Goal: Task Accomplishment & Management: Complete application form

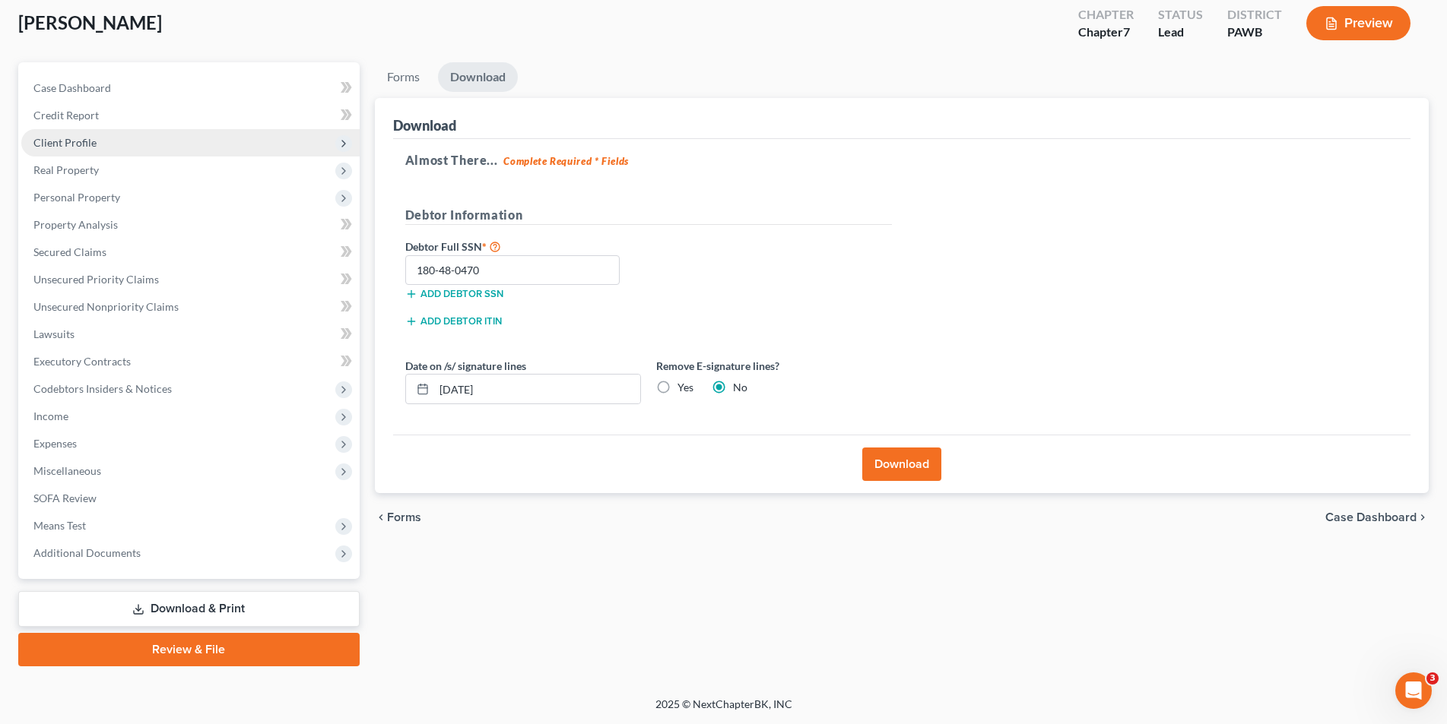
click at [87, 138] on span "Client Profile" at bounding box center [64, 142] width 63 height 13
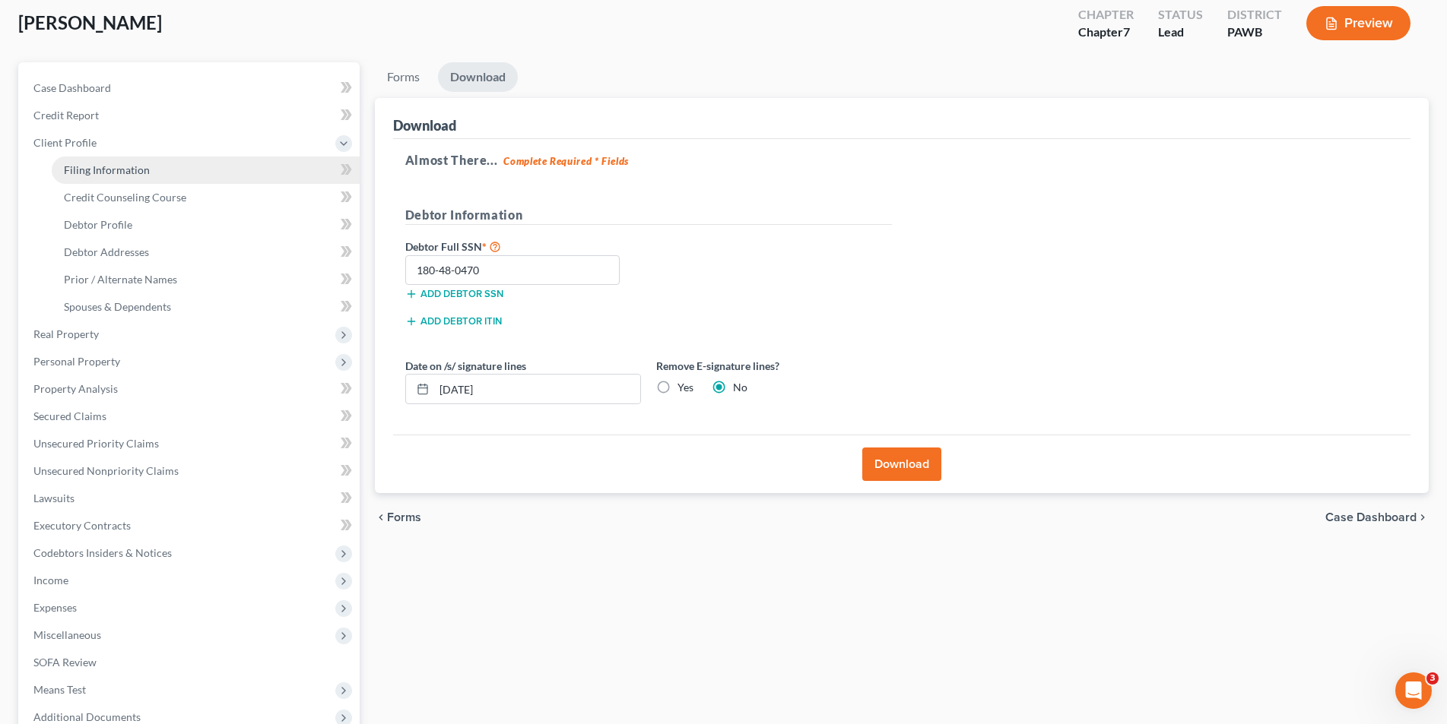
click at [151, 173] on link "Filing Information" at bounding box center [206, 170] width 308 height 27
select select "1"
select select "0"
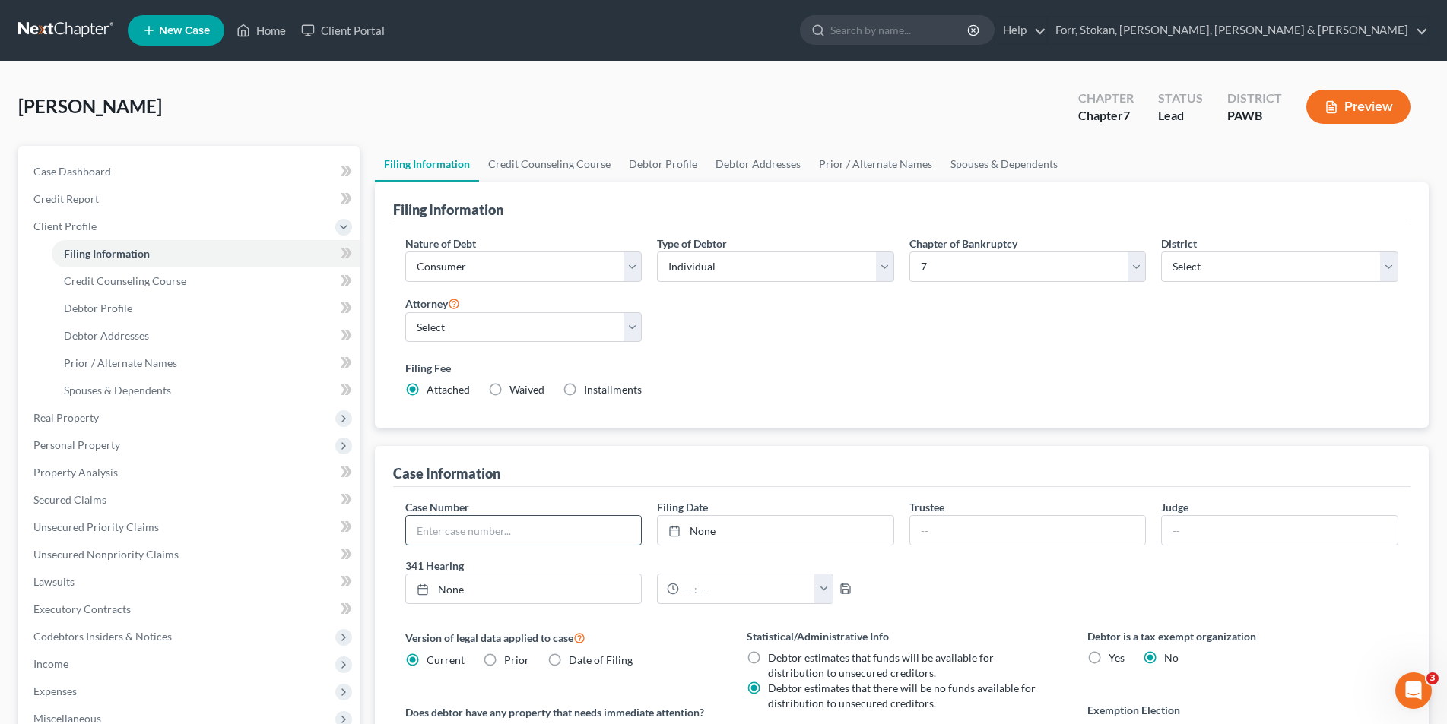
click at [514, 523] on input "text" at bounding box center [524, 530] width 236 height 29
type input "25-70329"
click at [278, 36] on link "Home" at bounding box center [261, 30] width 65 height 27
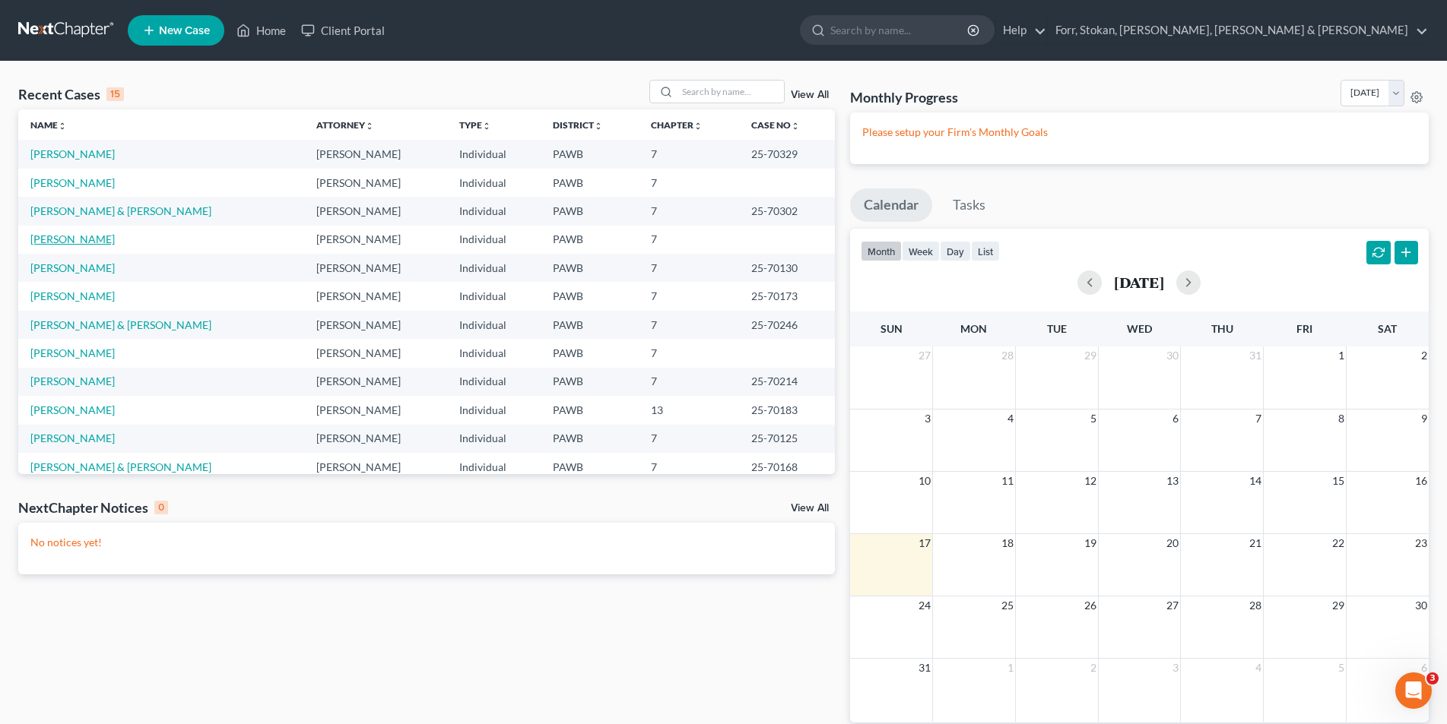
click at [49, 238] on link "[PERSON_NAME]" at bounding box center [72, 239] width 84 height 13
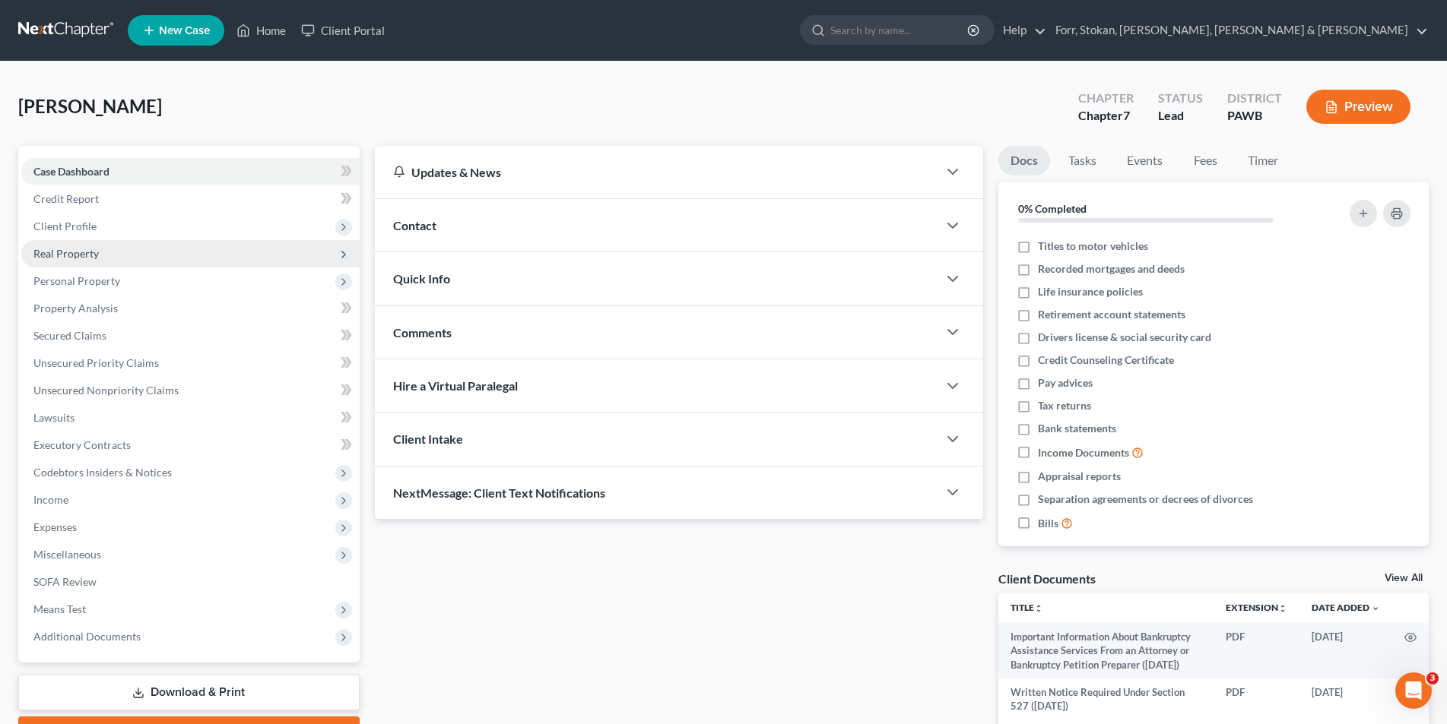
click at [94, 257] on span "Real Property" at bounding box center [65, 253] width 65 height 13
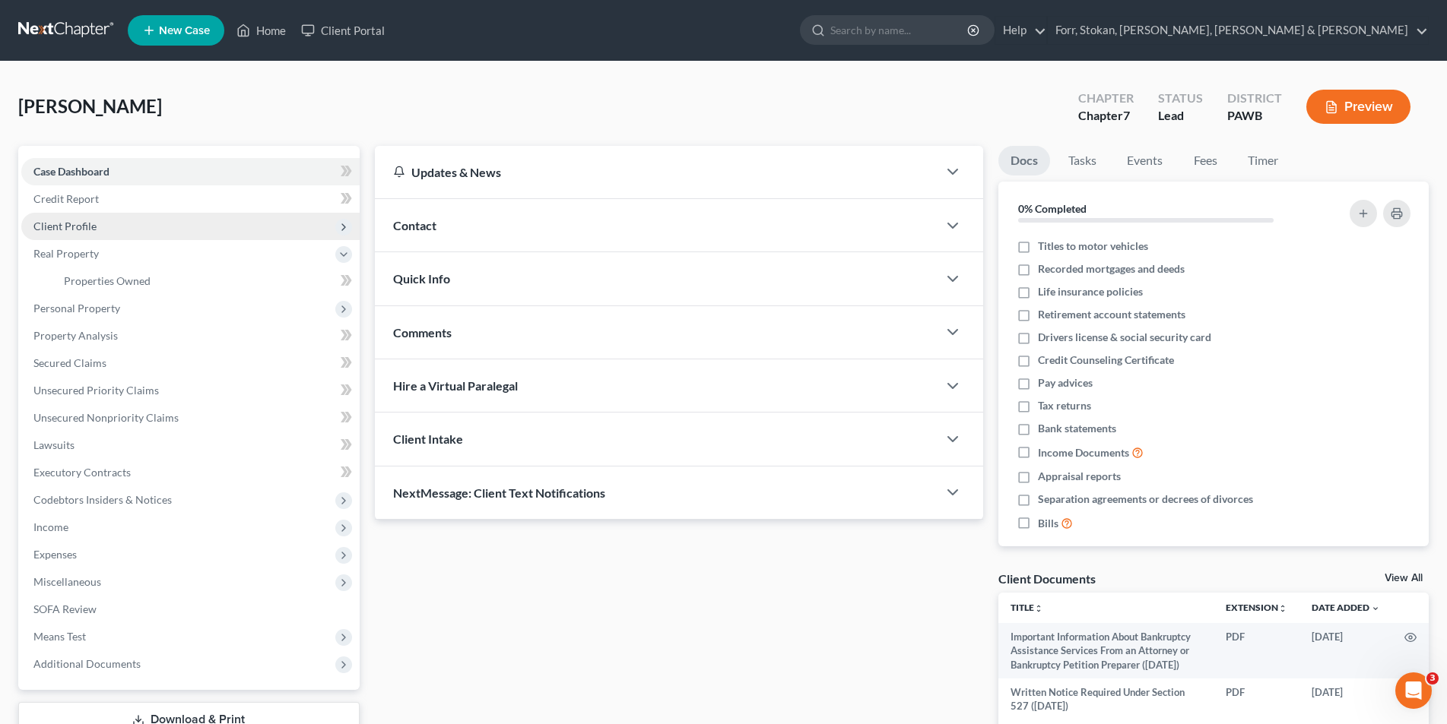
click at [94, 229] on span "Client Profile" at bounding box center [64, 226] width 63 height 13
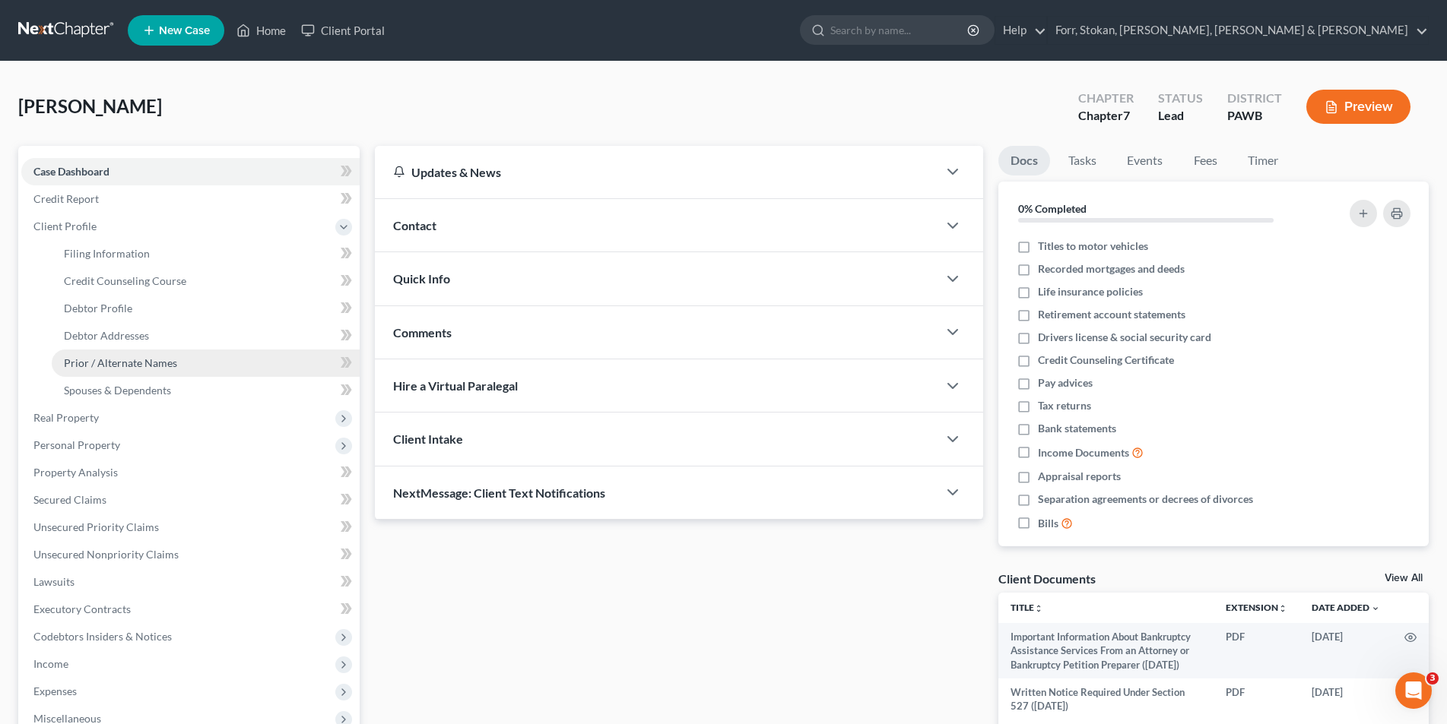
click at [107, 362] on span "Prior / Alternate Names" at bounding box center [120, 363] width 113 height 13
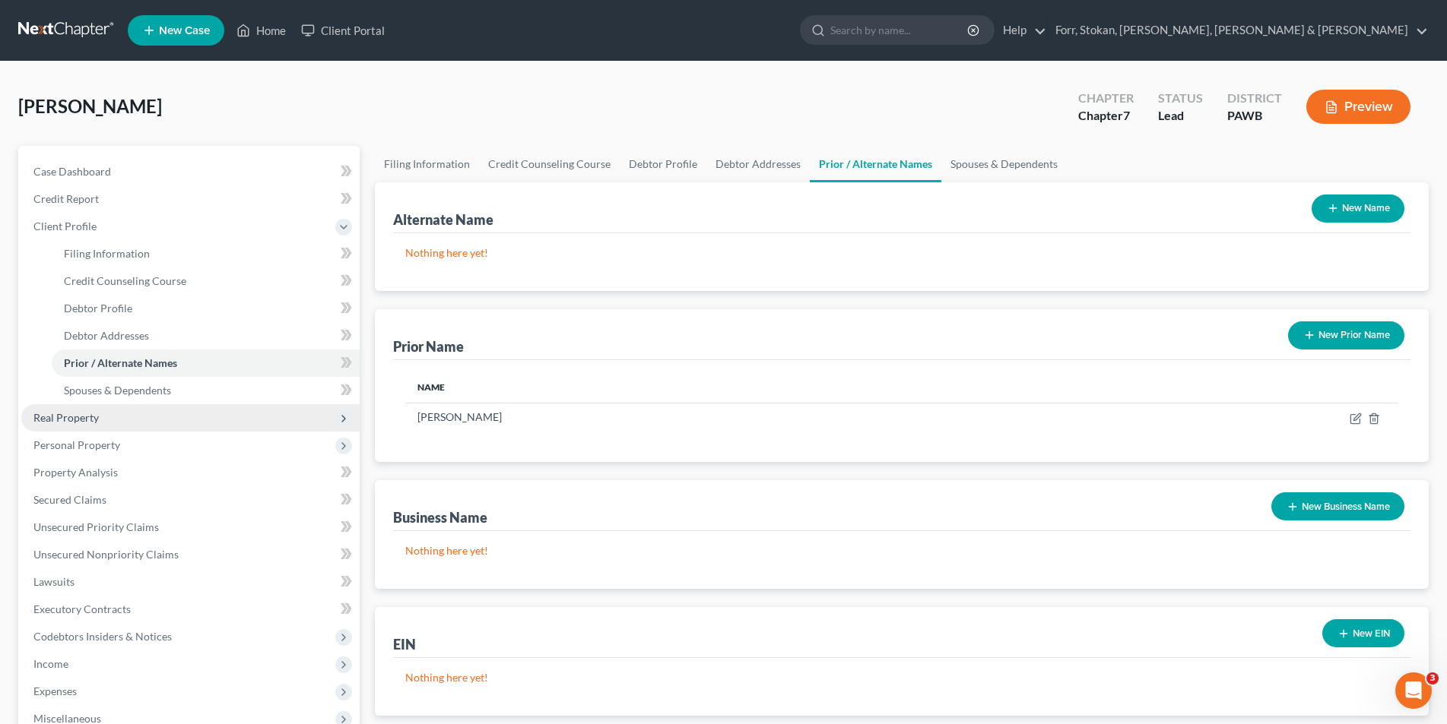
click at [85, 417] on span "Real Property" at bounding box center [65, 417] width 65 height 13
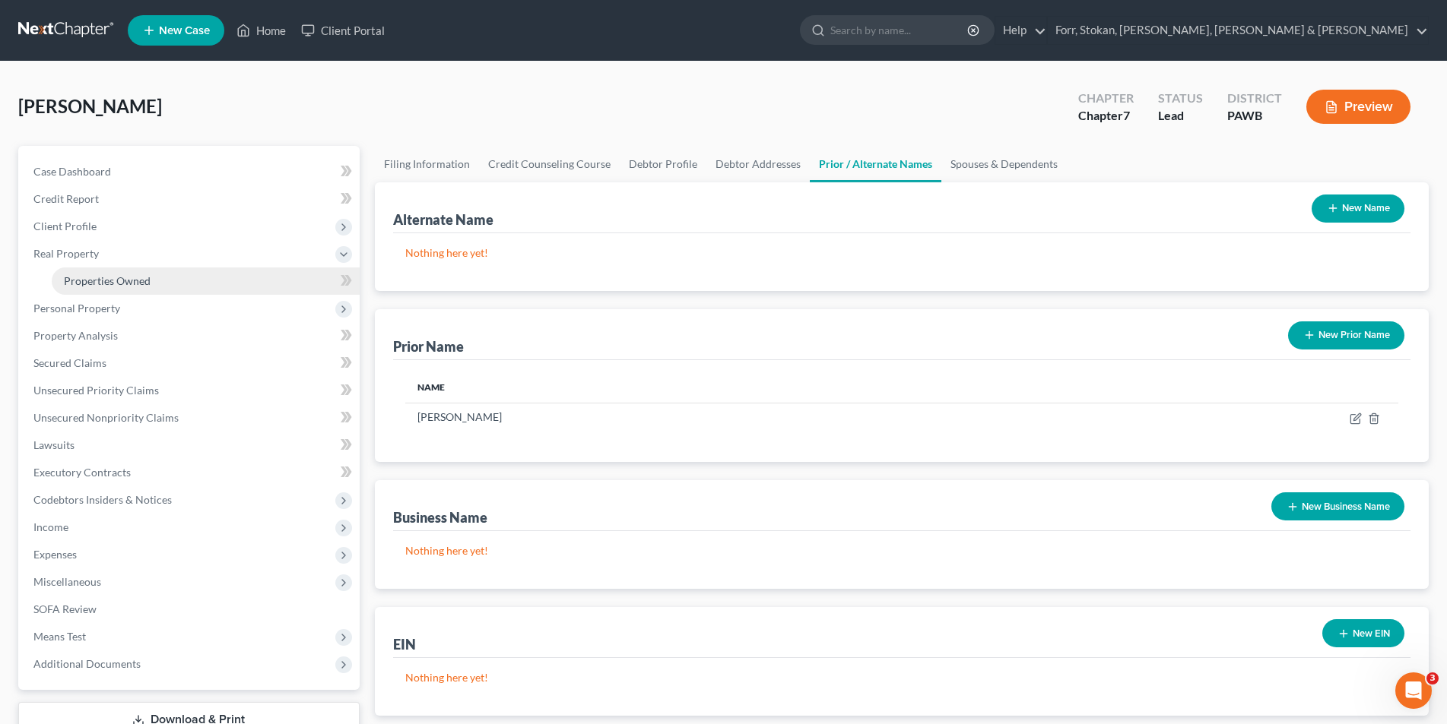
click at [106, 279] on span "Properties Owned" at bounding box center [107, 280] width 87 height 13
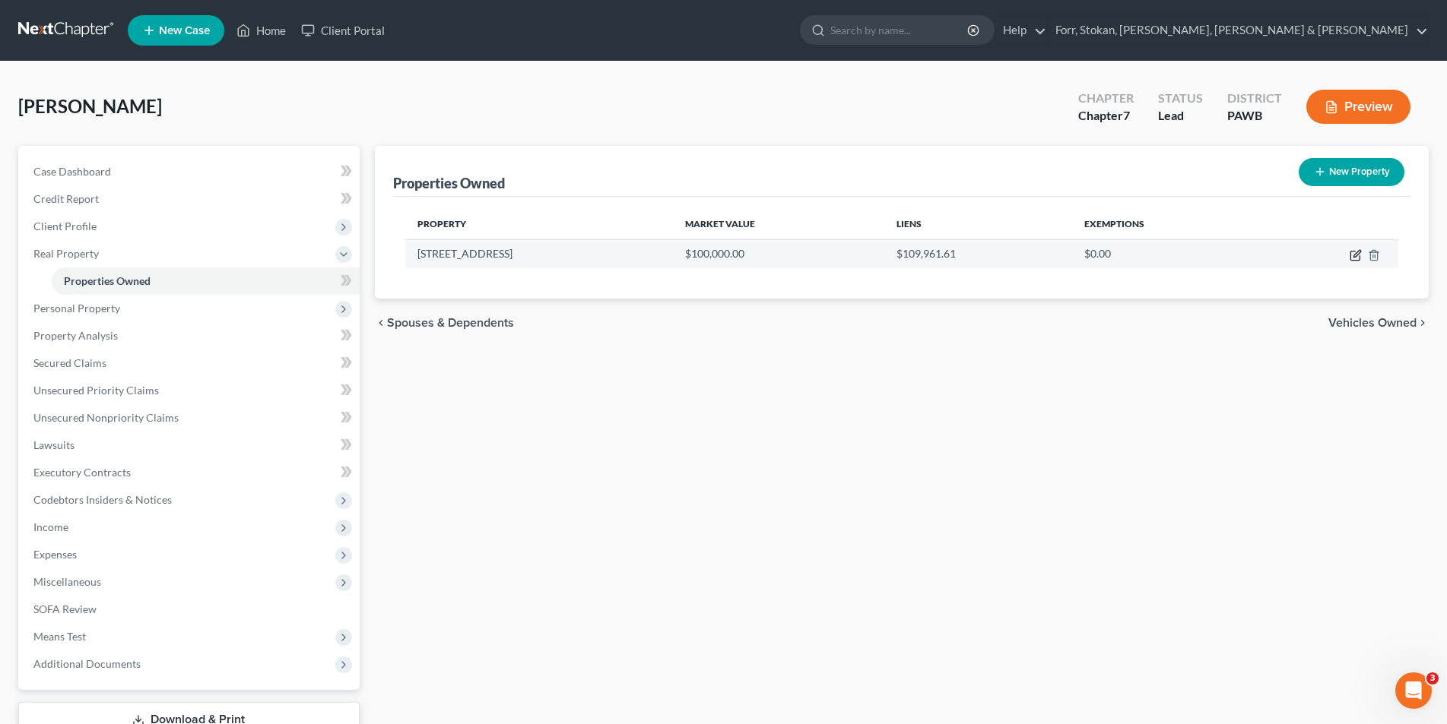
click at [1359, 257] on icon "button" at bounding box center [1354, 256] width 9 height 9
select select "39"
select select "6"
select select "0"
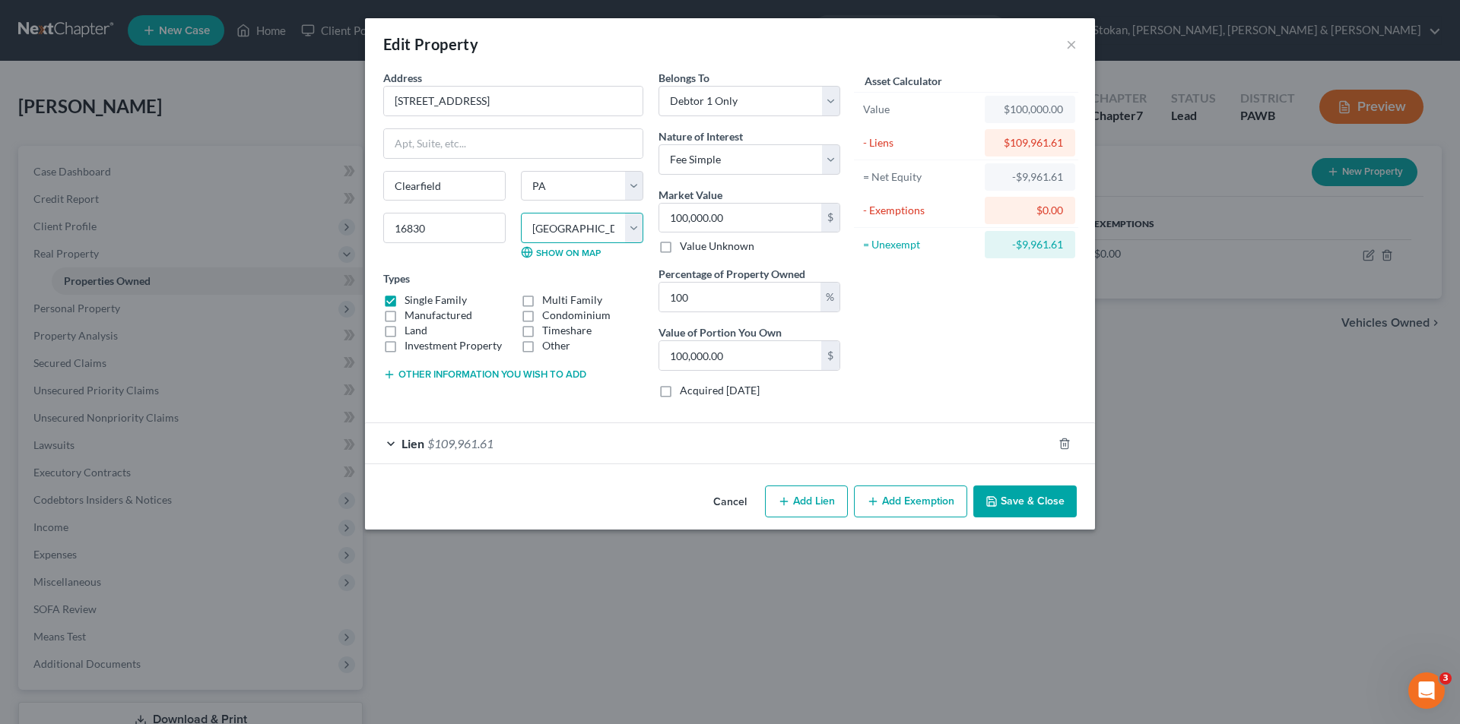
click at [633, 226] on select "County [GEOGRAPHIC_DATA] [GEOGRAPHIC_DATA] [GEOGRAPHIC_DATA] [GEOGRAPHIC_DATA] …" at bounding box center [582, 228] width 122 height 30
select select "16"
click at [521, 213] on select "County [GEOGRAPHIC_DATA] [GEOGRAPHIC_DATA] [GEOGRAPHIC_DATA] [GEOGRAPHIC_DATA] …" at bounding box center [582, 228] width 122 height 30
click at [1003, 511] on button "Save & Close" at bounding box center [1024, 502] width 103 height 32
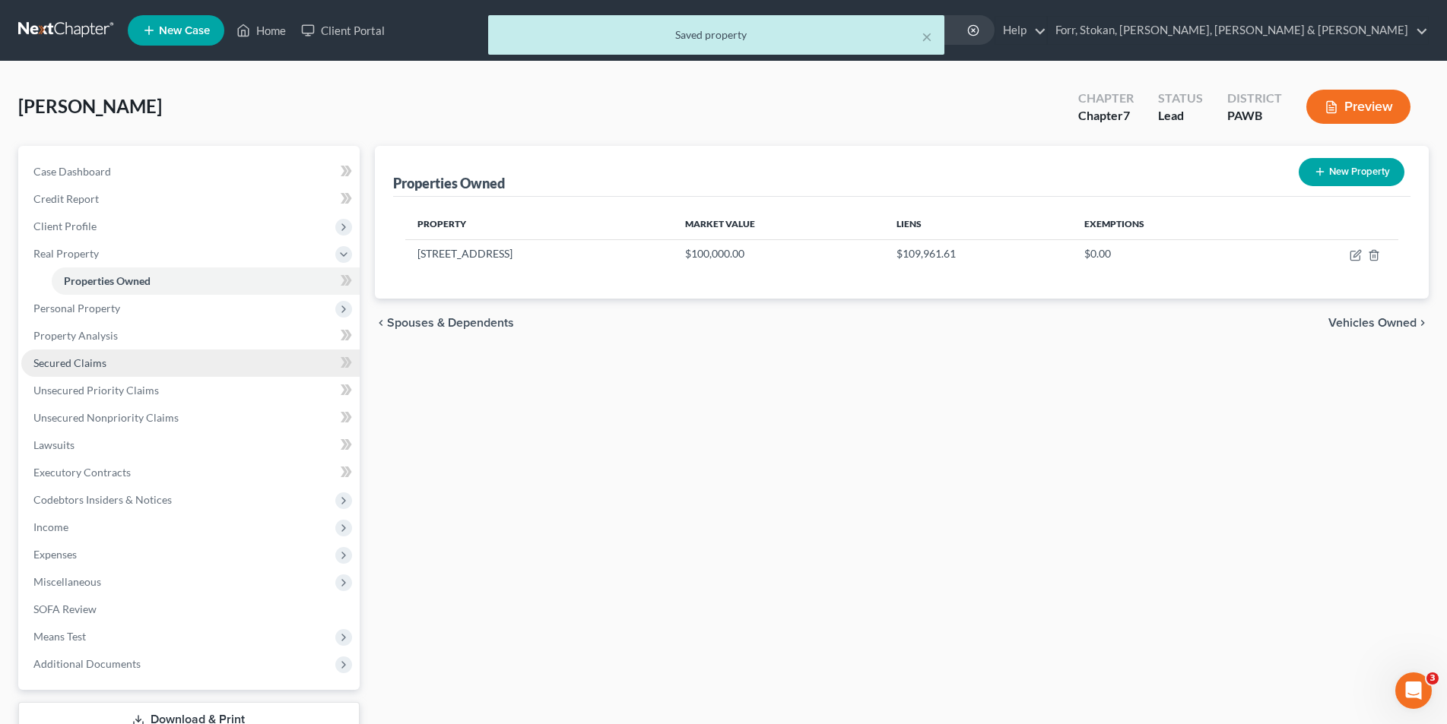
click at [98, 367] on span "Secured Claims" at bounding box center [69, 363] width 73 height 13
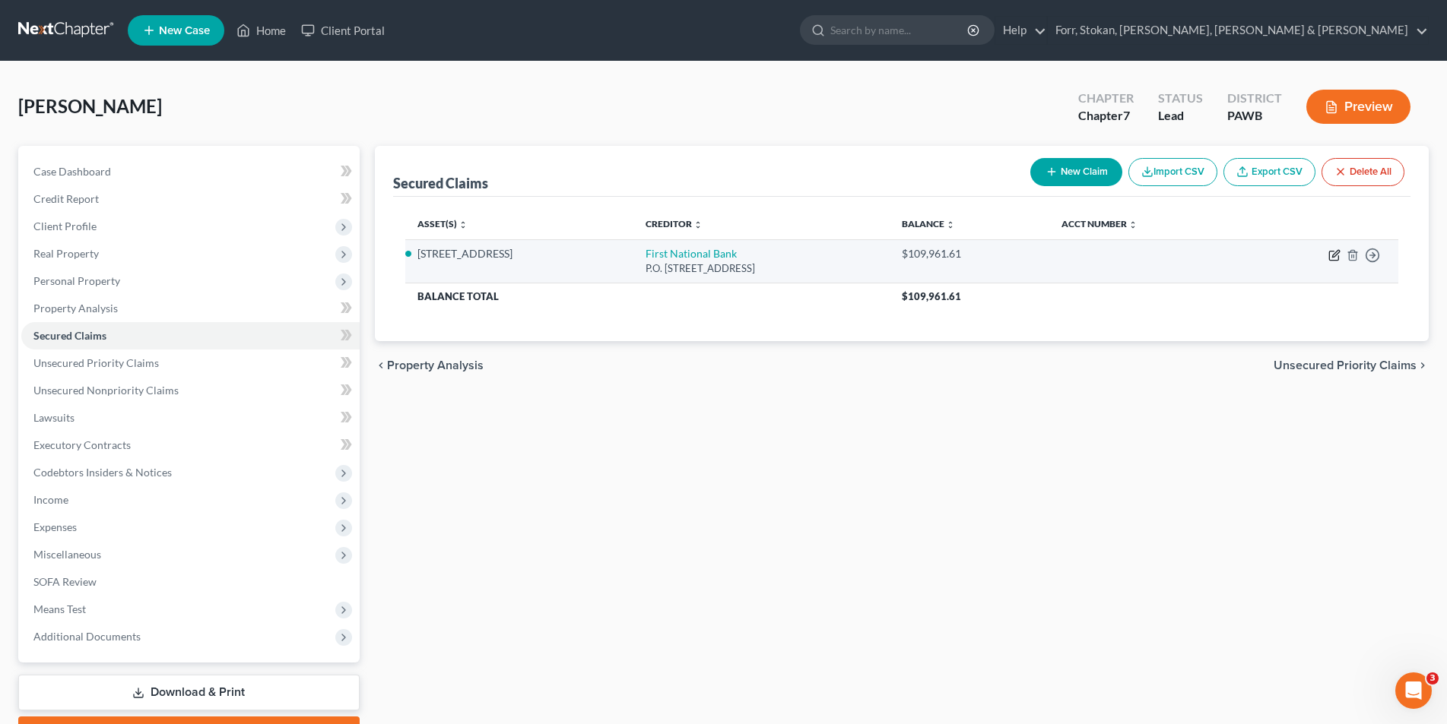
click at [1337, 254] on icon "button" at bounding box center [1335, 253] width 7 height 7
select select "39"
select select "4"
select select "0"
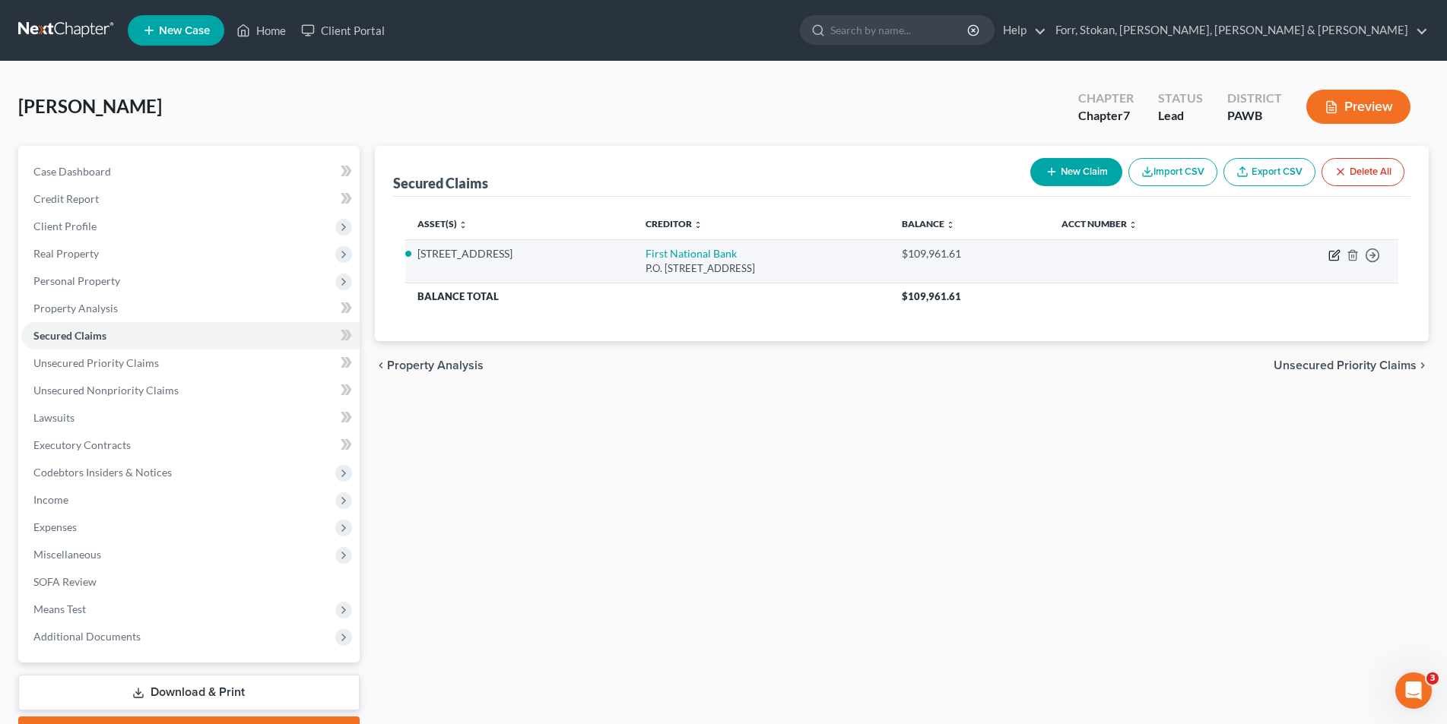
select select "0"
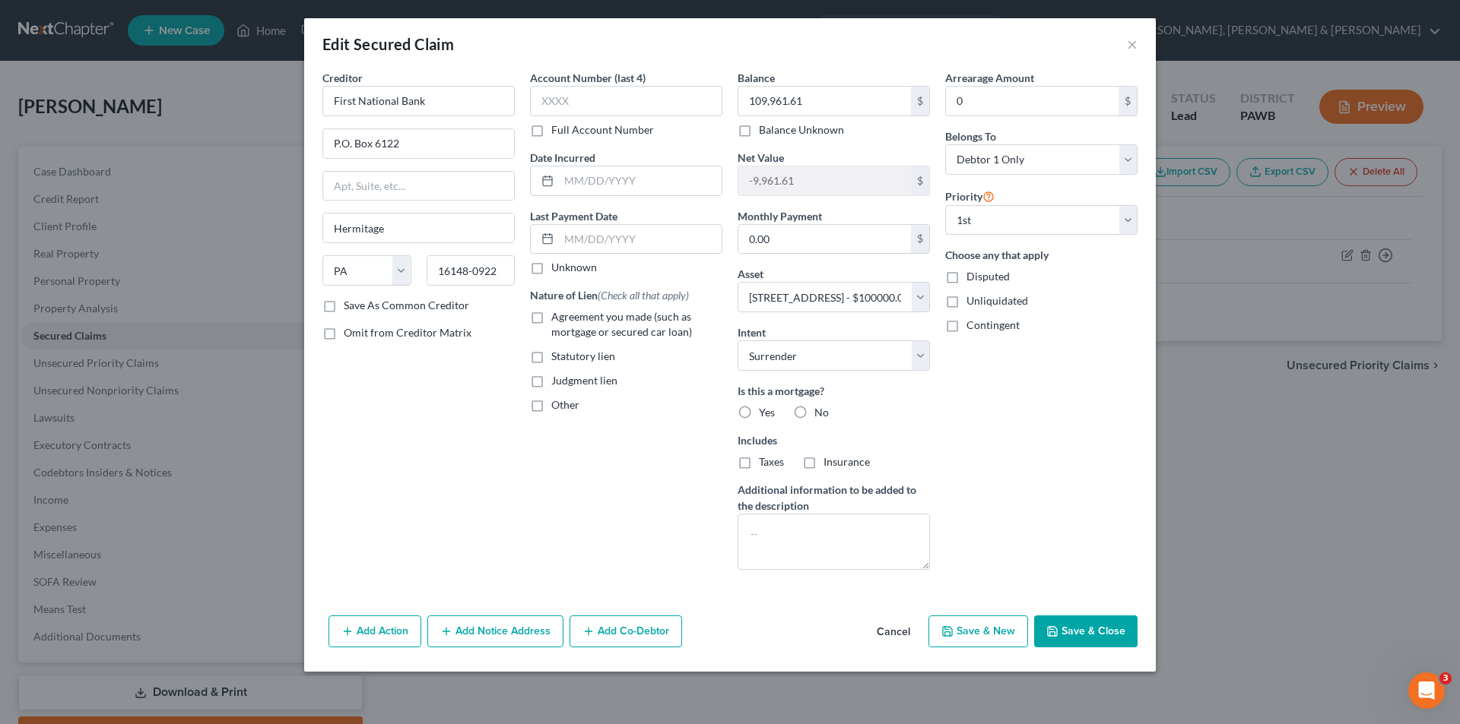
click at [478, 630] on button "Add Notice Address" at bounding box center [495, 632] width 136 height 32
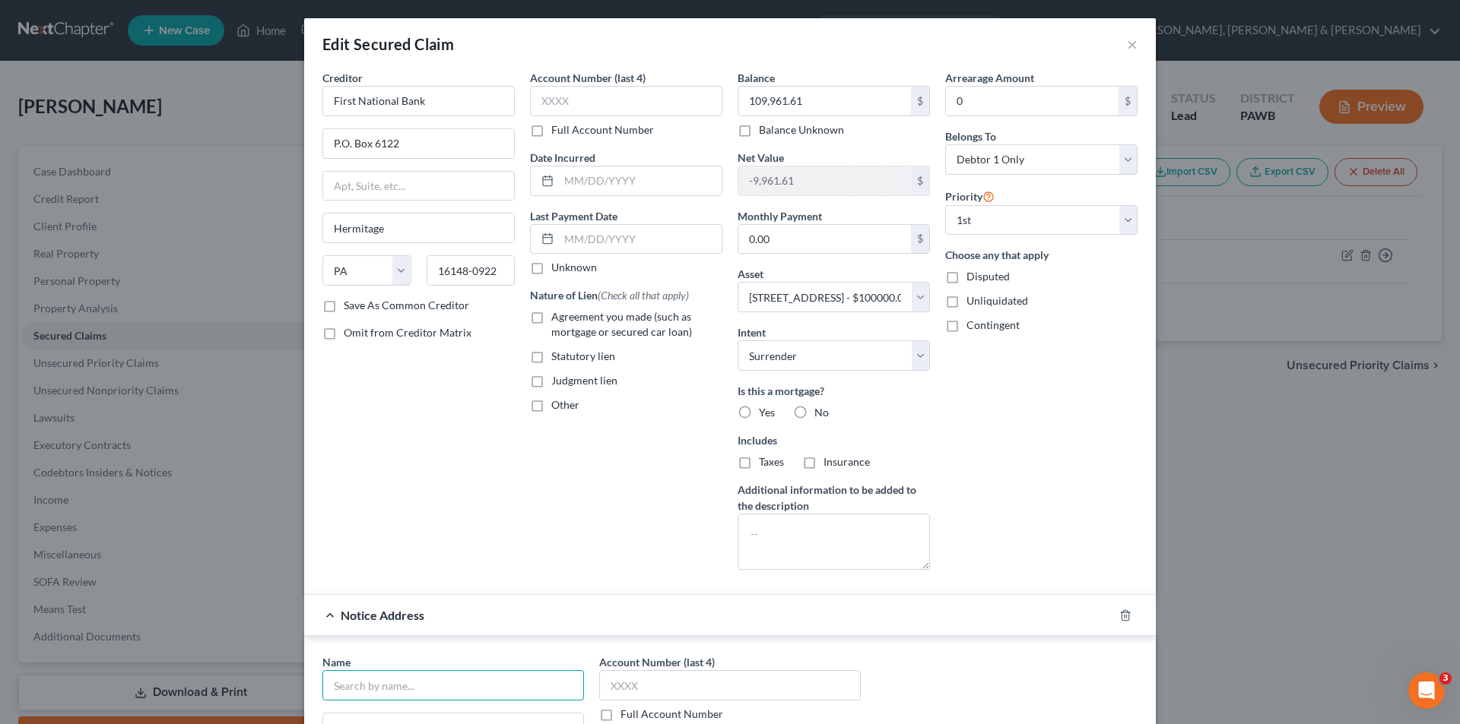
click at [382, 683] on input "text" at bounding box center [453, 685] width 262 height 30
type input "[PERSON_NAME] & [PERSON_NAME], PC"
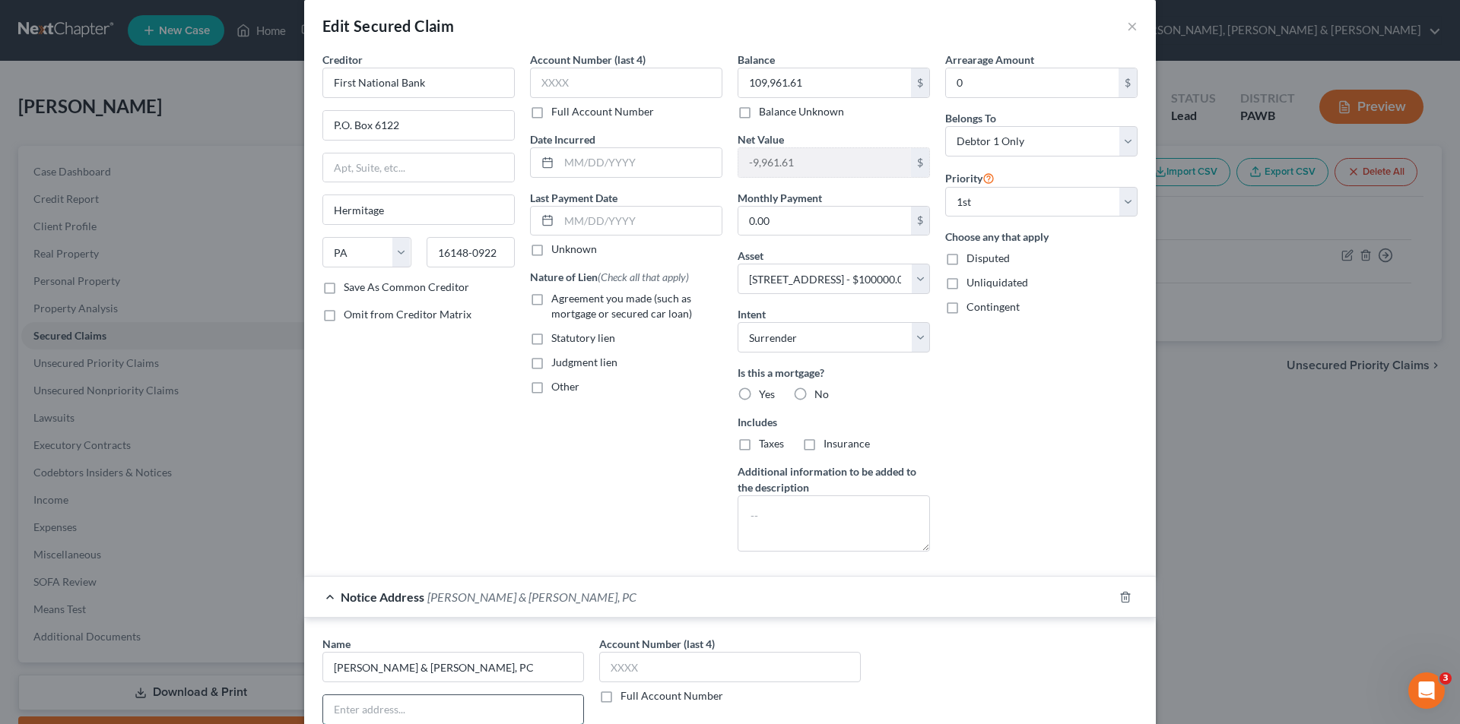
click at [416, 706] on input "text" at bounding box center [453, 710] width 260 height 29
type input "[STREET_ADDRESS]"
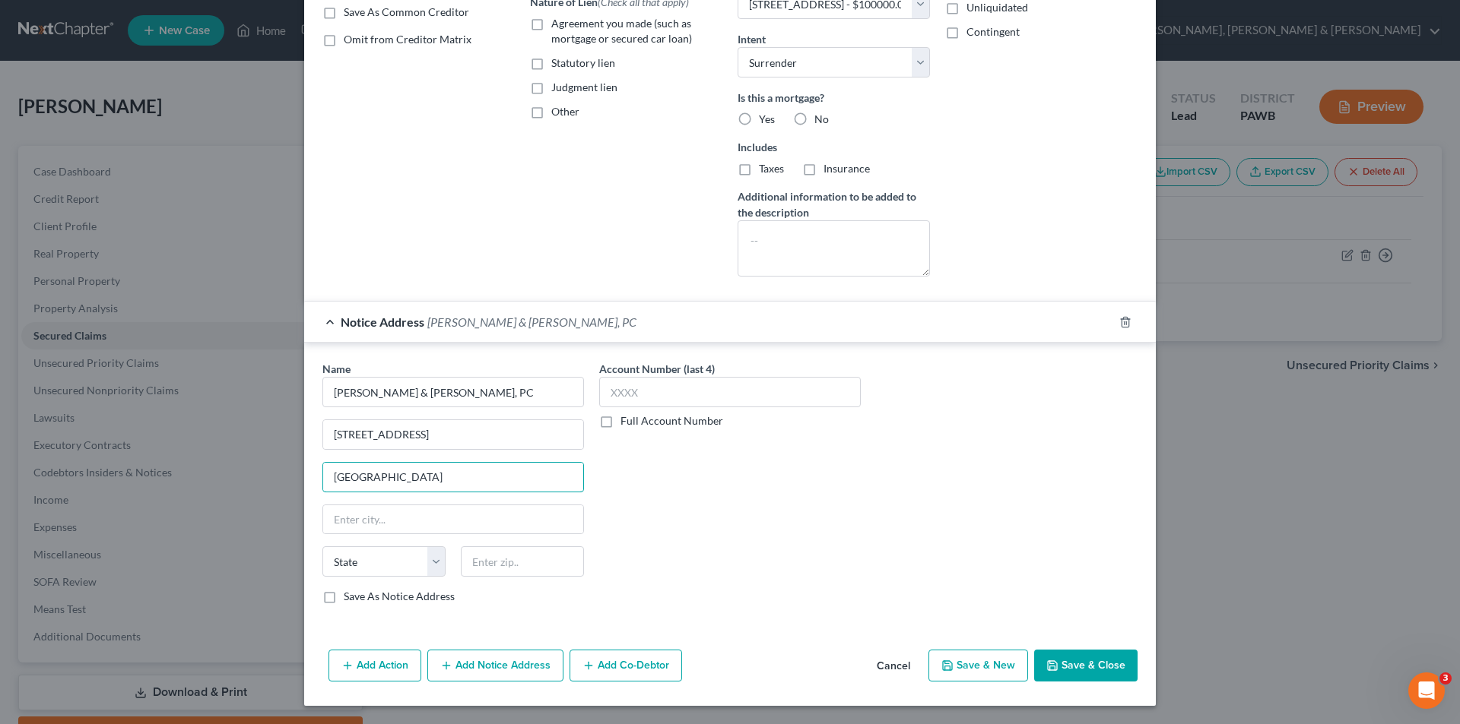
type input "[GEOGRAPHIC_DATA]"
type input "15230"
select select "39"
click at [519, 567] on input "15230" at bounding box center [522, 562] width 123 height 30
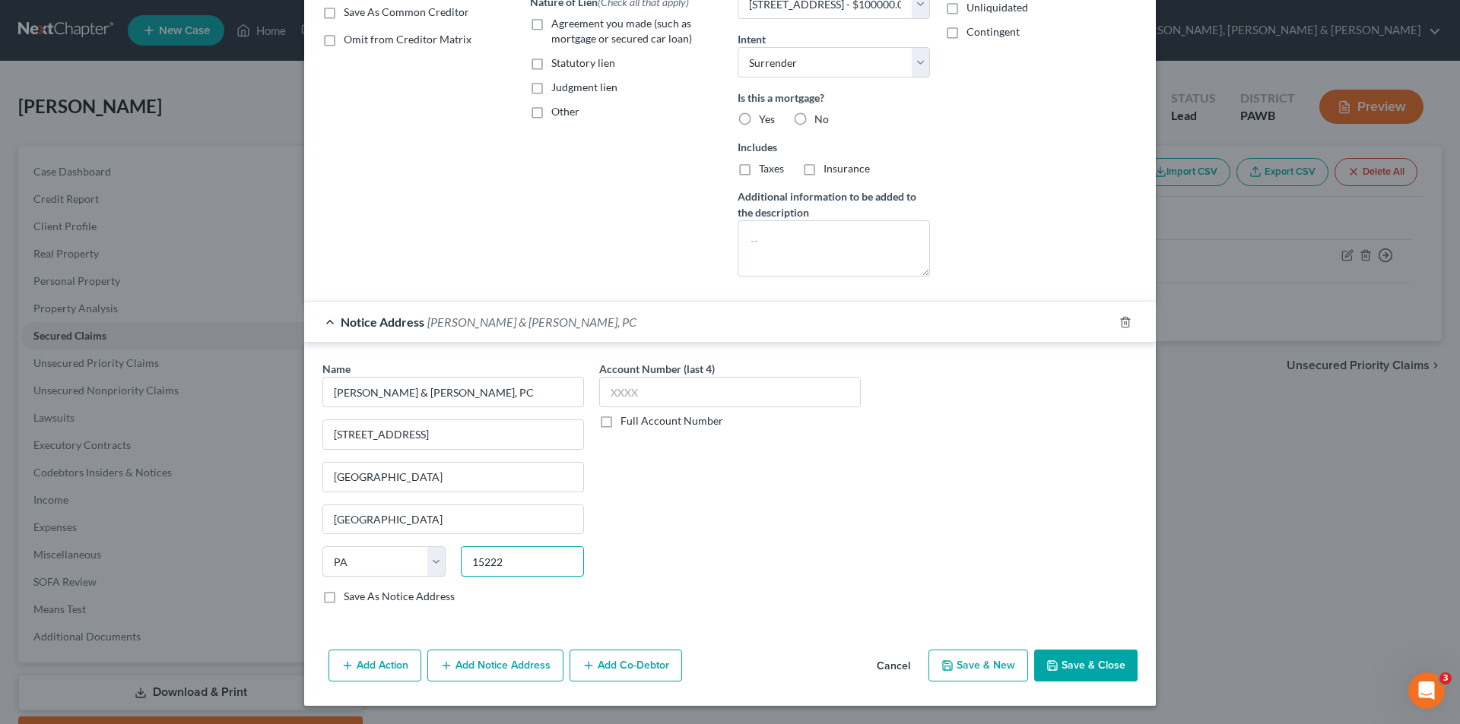
type input "15222"
click at [344, 600] on label "Save As Notice Address" at bounding box center [399, 596] width 111 height 15
click at [350, 599] on input "Save As Notice Address" at bounding box center [355, 594] width 10 height 10
checkbox input "true"
click at [1085, 669] on button "Save & Close" at bounding box center [1085, 666] width 103 height 32
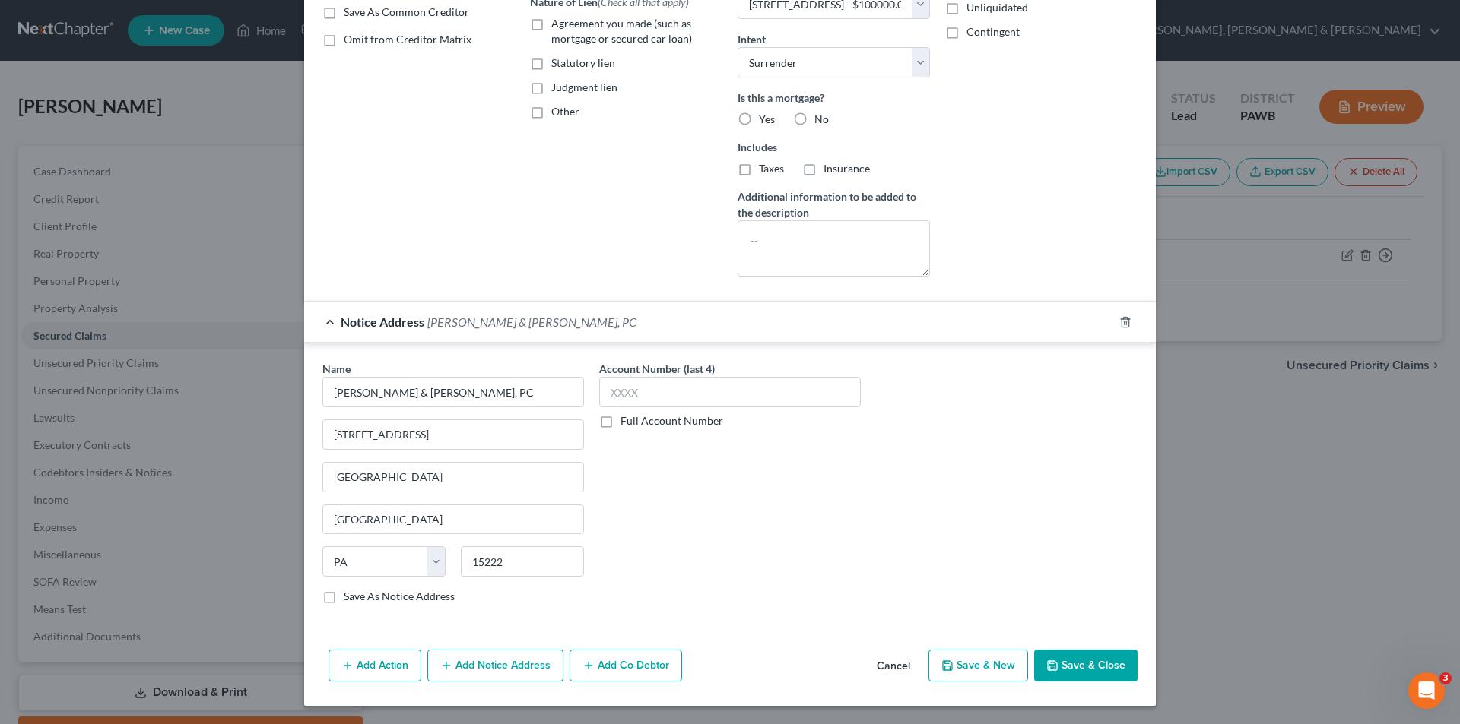
select select
checkbox input "false"
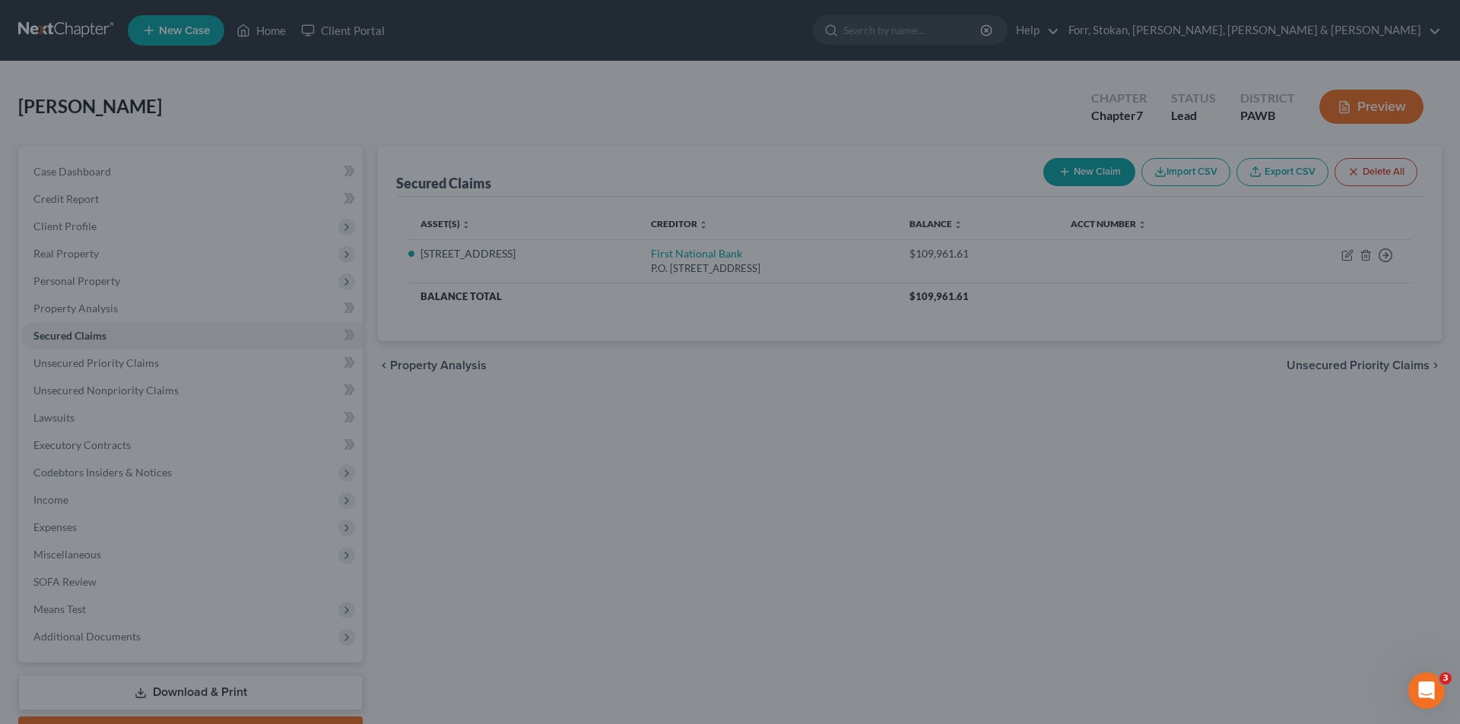
select select "4"
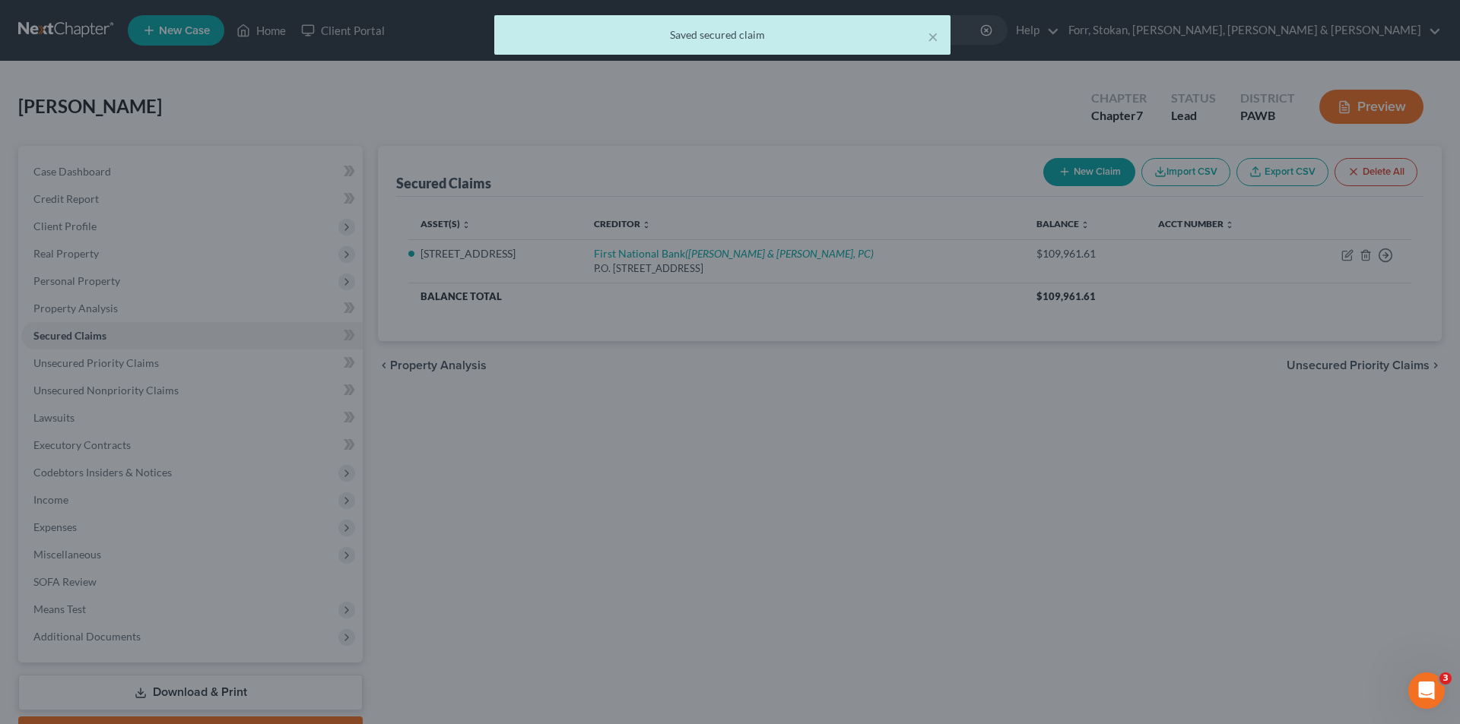
scroll to position [0, 0]
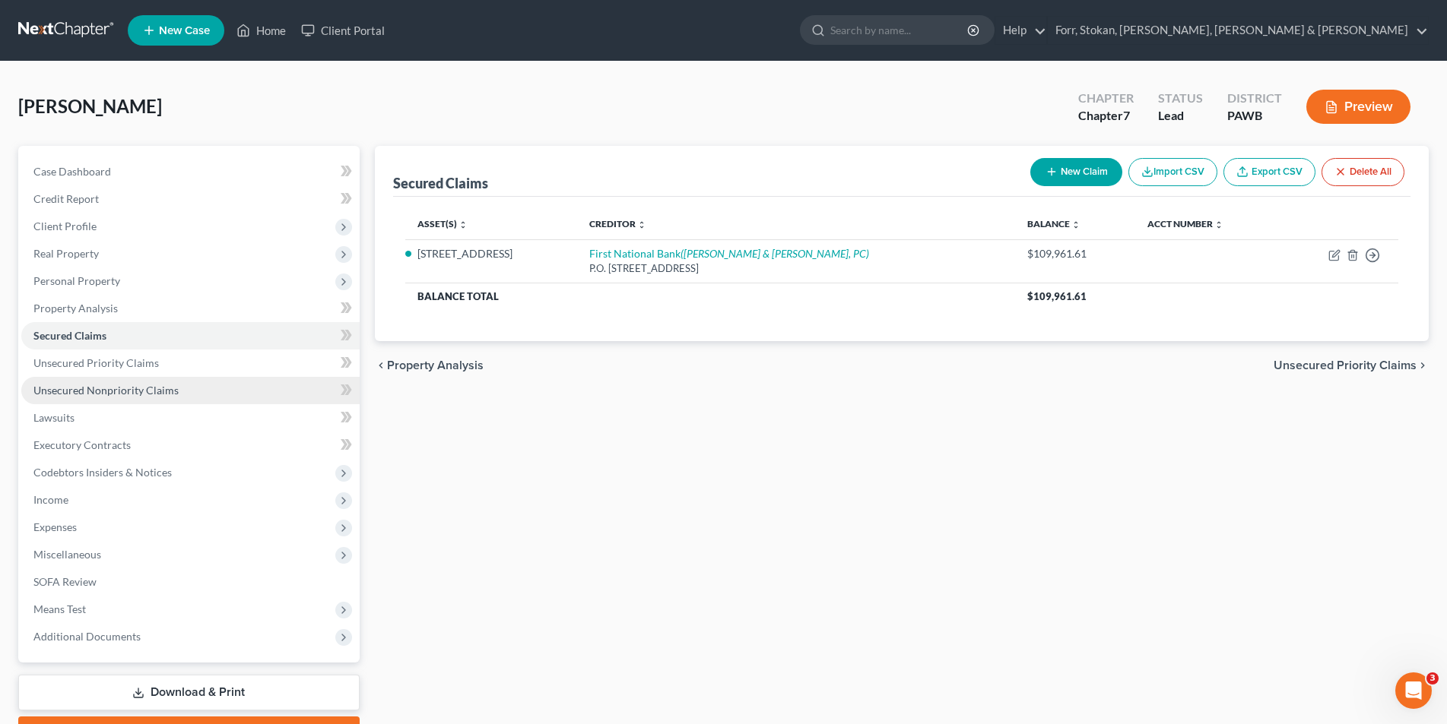
click at [160, 398] on link "Unsecured Nonpriority Claims" at bounding box center [190, 390] width 338 height 27
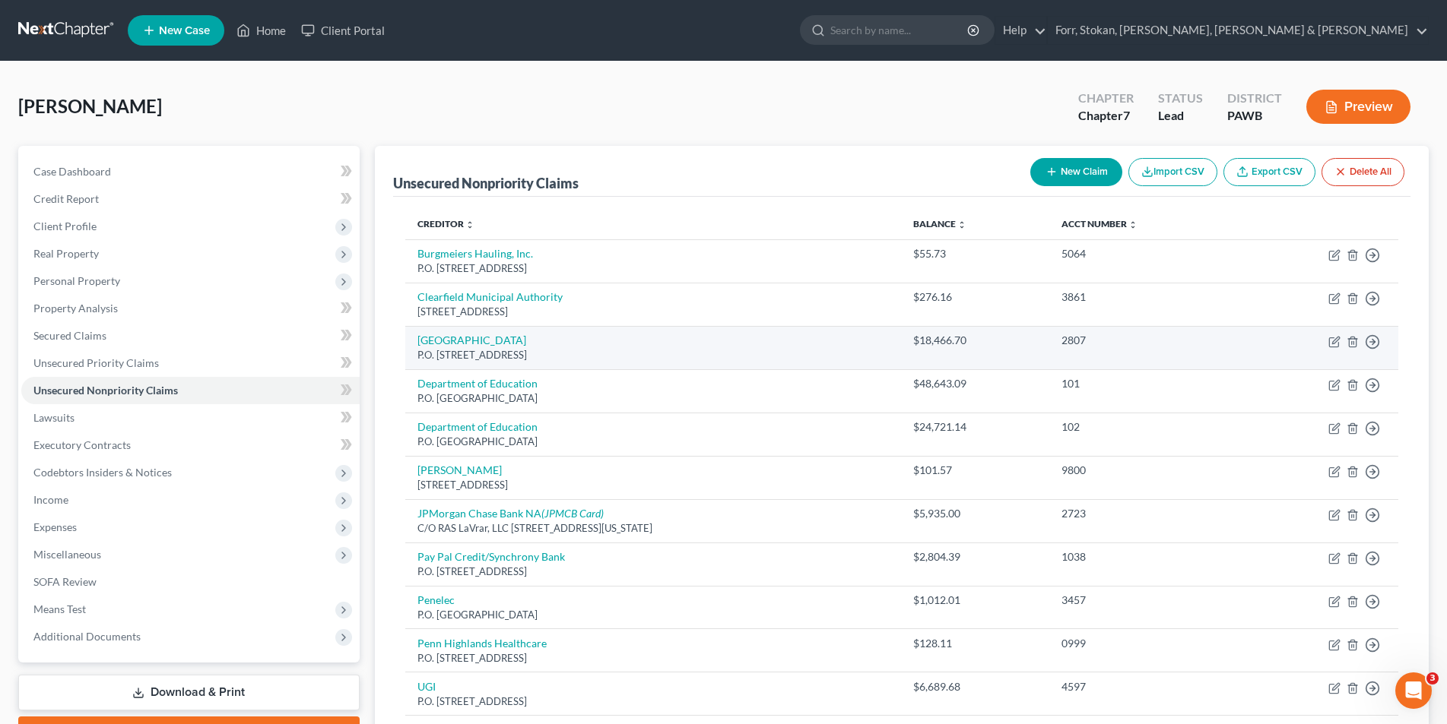
click at [1326, 338] on td "Move to D Move to E Move to G Move to Notice Only" at bounding box center [1319, 347] width 157 height 43
click at [1339, 338] on icon "button" at bounding box center [1335, 340] width 7 height 7
select select "14"
select select "17"
select select "3"
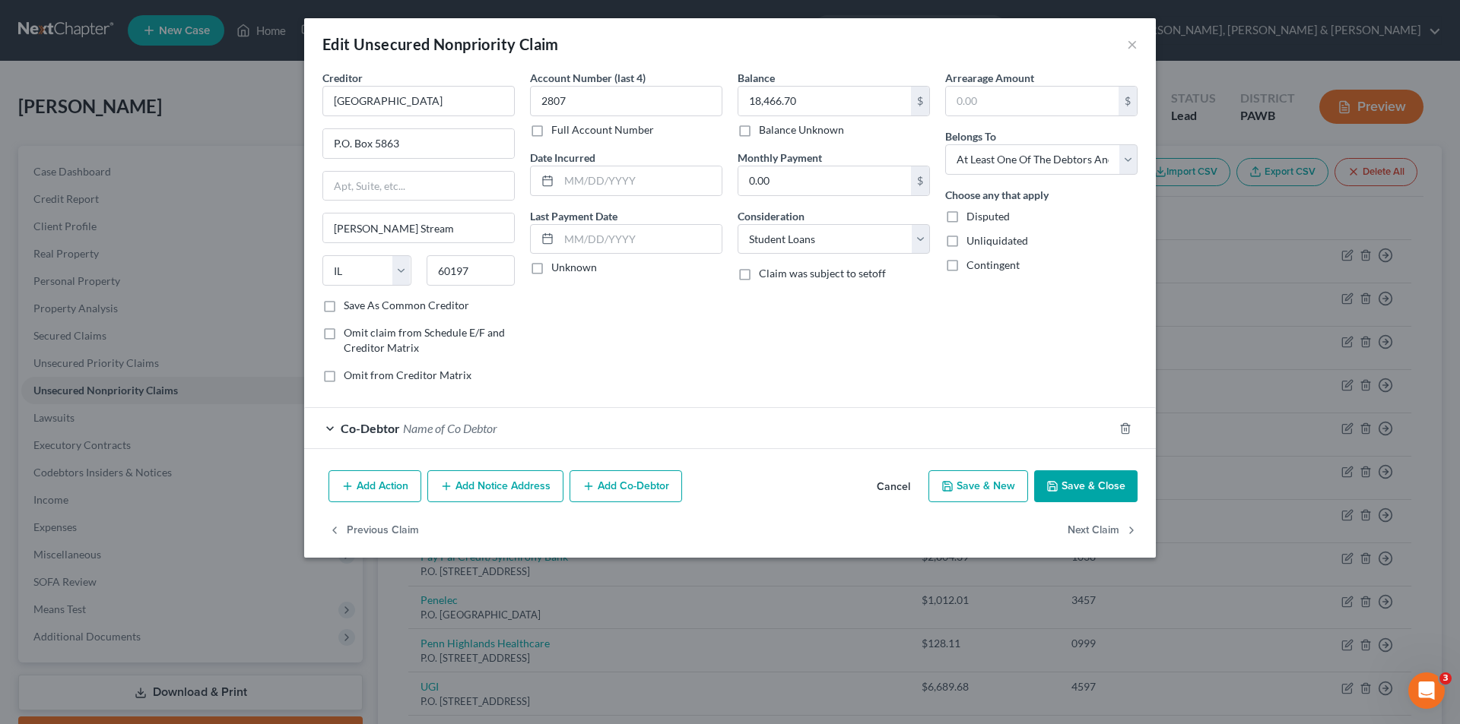
click at [389, 427] on span "Co-Debtor" at bounding box center [370, 428] width 59 height 14
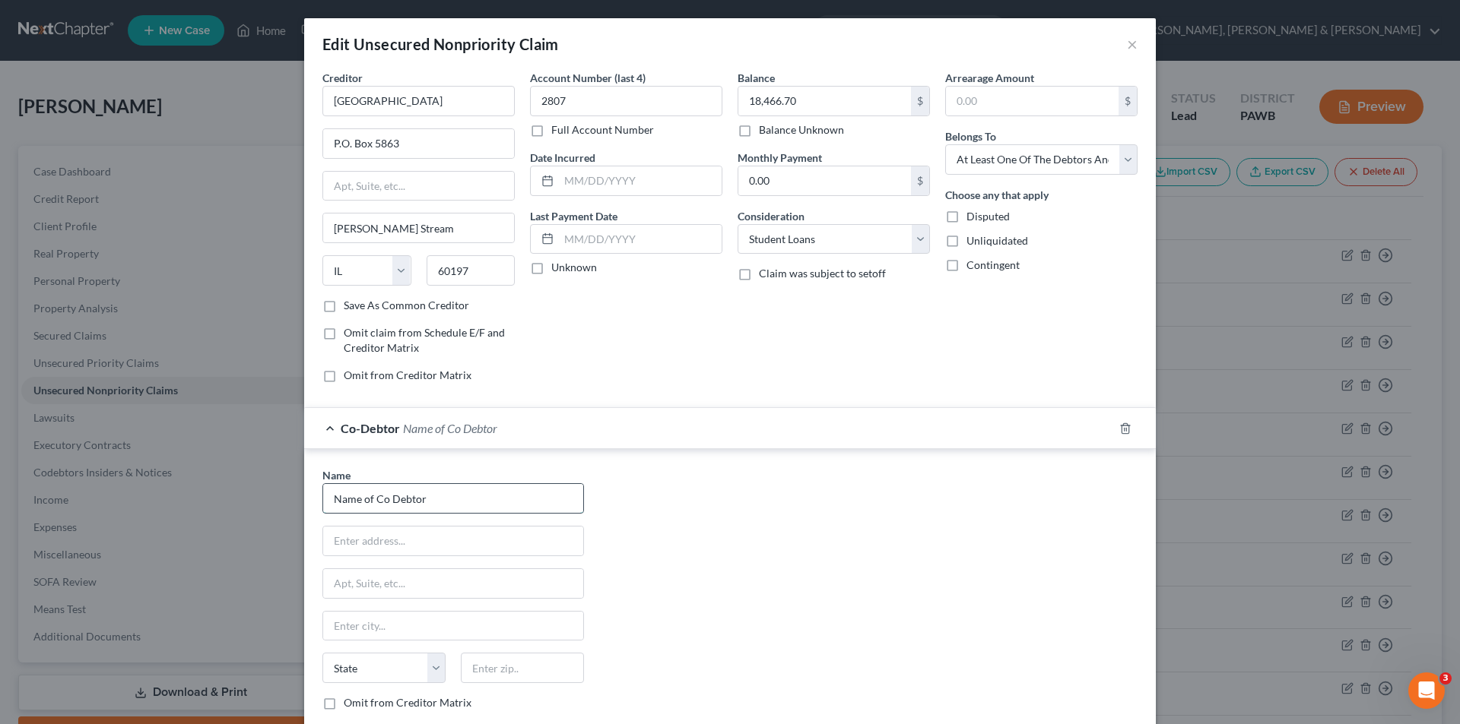
click at [404, 486] on input "Name of Co Debtor" at bounding box center [453, 498] width 260 height 29
drag, startPoint x: 445, startPoint y: 493, endPoint x: 277, endPoint y: 496, distance: 168.0
click at [277, 496] on div "Edit Unsecured Nonpriority Claim × Creditor * [GEOGRAPHIC_DATA] P.O. Box 5863 […" at bounding box center [730, 362] width 1460 height 724
type input "[PERSON_NAME]"
type input "[STREET_ADDRESS]"
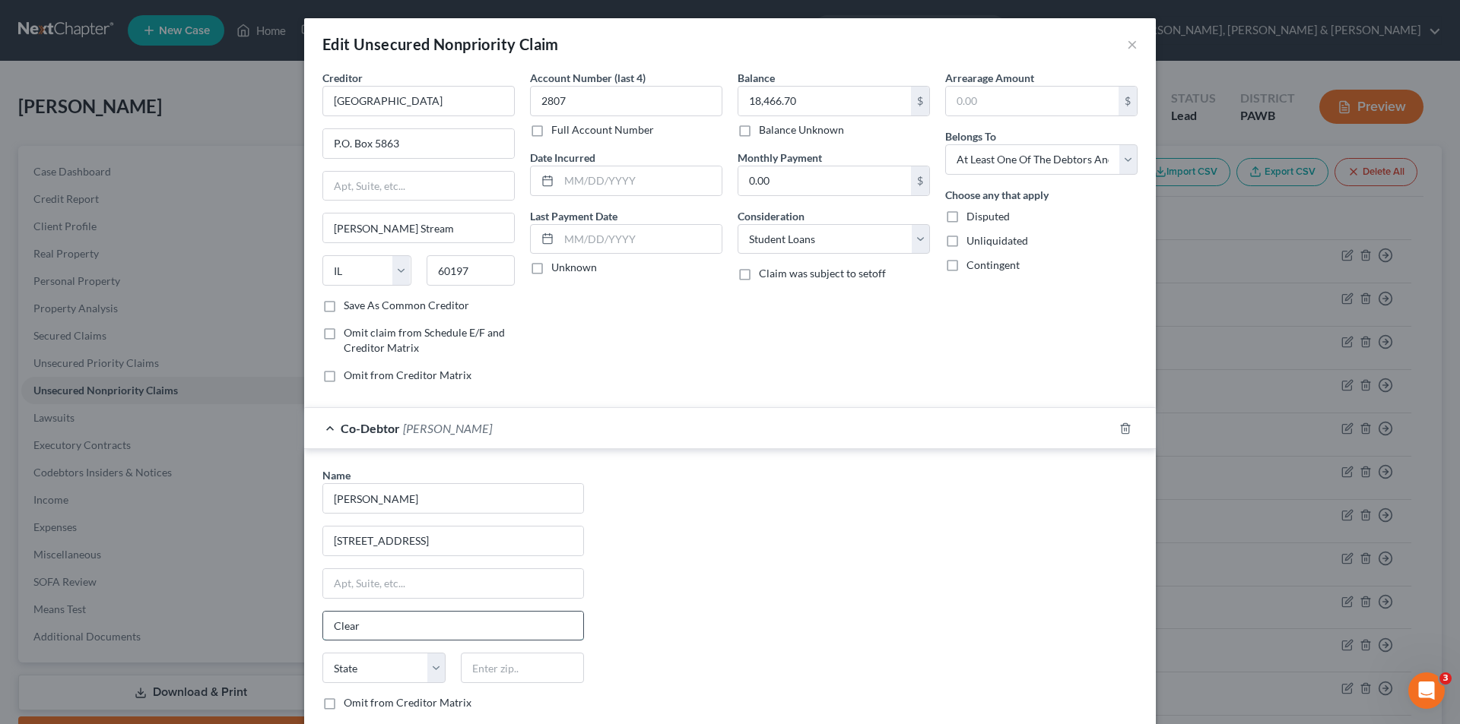
type input "Clearfield"
click at [406, 672] on select "State [US_STATE] AK AR AZ CA CO CT DE DC [GEOGRAPHIC_DATA] [GEOGRAPHIC_DATA] GU…" at bounding box center [383, 668] width 123 height 30
select select "39"
click at [322, 653] on select "State [US_STATE] AK AR AZ CA CO CT DE DC [GEOGRAPHIC_DATA] [GEOGRAPHIC_DATA] GU…" at bounding box center [383, 668] width 123 height 30
click at [468, 674] on input "text" at bounding box center [522, 668] width 123 height 30
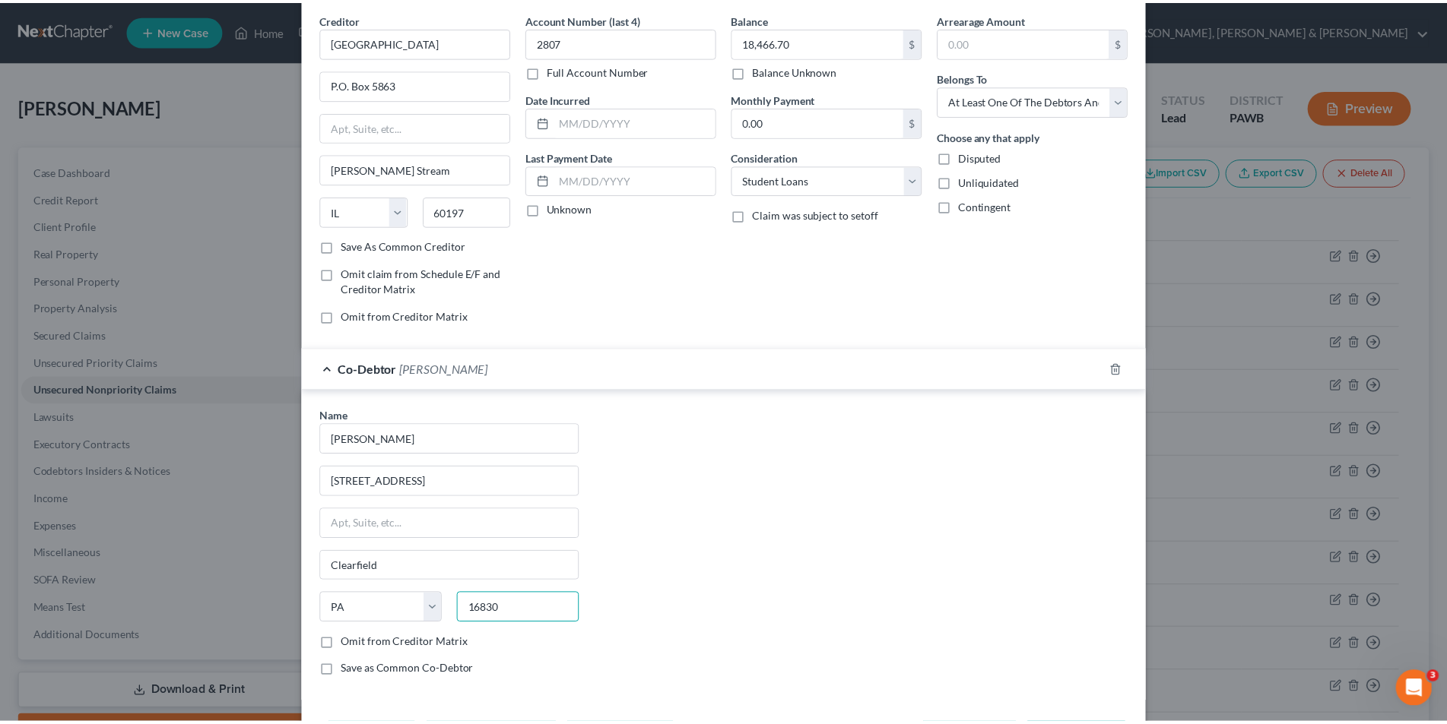
scroll to position [152, 0]
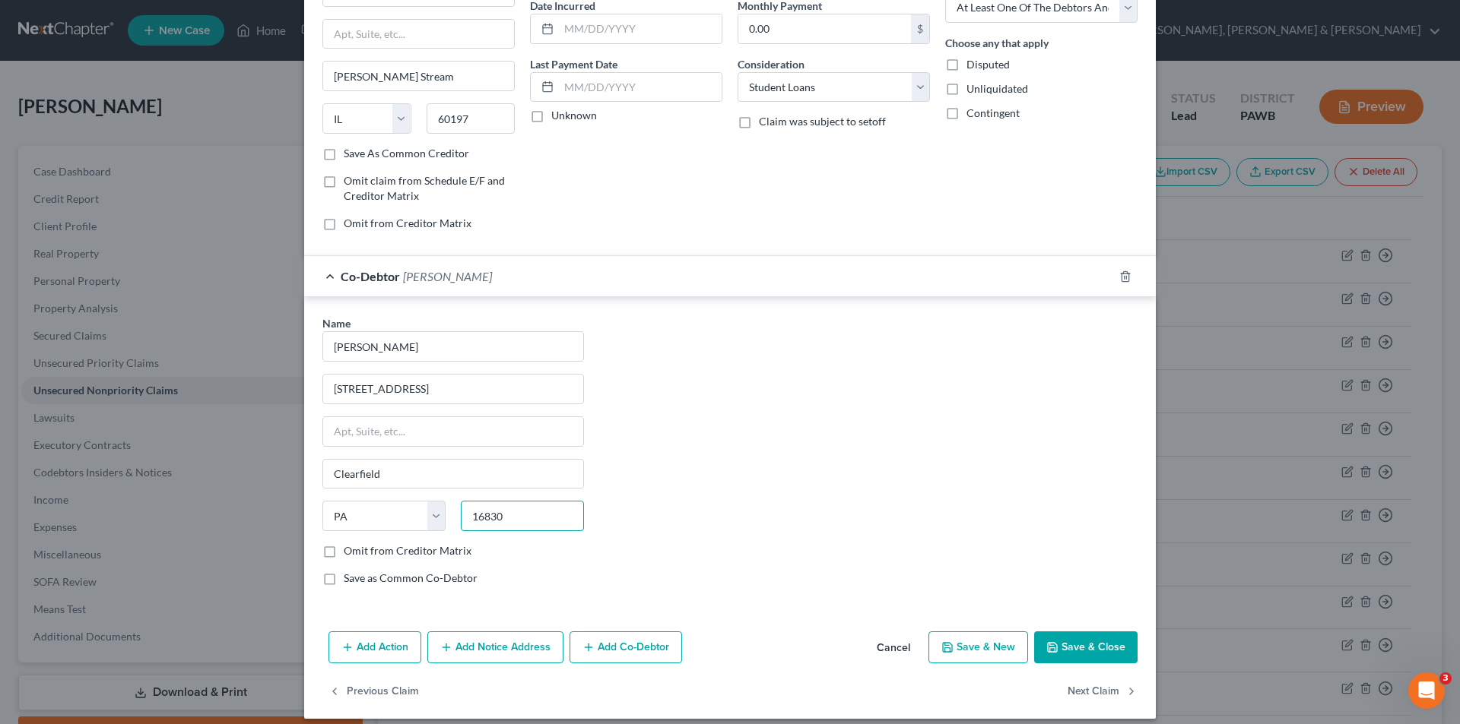
type input "16830"
click at [1072, 651] on button "Save & Close" at bounding box center [1085, 648] width 103 height 32
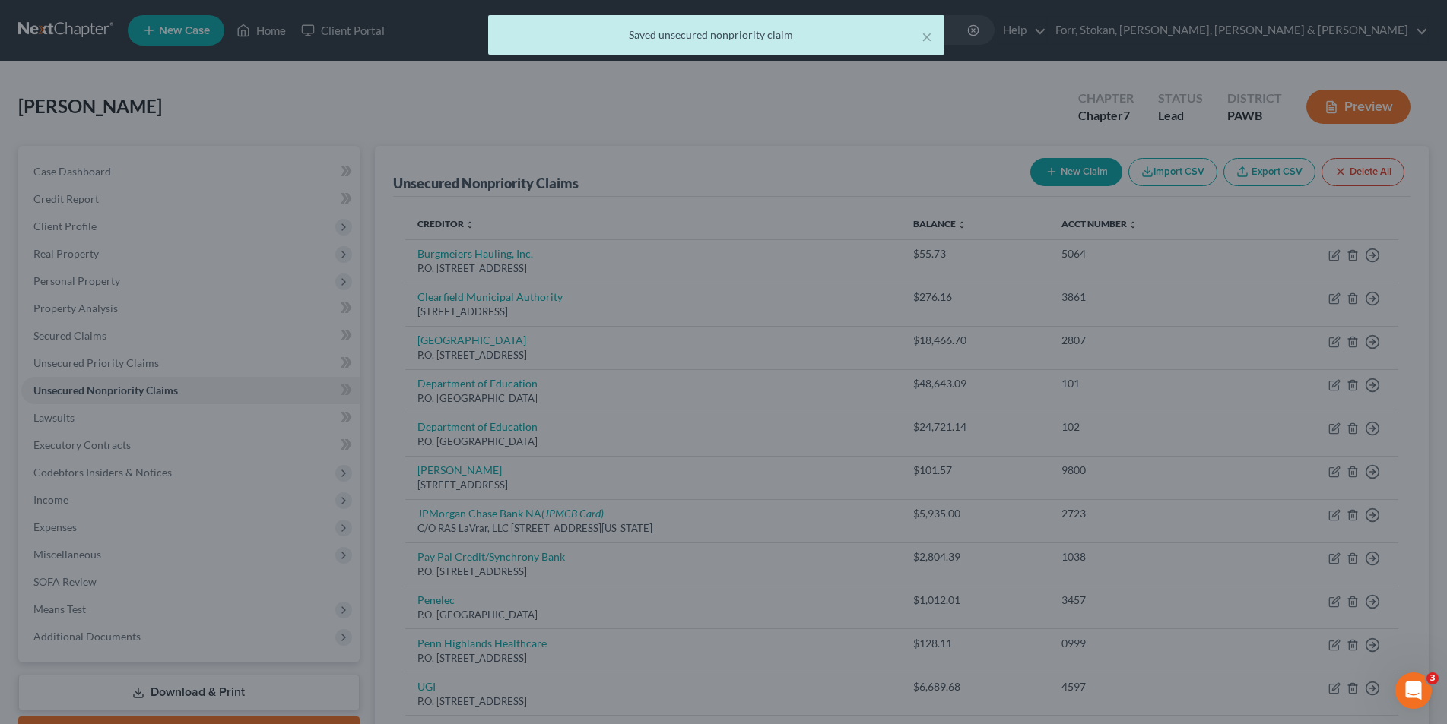
scroll to position [0, 0]
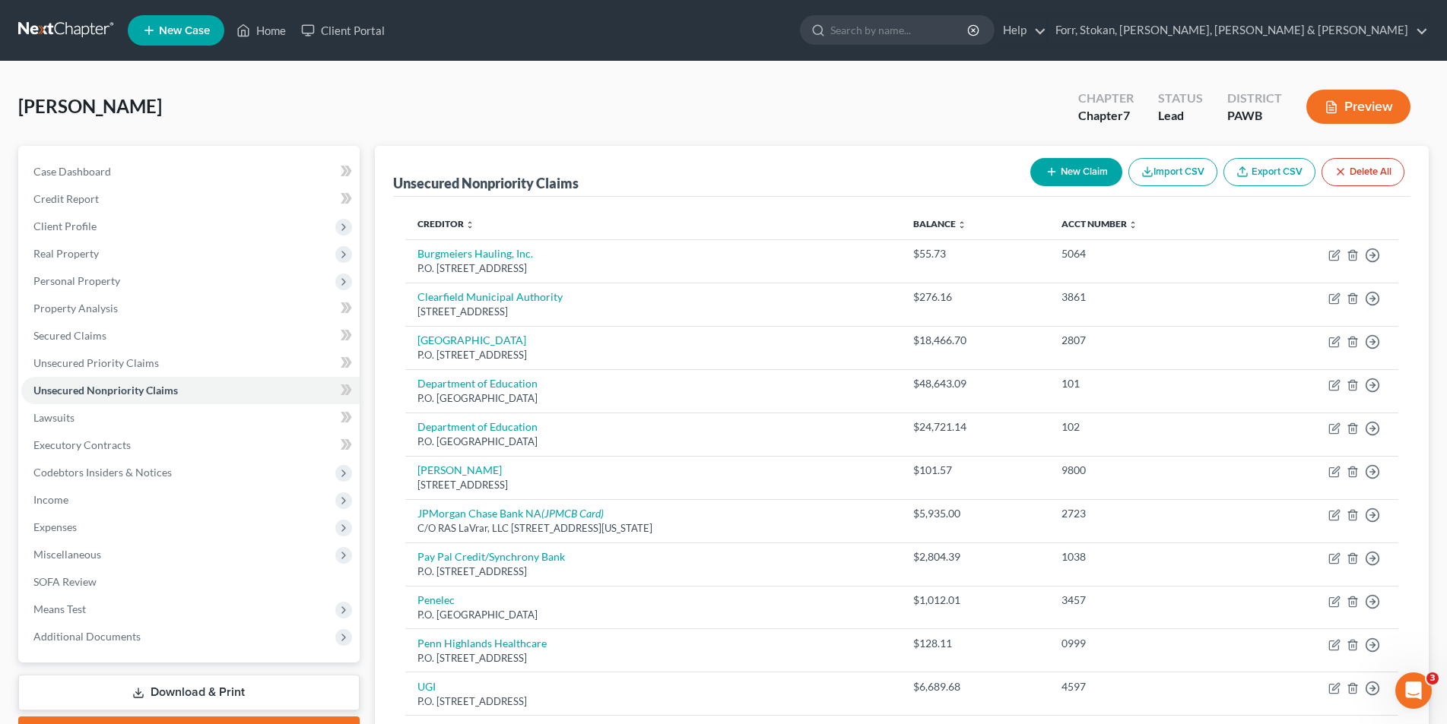
click at [155, 693] on link "Download & Print" at bounding box center [188, 693] width 341 height 36
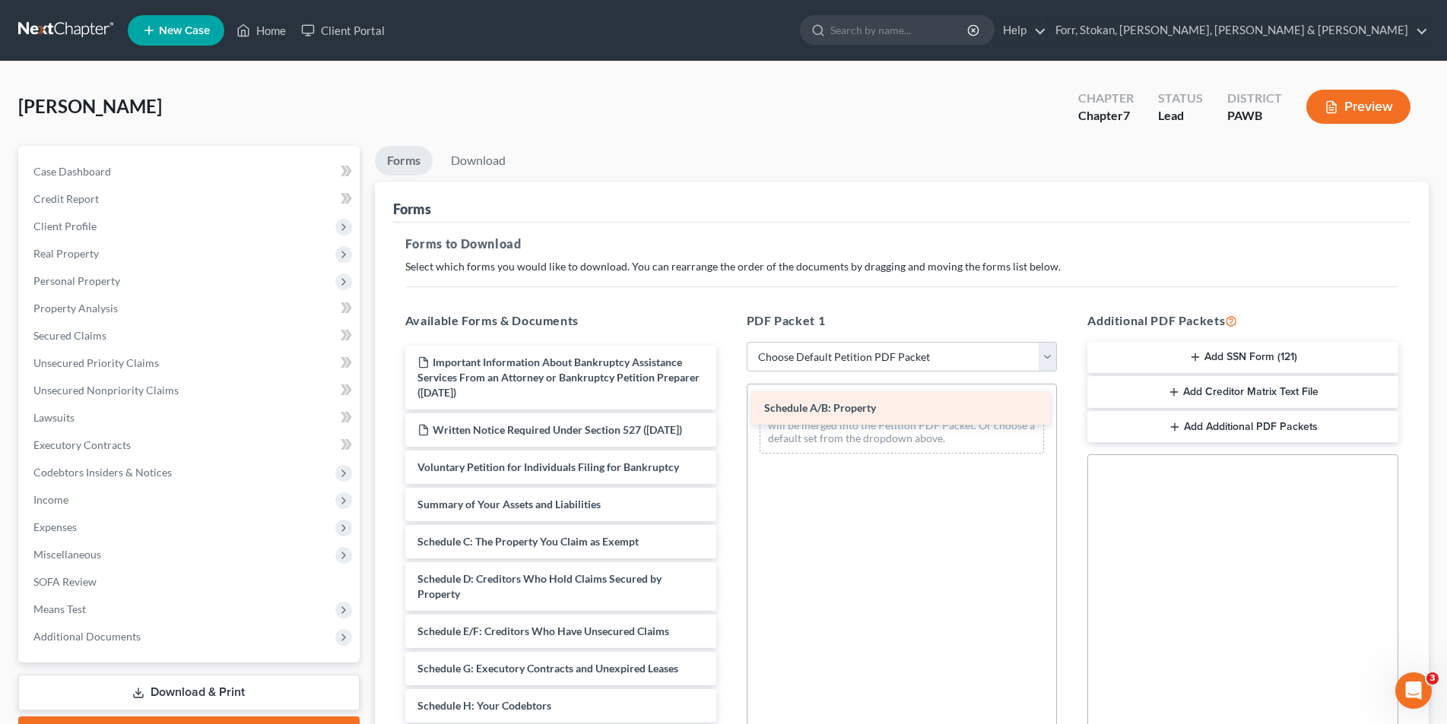
drag, startPoint x: 563, startPoint y: 560, endPoint x: 909, endPoint y: 411, distance: 377.3
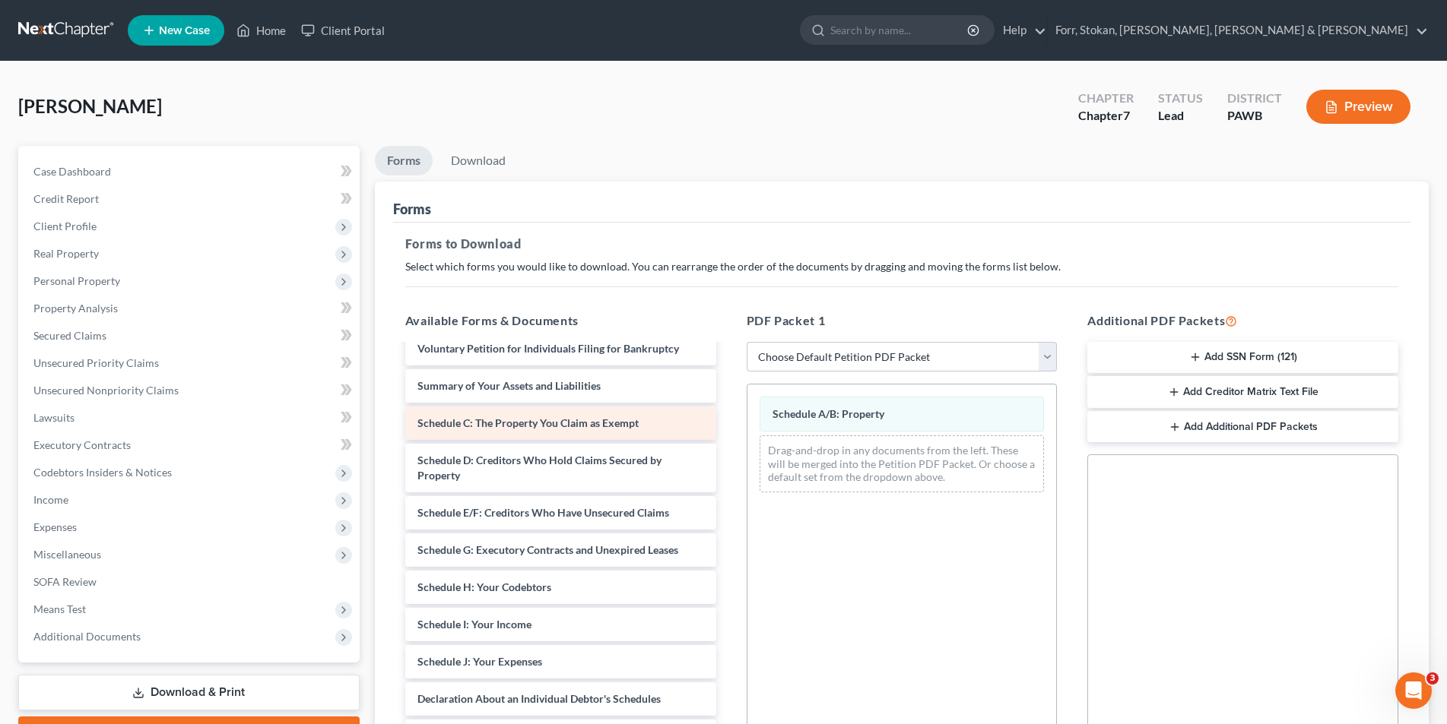
scroll to position [304, 0]
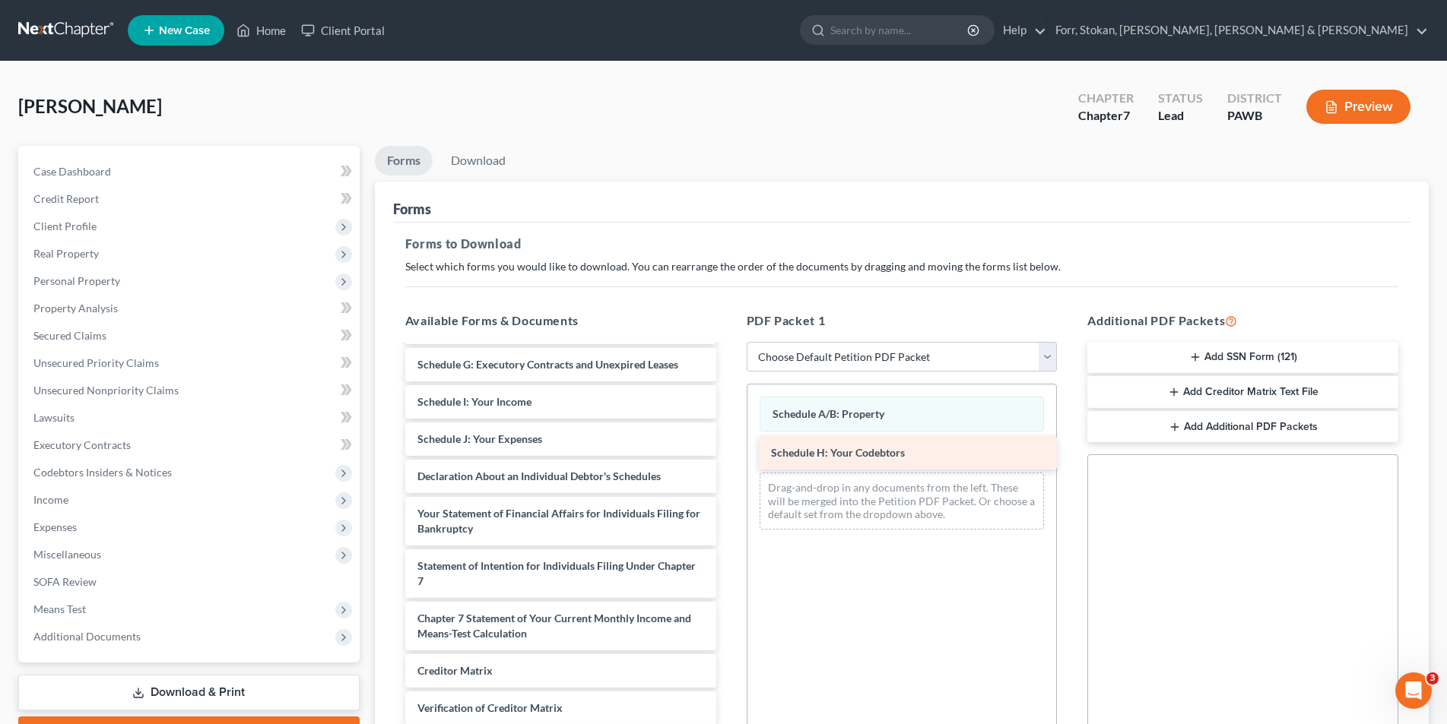
drag, startPoint x: 552, startPoint y: 414, endPoint x: 905, endPoint y: 450, distance: 355.3
click at [728, 450] on div "Schedule H: Your Codebtors Important Information About Bankruptcy Assistance Se…" at bounding box center [560, 428] width 335 height 773
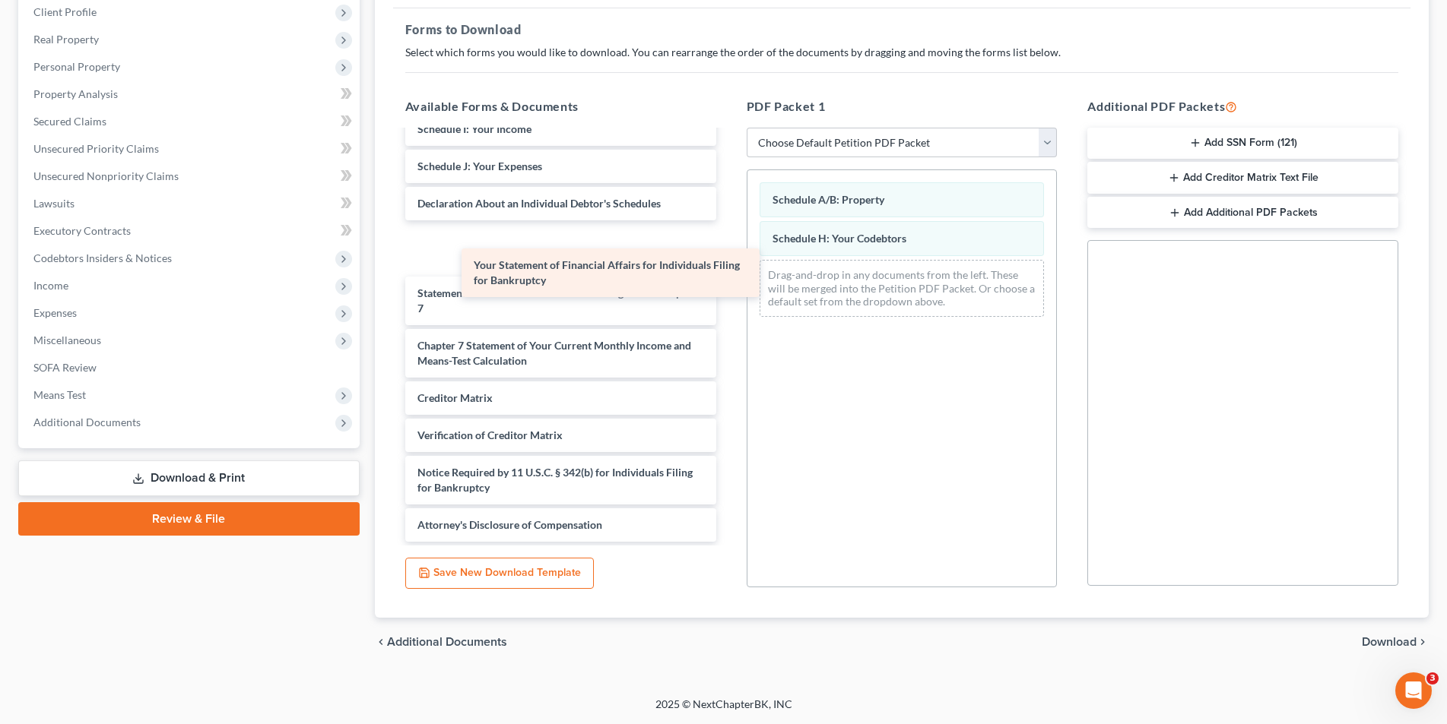
scroll to position [325, 0]
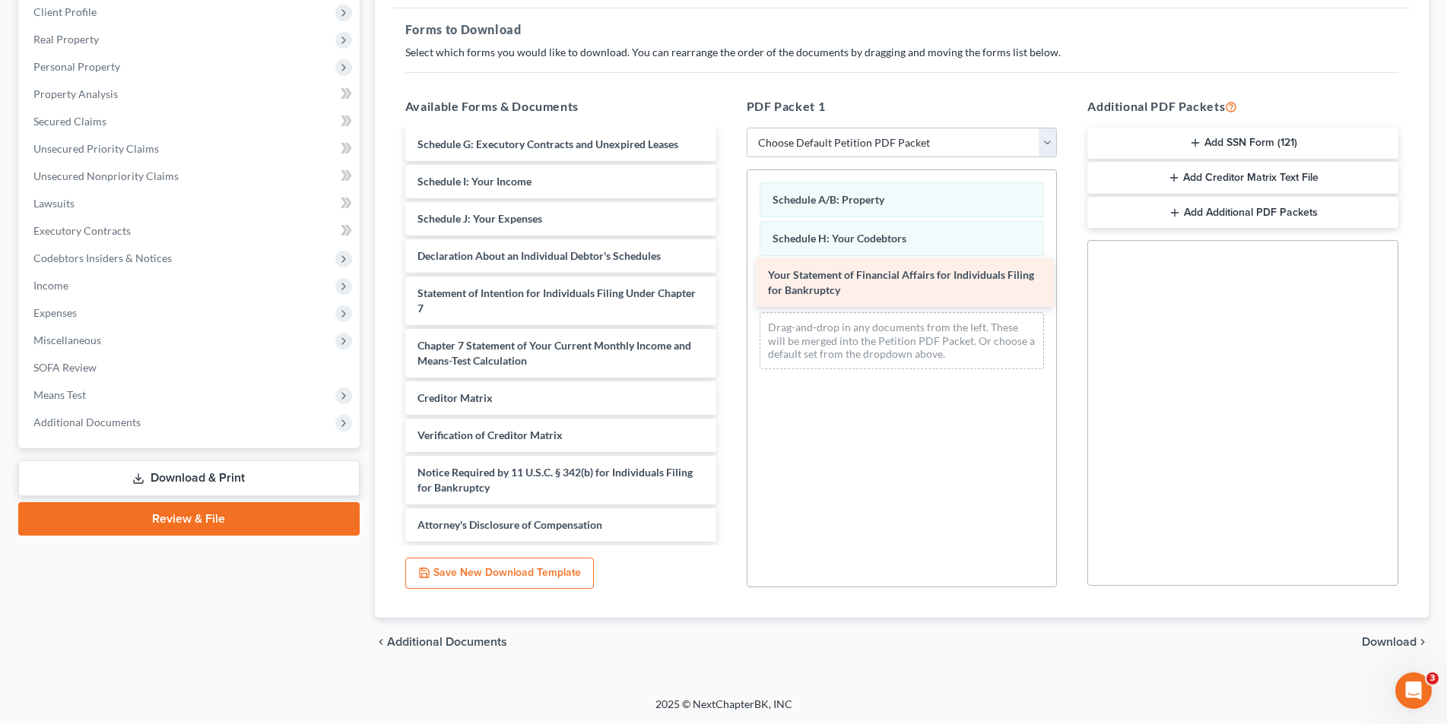
drag, startPoint x: 581, startPoint y: 240, endPoint x: 931, endPoint y: 274, distance: 352.1
click at [728, 274] on div "Your Statement of Financial Affairs for Individuals Filing for Bankruptcy Impor…" at bounding box center [560, 181] width 335 height 721
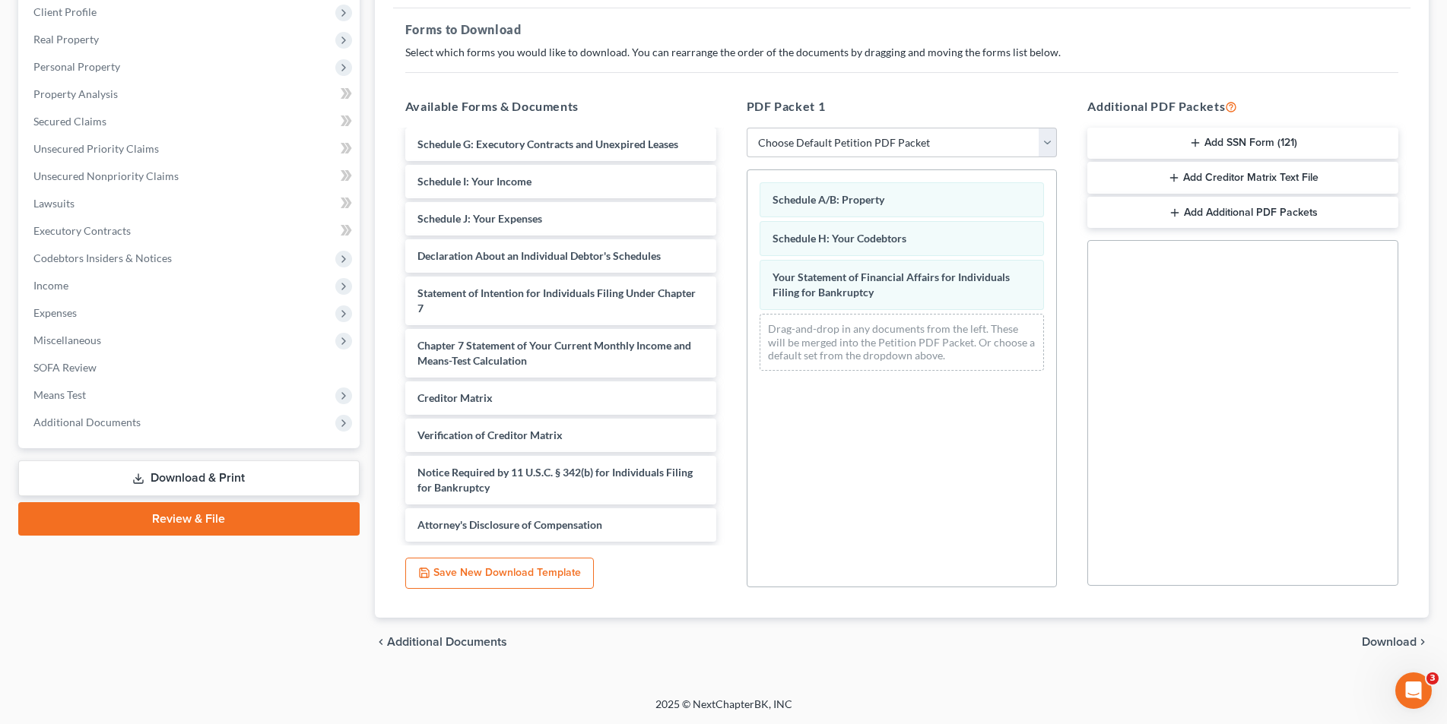
click at [1384, 644] on span "Download" at bounding box center [1388, 642] width 55 height 12
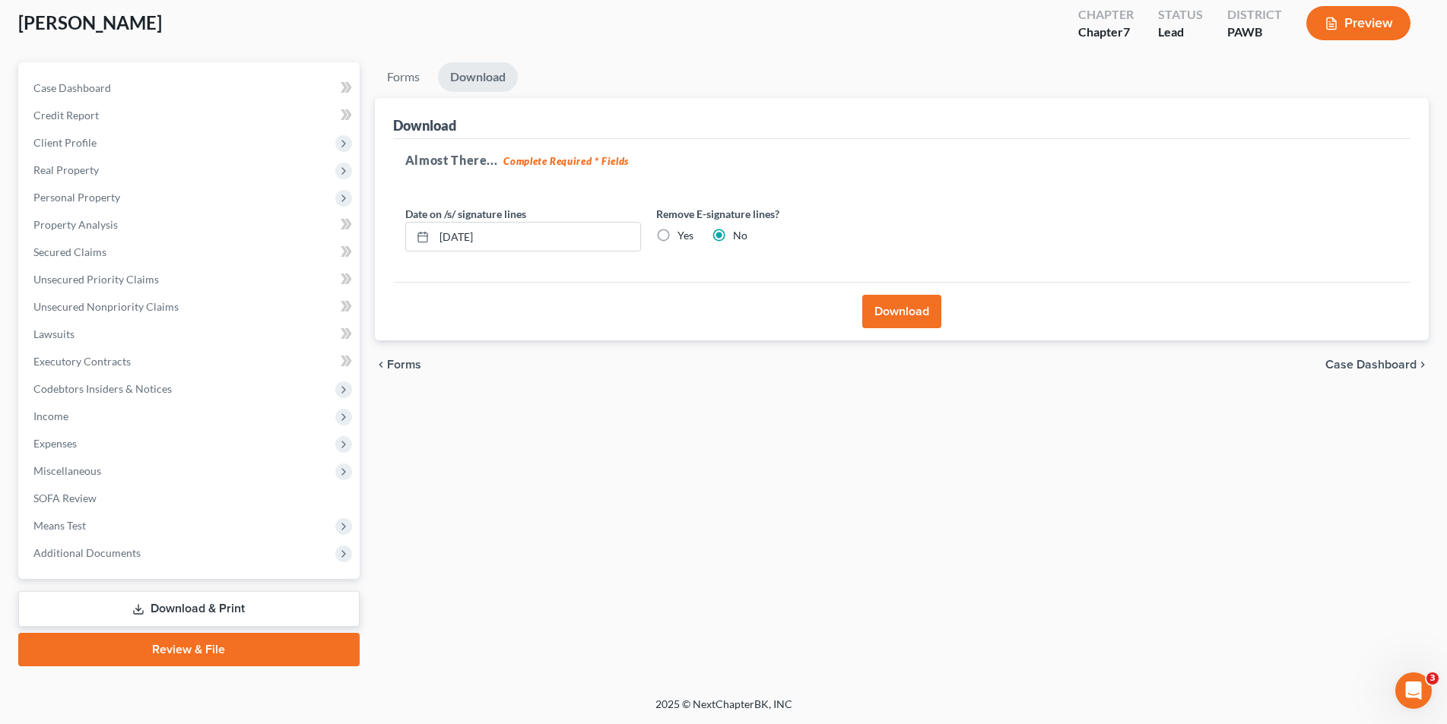
scroll to position [84, 0]
click at [906, 315] on button "Download" at bounding box center [901, 311] width 79 height 33
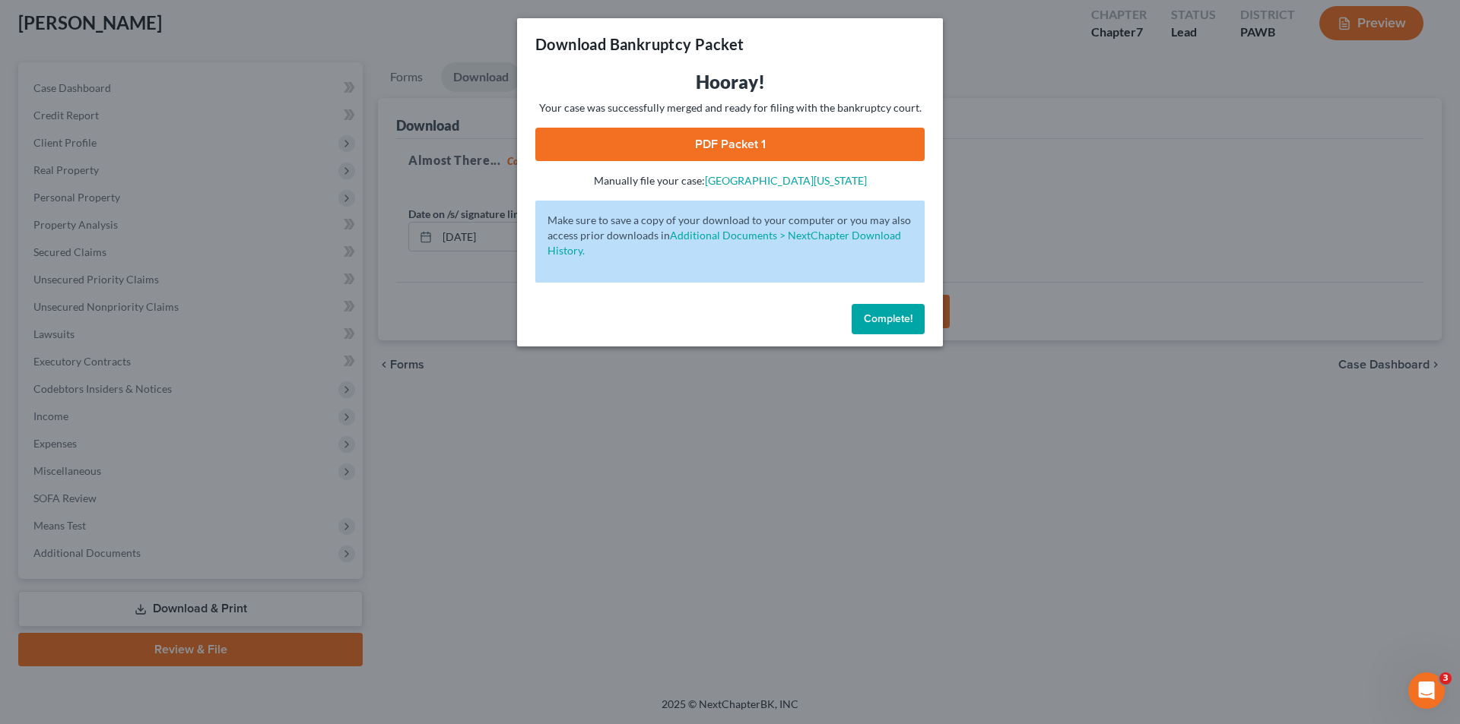
click at [714, 143] on link "PDF Packet 1" at bounding box center [729, 144] width 389 height 33
click at [491, 426] on div "Download Bankruptcy Packet Hooray! Your case was successfully merged and ready …" at bounding box center [730, 362] width 1460 height 724
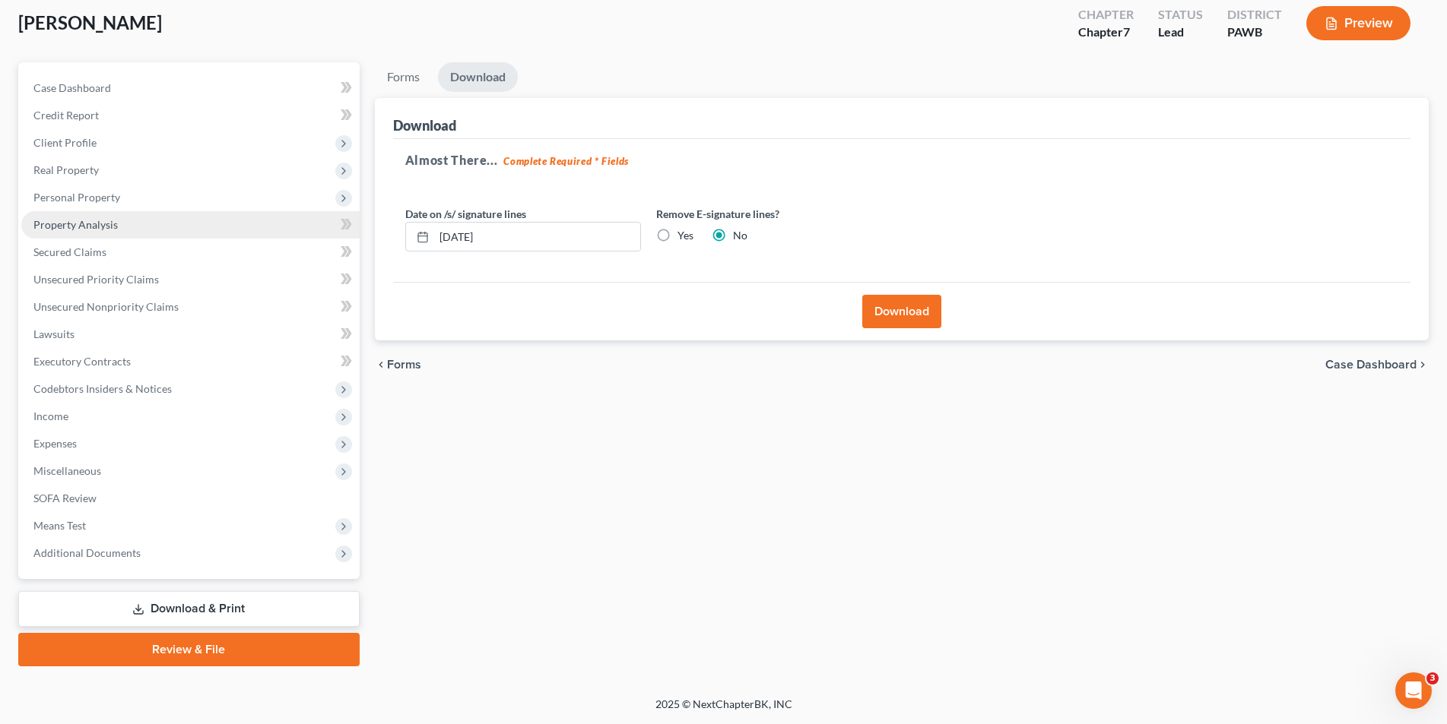
click at [69, 225] on span "Property Analysis" at bounding box center [75, 224] width 84 height 13
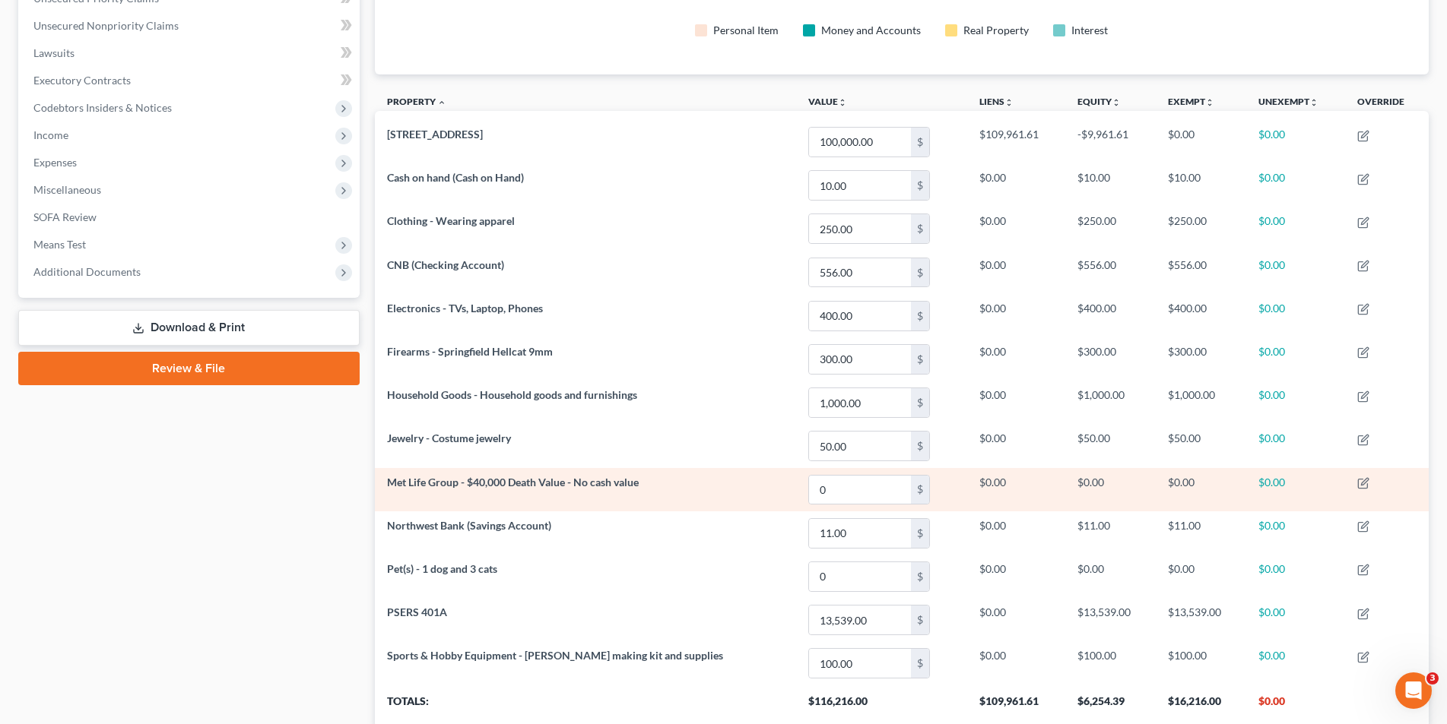
scroll to position [380, 0]
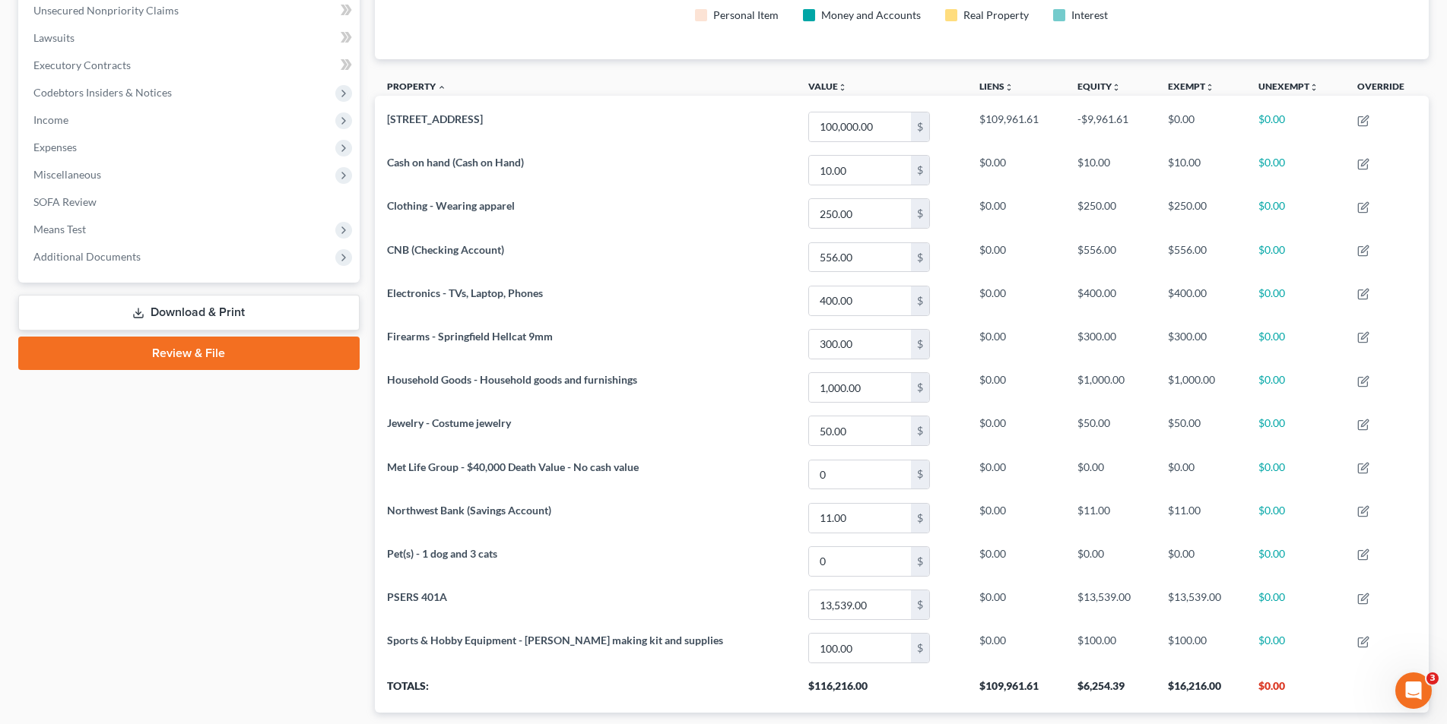
click at [208, 307] on link "Download & Print" at bounding box center [188, 313] width 341 height 36
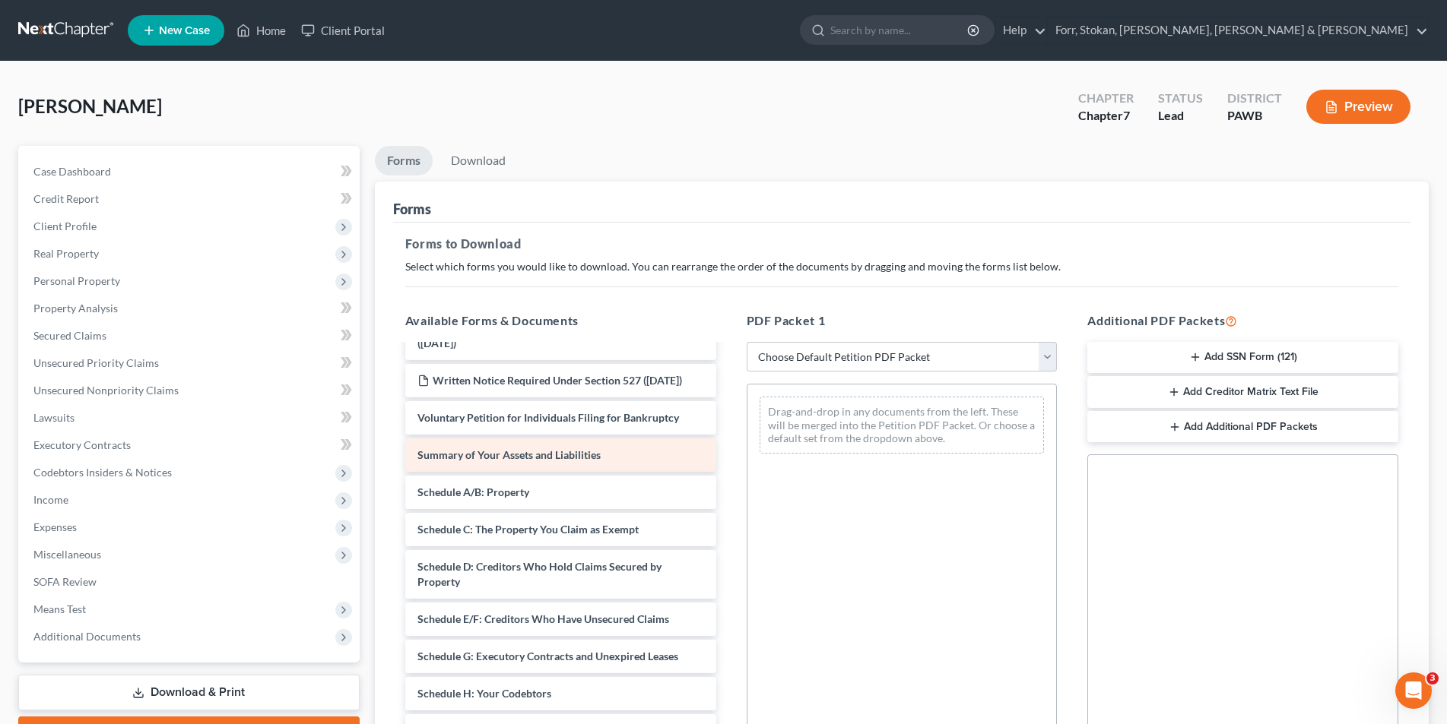
scroll to position [76, 0]
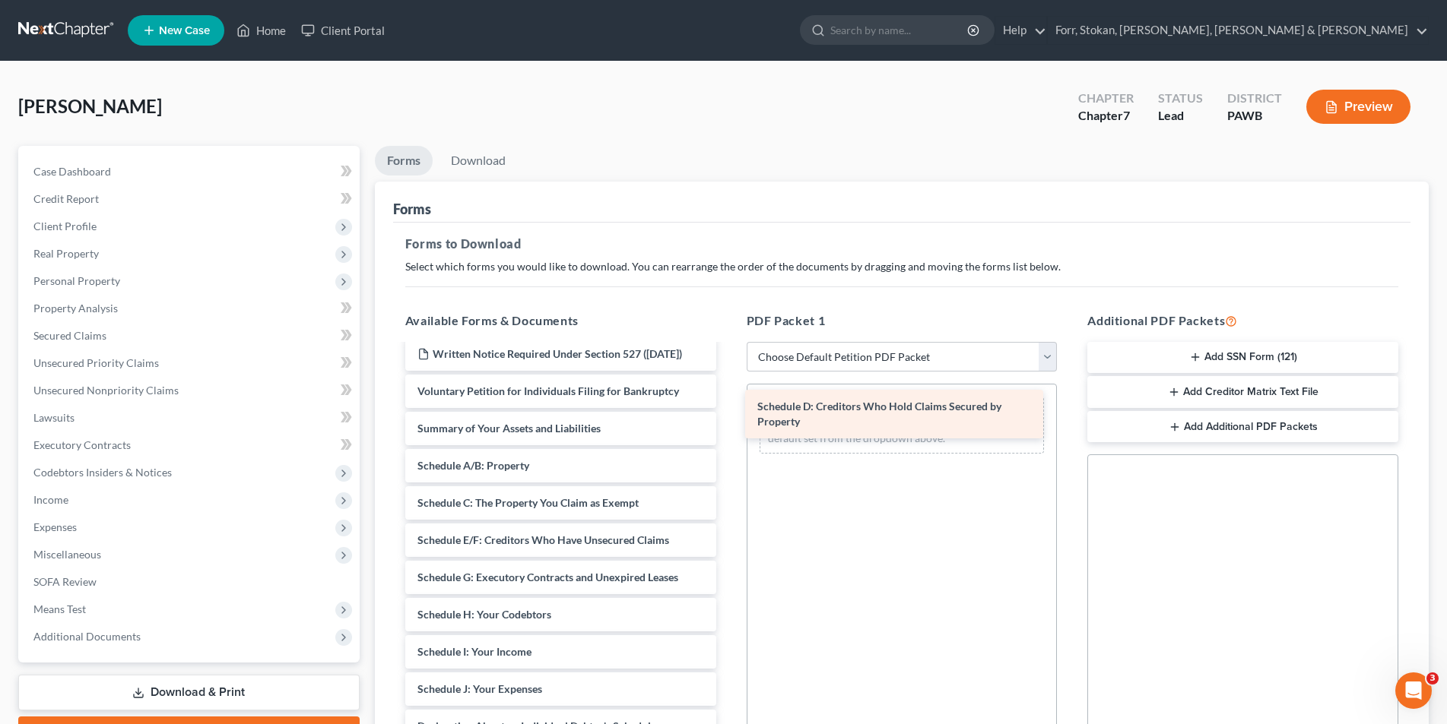
drag, startPoint x: 549, startPoint y: 553, endPoint x: 889, endPoint y: 404, distance: 371.3
click at [728, 404] on div "Schedule D: Creditors Who Hold Claims Secured by Property Important Information…" at bounding box center [560, 667] width 335 height 795
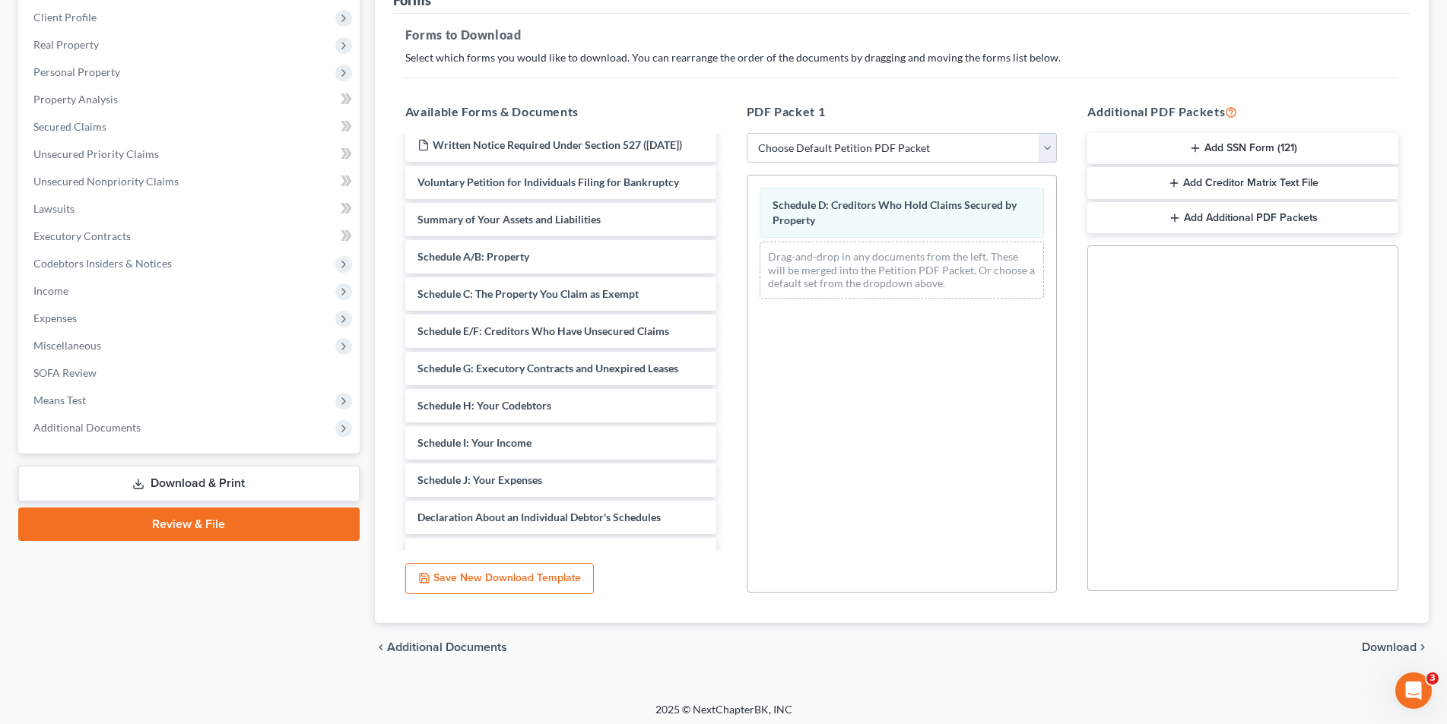
scroll to position [214, 0]
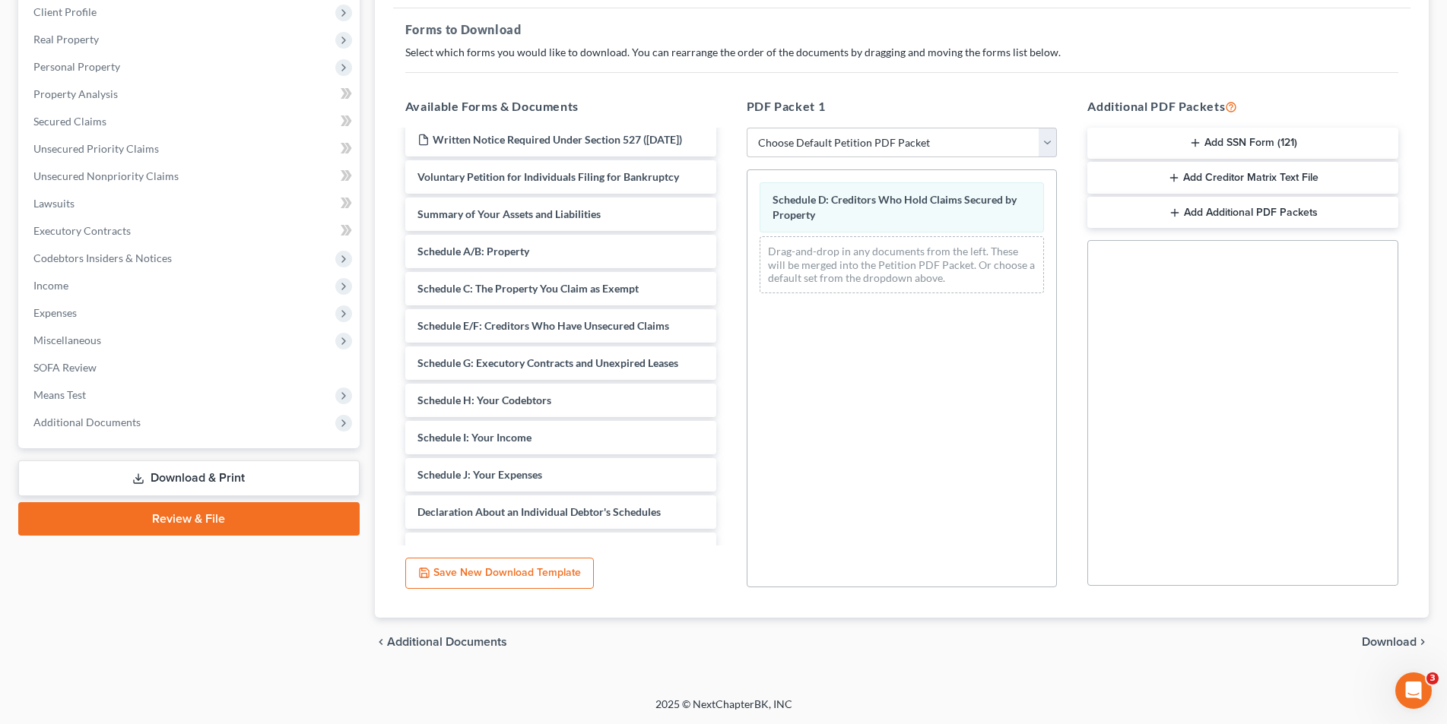
click at [1409, 639] on span "Download" at bounding box center [1388, 642] width 55 height 12
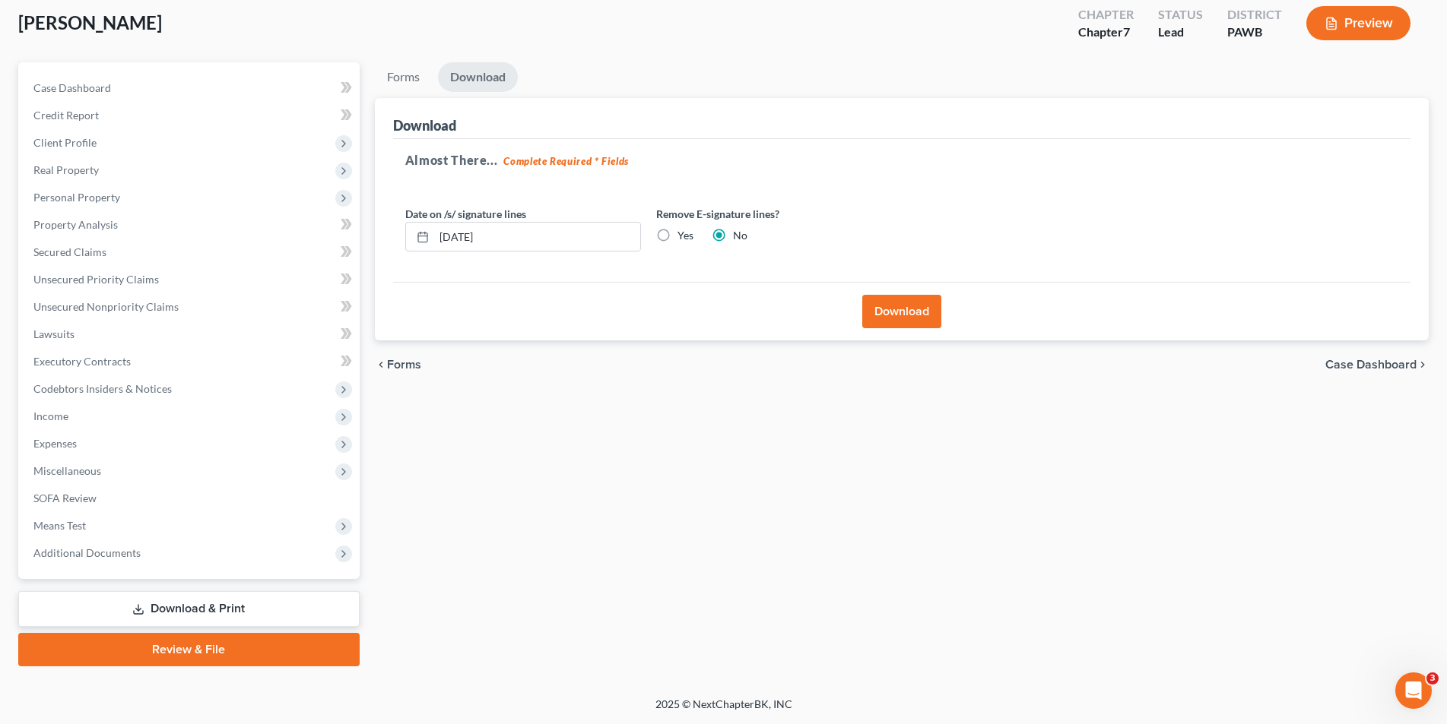
scroll to position [84, 0]
click at [892, 304] on button "Download" at bounding box center [901, 311] width 79 height 33
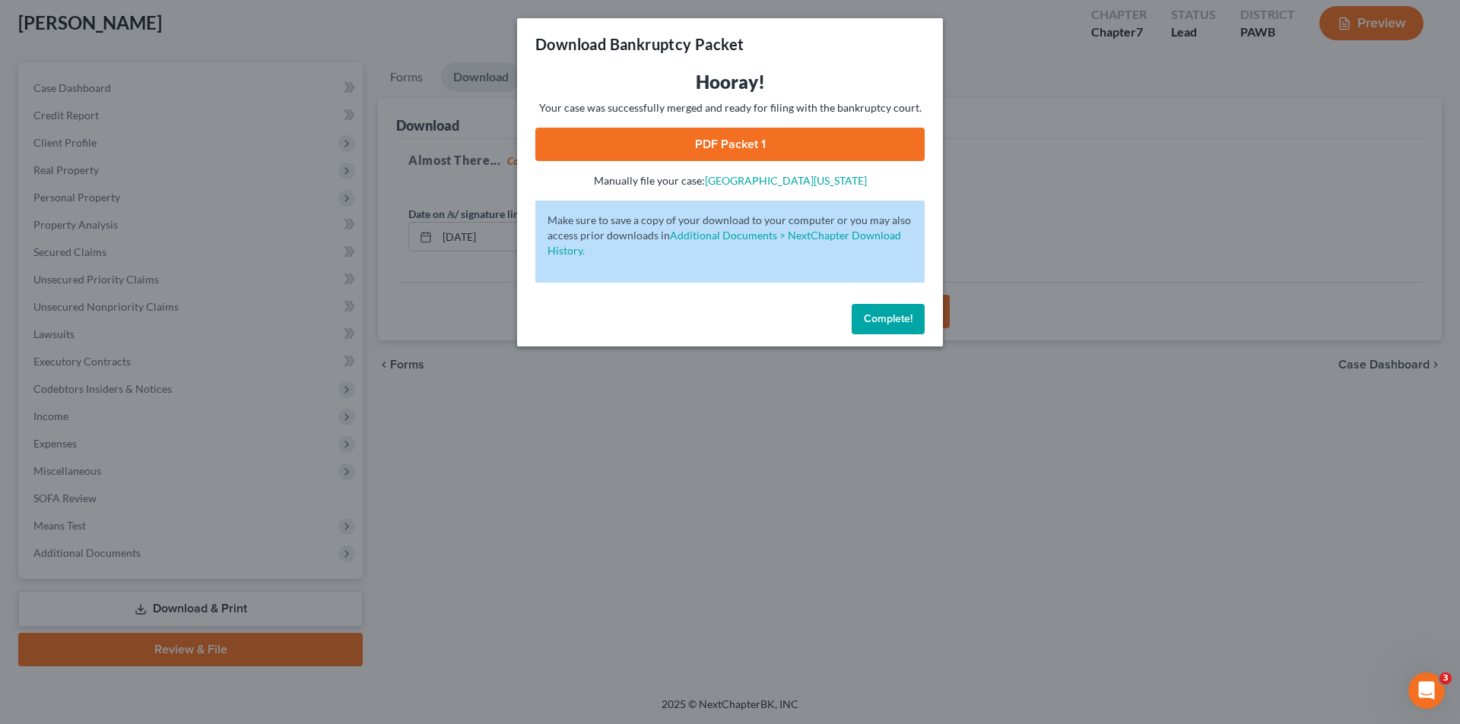
click at [740, 144] on link "PDF Packet 1" at bounding box center [729, 144] width 389 height 33
click at [652, 490] on div "Download Bankruptcy Packet Hooray! Your case was successfully merged and ready …" at bounding box center [730, 362] width 1460 height 724
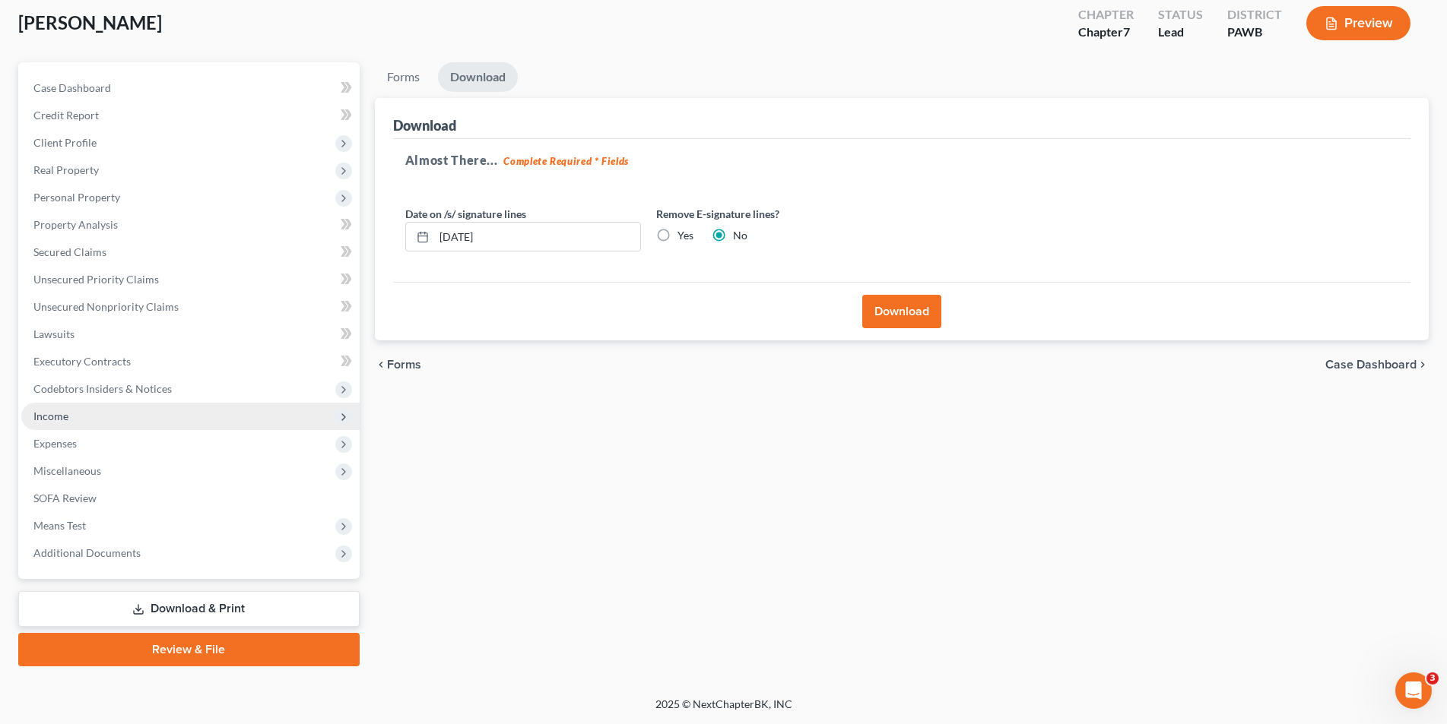
click at [56, 417] on span "Income" at bounding box center [50, 416] width 35 height 13
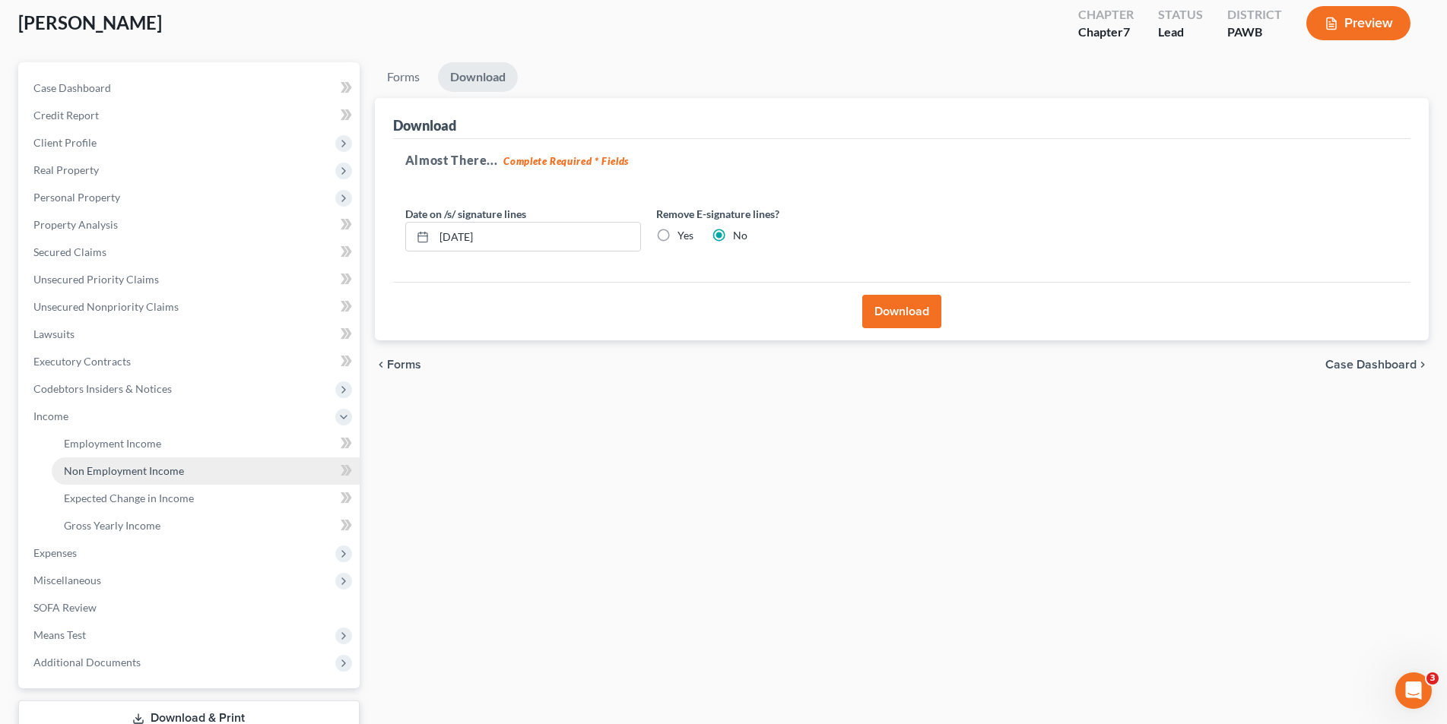
click at [94, 469] on span "Non Employment Income" at bounding box center [124, 470] width 120 height 13
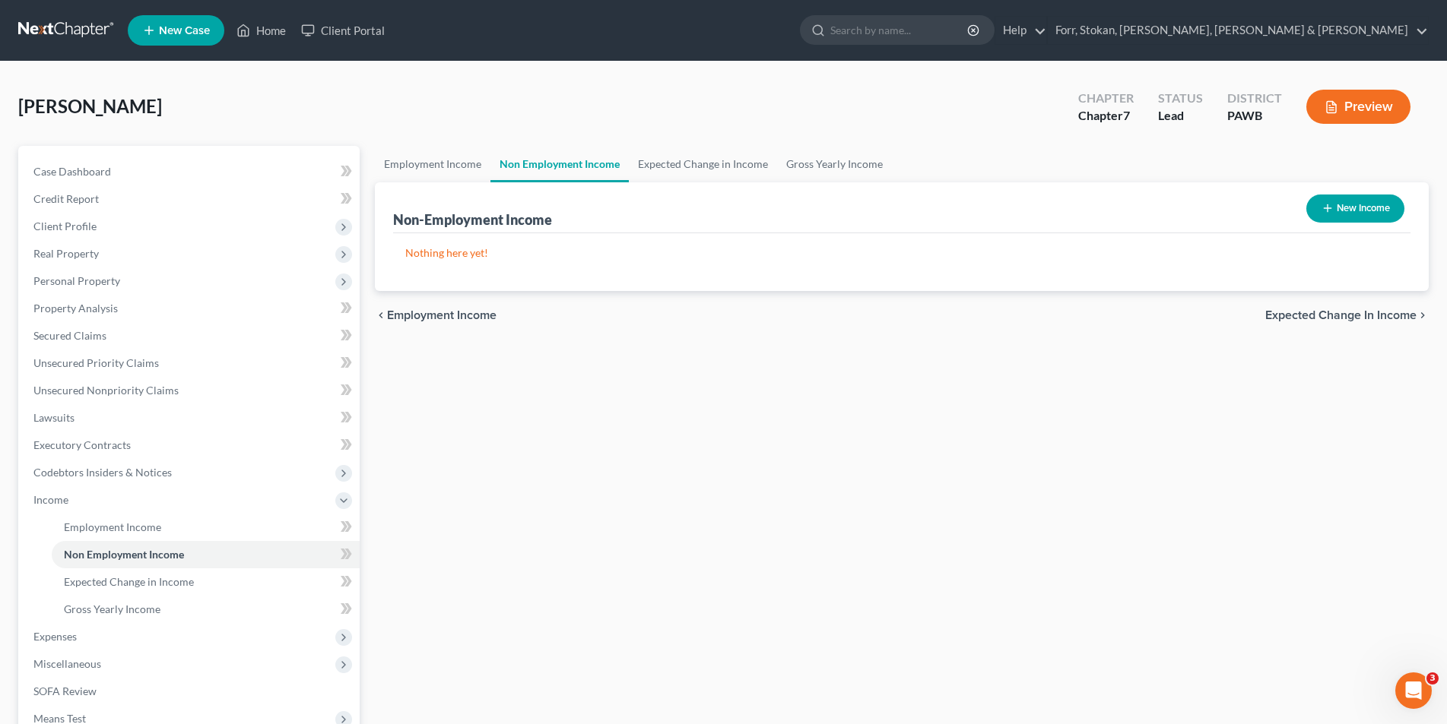
click at [1340, 208] on button "New Income" at bounding box center [1355, 209] width 98 height 28
select select "0"
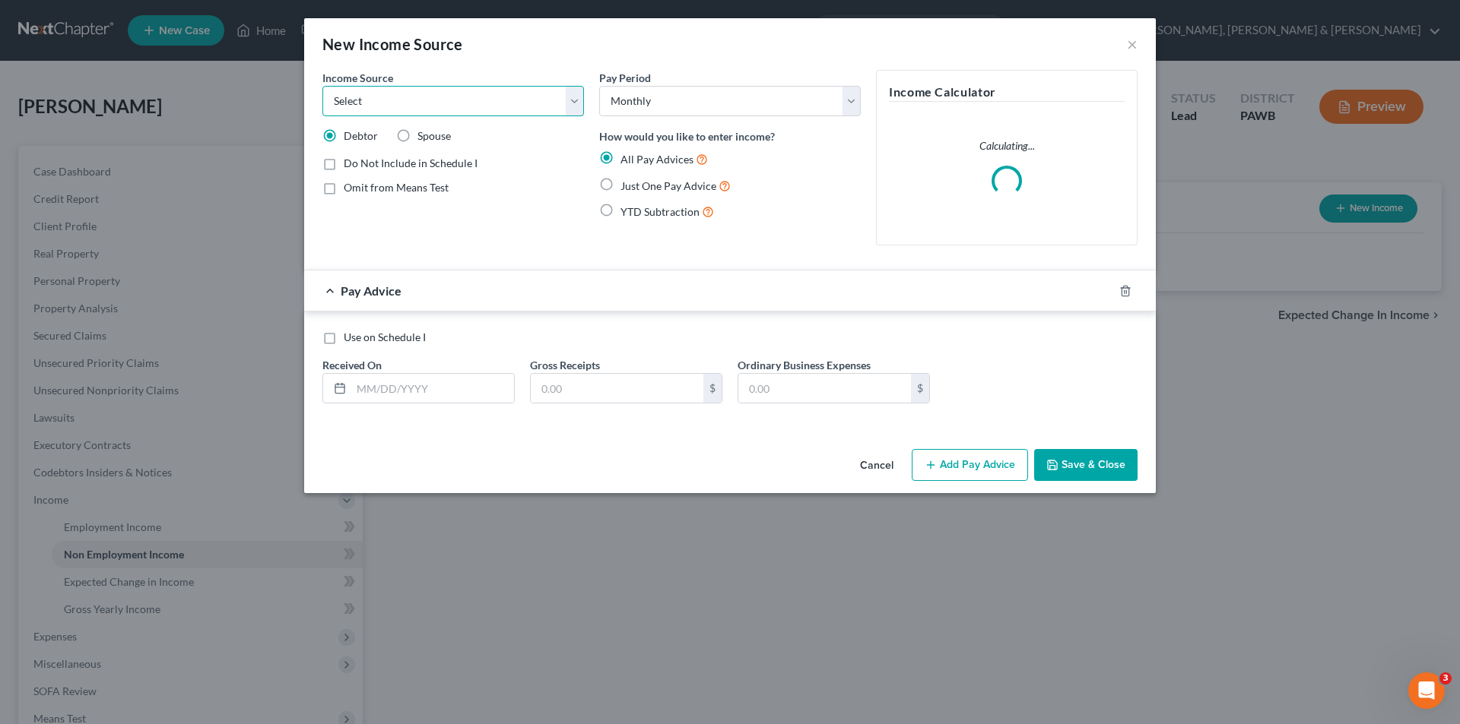
click at [568, 107] on select "Select Unemployment Disability (from employer) Pension Retirement Social Securi…" at bounding box center [453, 101] width 262 height 30
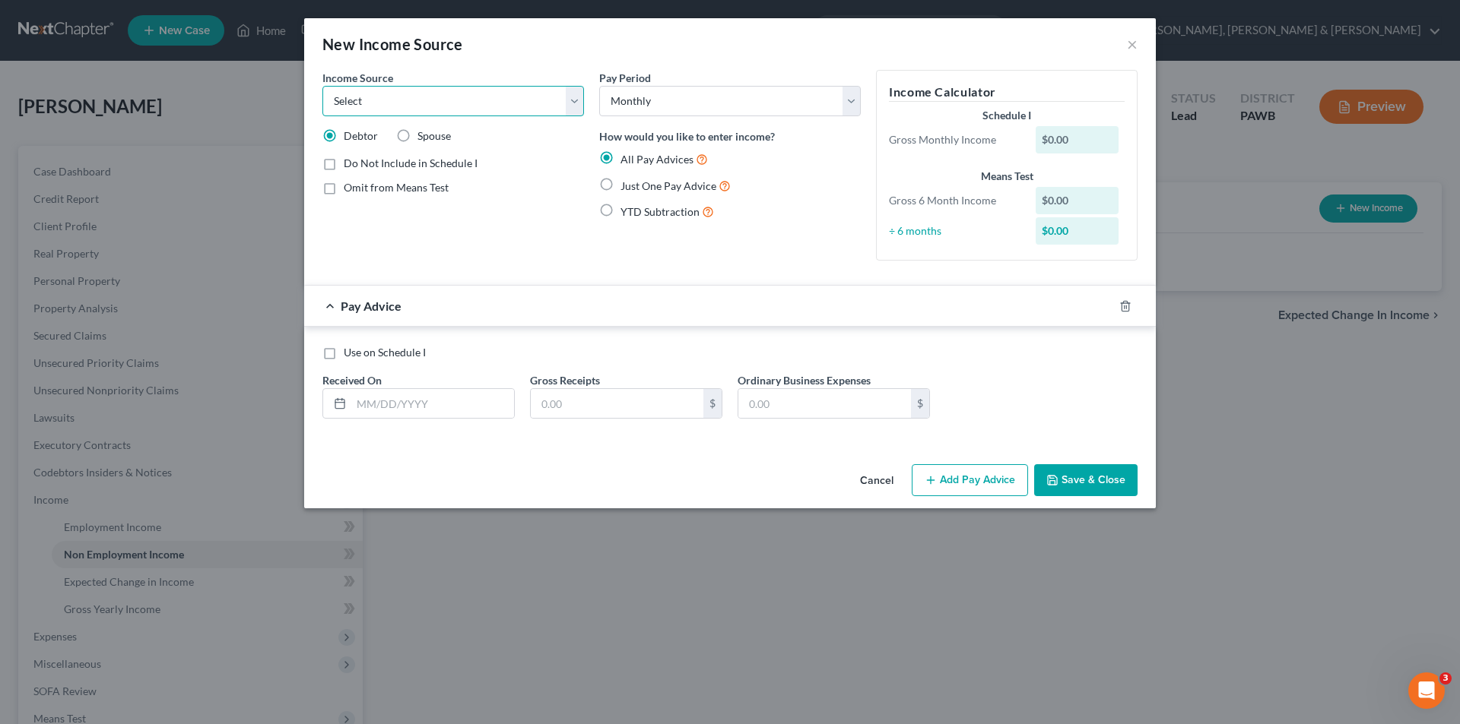
select select "7"
click at [322, 86] on select "Select Unemployment Disability (from employer) Pension Retirement Social Securi…" at bounding box center [453, 101] width 262 height 30
click at [620, 184] on label "Just One Pay Advice" at bounding box center [675, 185] width 110 height 17
click at [626, 184] on input "Just One Pay Advice" at bounding box center [631, 182] width 10 height 10
radio input "true"
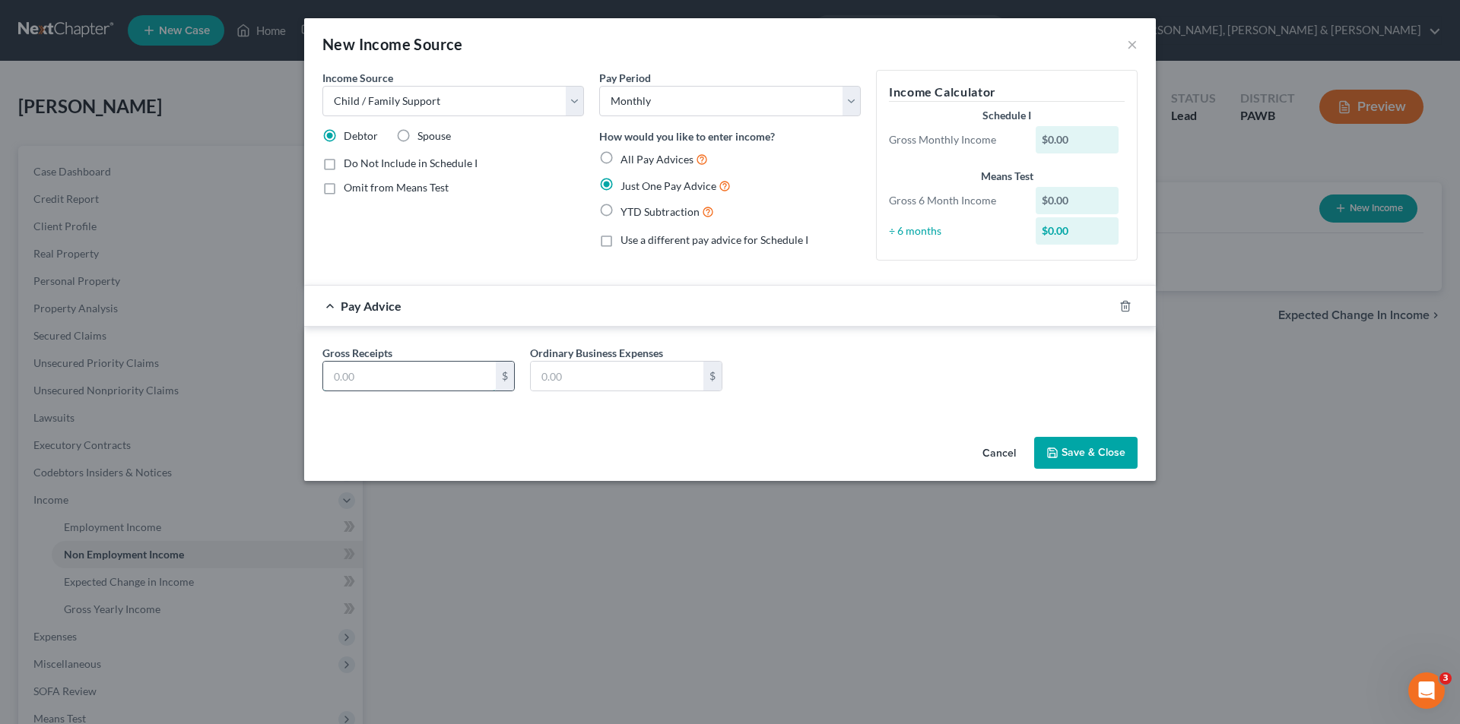
click at [456, 366] on input "text" at bounding box center [409, 376] width 173 height 29
type input "285.00"
click at [1060, 451] on button "Save & Close" at bounding box center [1085, 453] width 103 height 32
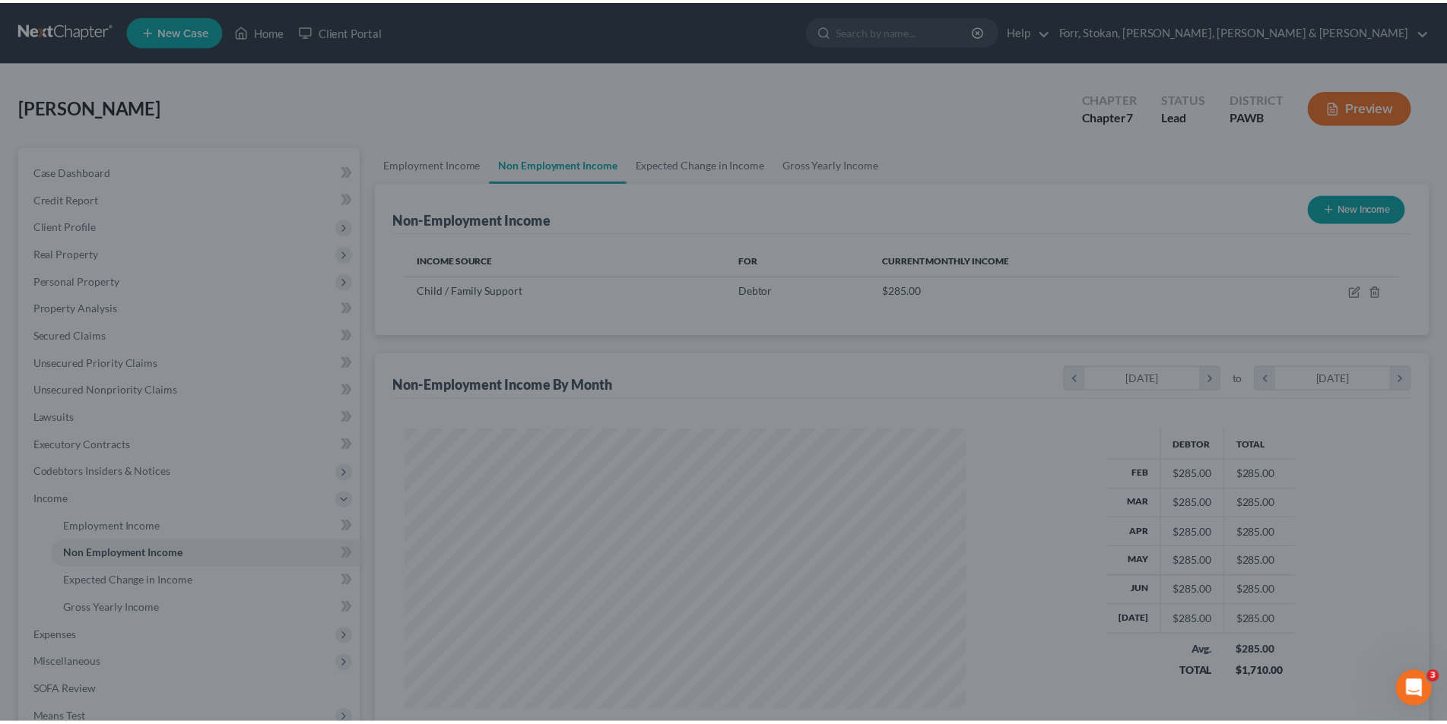
scroll to position [759904, 759590]
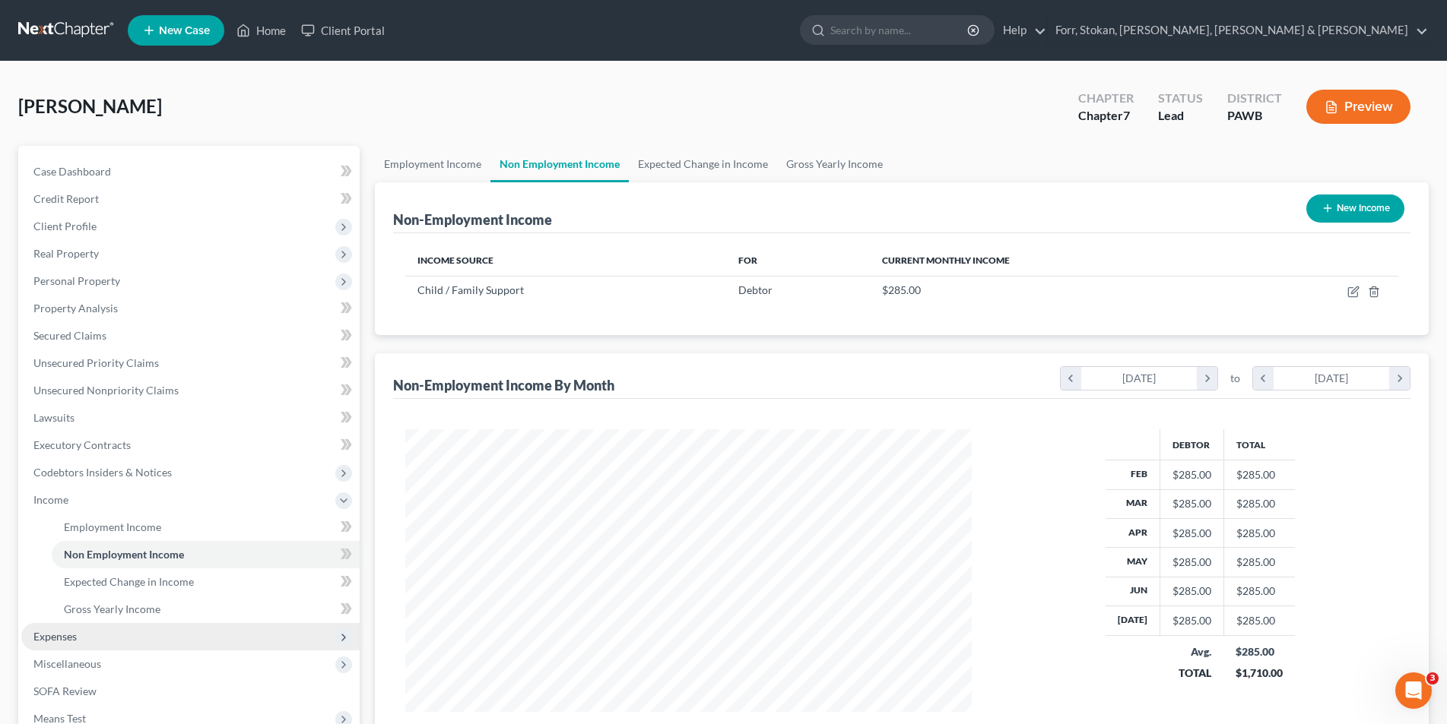
click at [84, 638] on span "Expenses" at bounding box center [190, 636] width 338 height 27
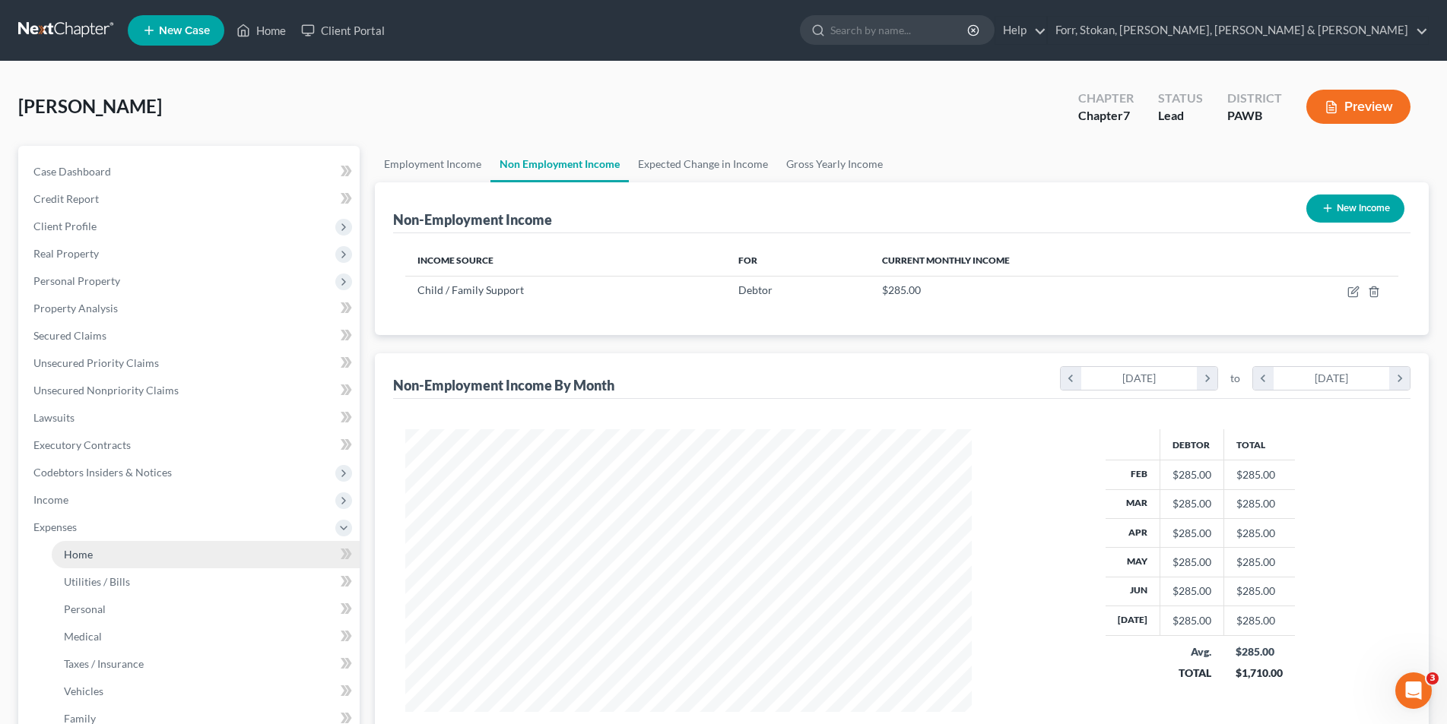
click at [87, 556] on span "Home" at bounding box center [78, 554] width 29 height 13
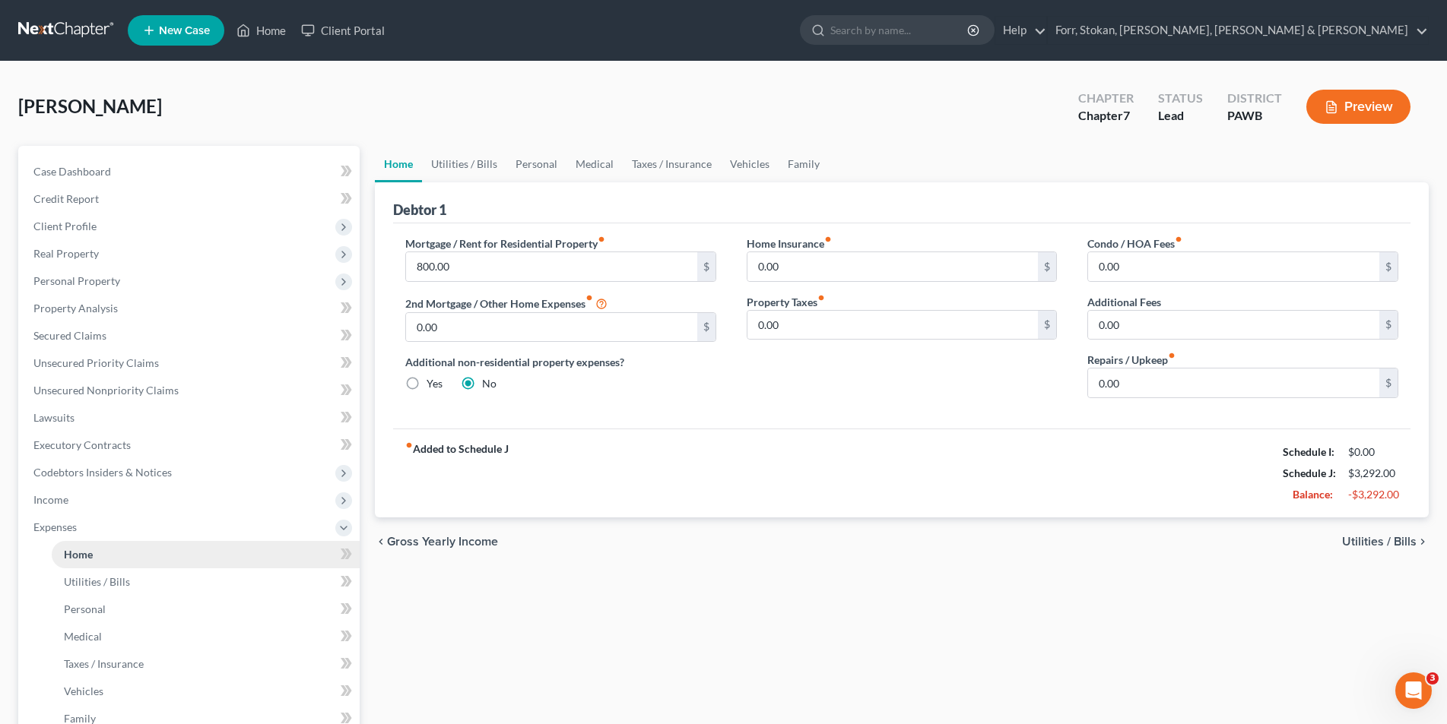
click at [87, 556] on span "Home" at bounding box center [78, 554] width 29 height 13
type input "50.00"
type input "100.00"
click at [1365, 541] on span "Utilities / Bills" at bounding box center [1379, 542] width 74 height 12
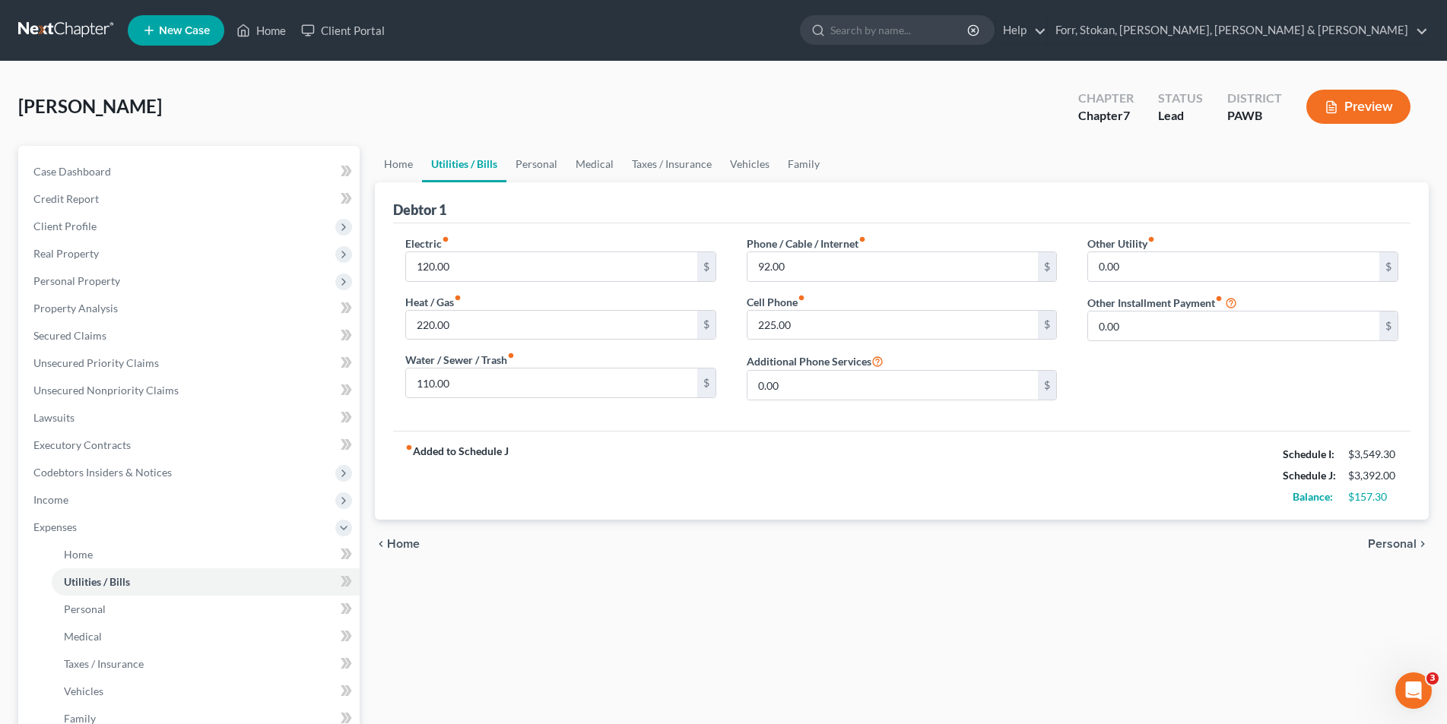
click at [1374, 540] on span "Personal" at bounding box center [1392, 544] width 49 height 12
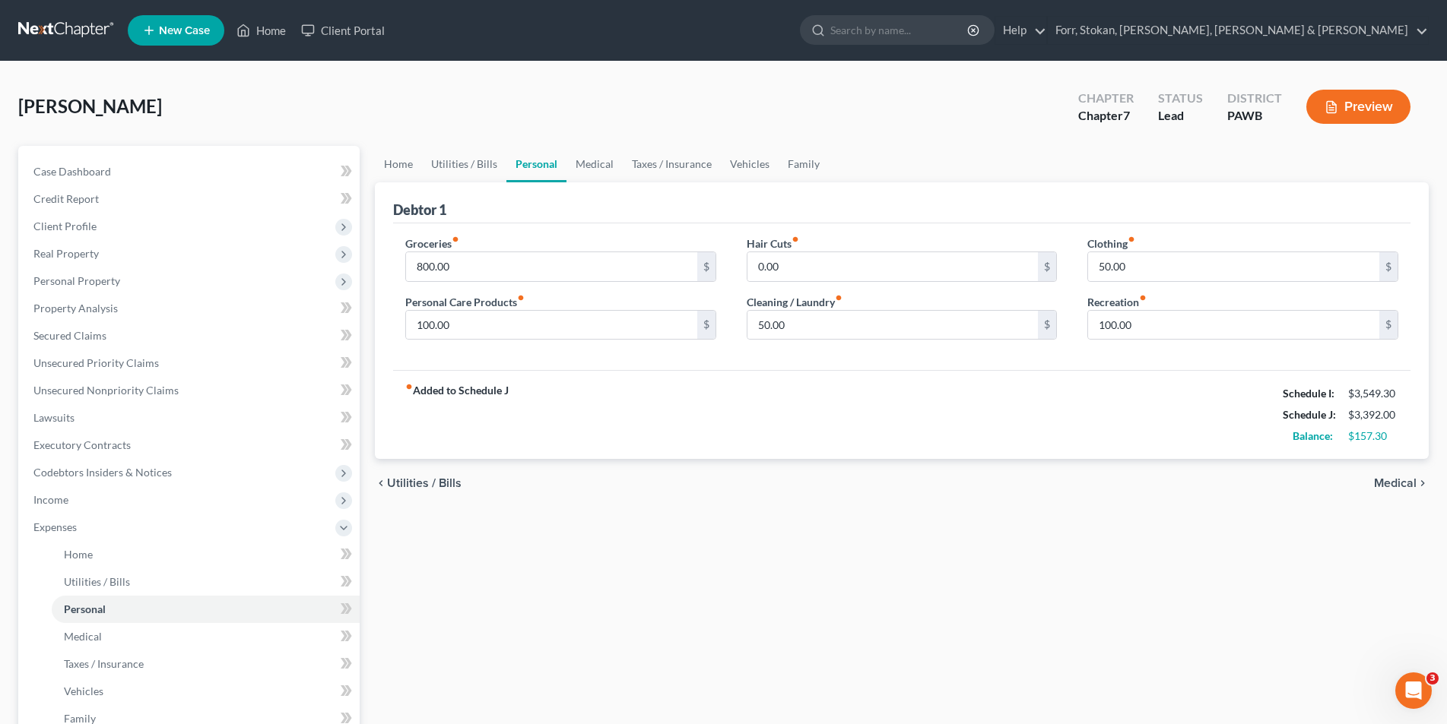
click at [1384, 482] on span "Medical" at bounding box center [1395, 483] width 43 height 12
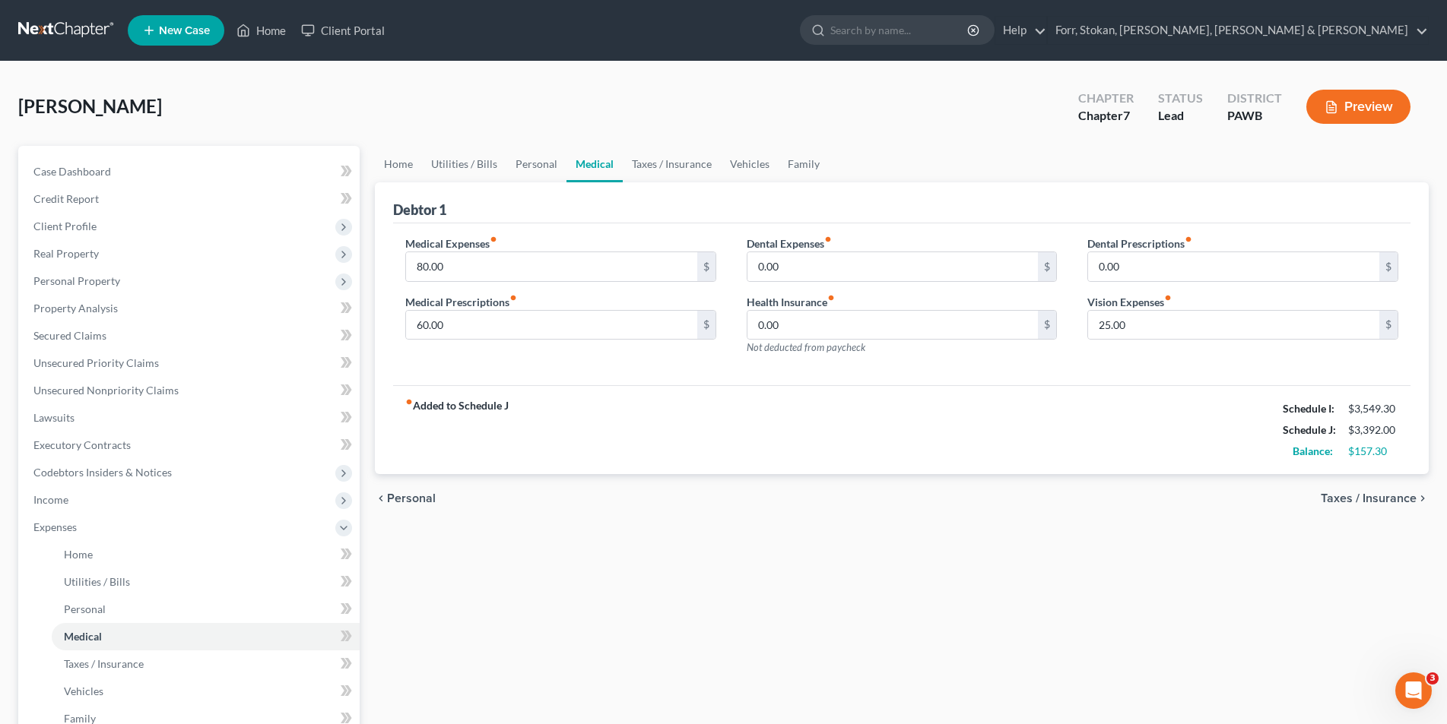
click at [1366, 499] on span "Taxes / Insurance" at bounding box center [1368, 499] width 96 height 12
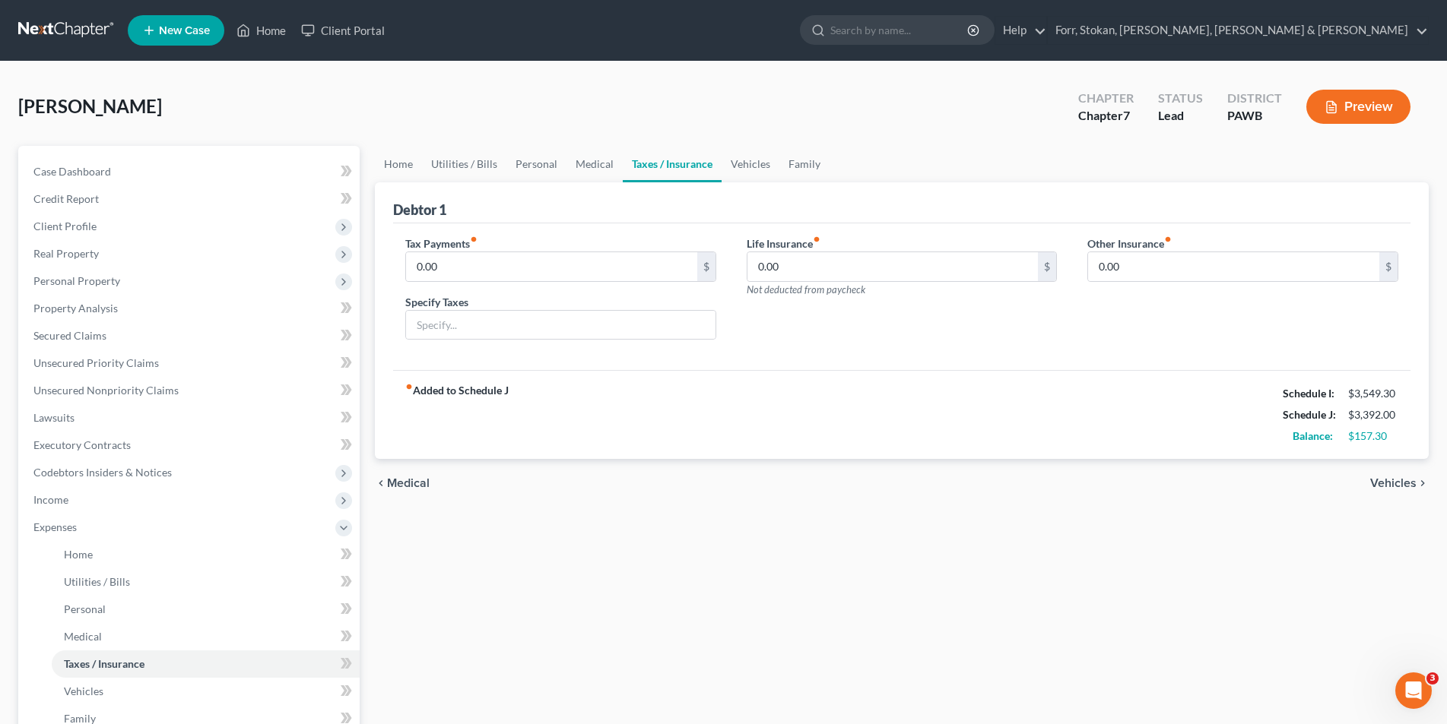
click at [404, 483] on span "Medical" at bounding box center [408, 483] width 43 height 12
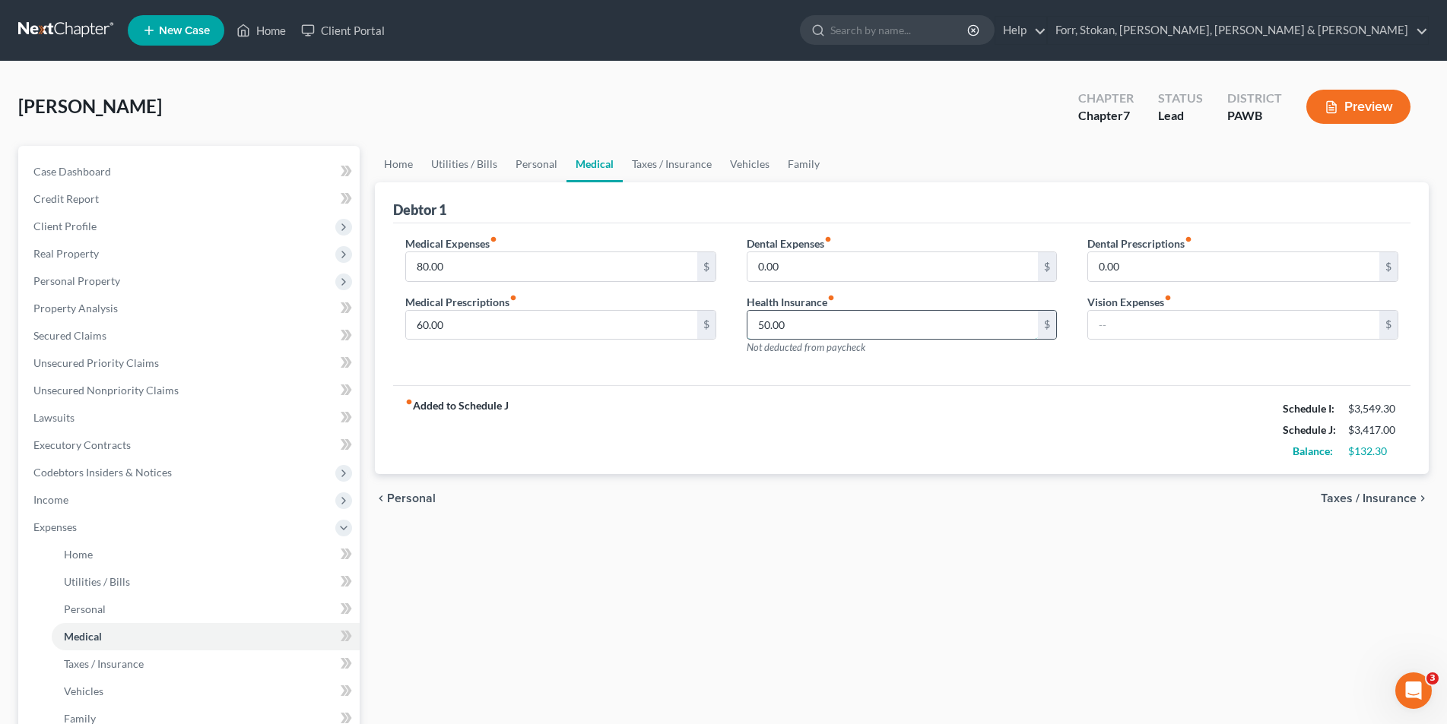
type input "50.00"
click at [1104, 325] on input "text" at bounding box center [1233, 325] width 291 height 29
type input "50.00"
click at [1389, 498] on span "Taxes / Insurance" at bounding box center [1368, 499] width 96 height 12
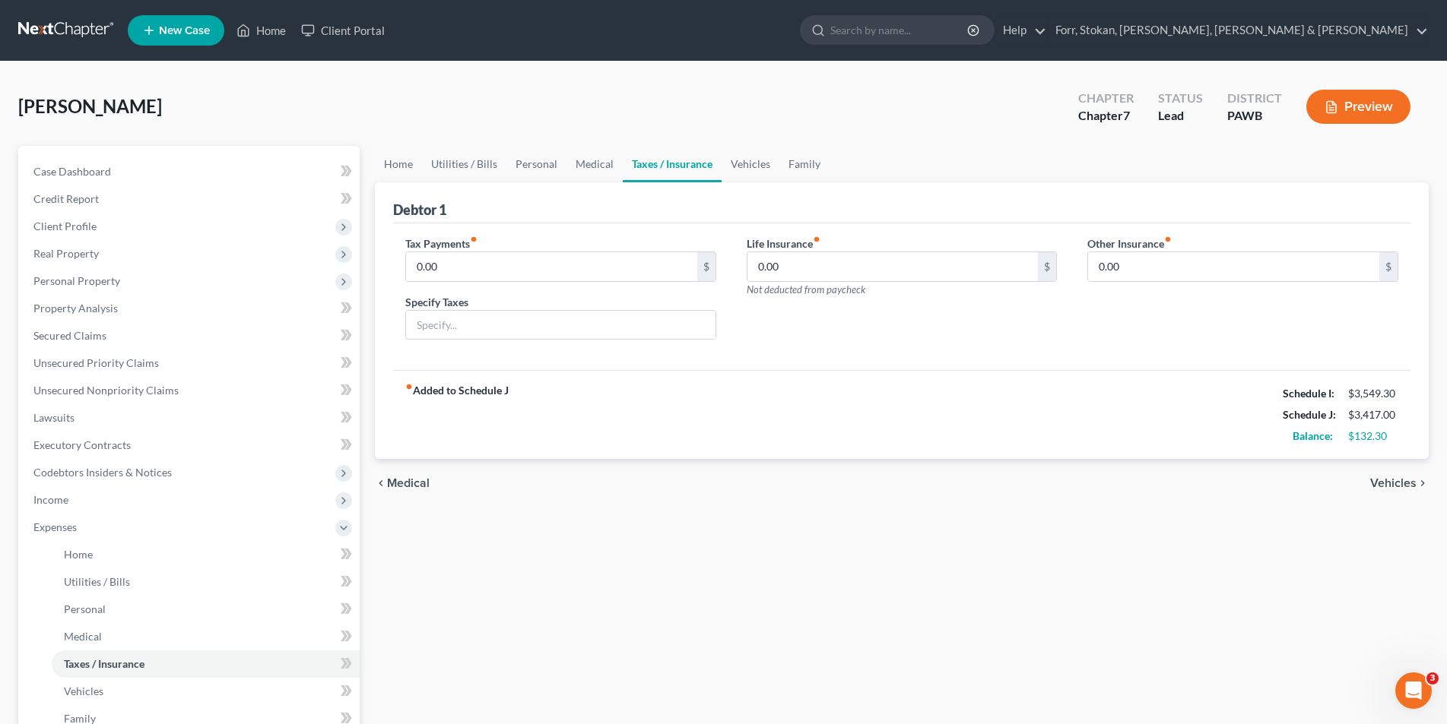
click at [1391, 484] on span "Vehicles" at bounding box center [1393, 483] width 46 height 12
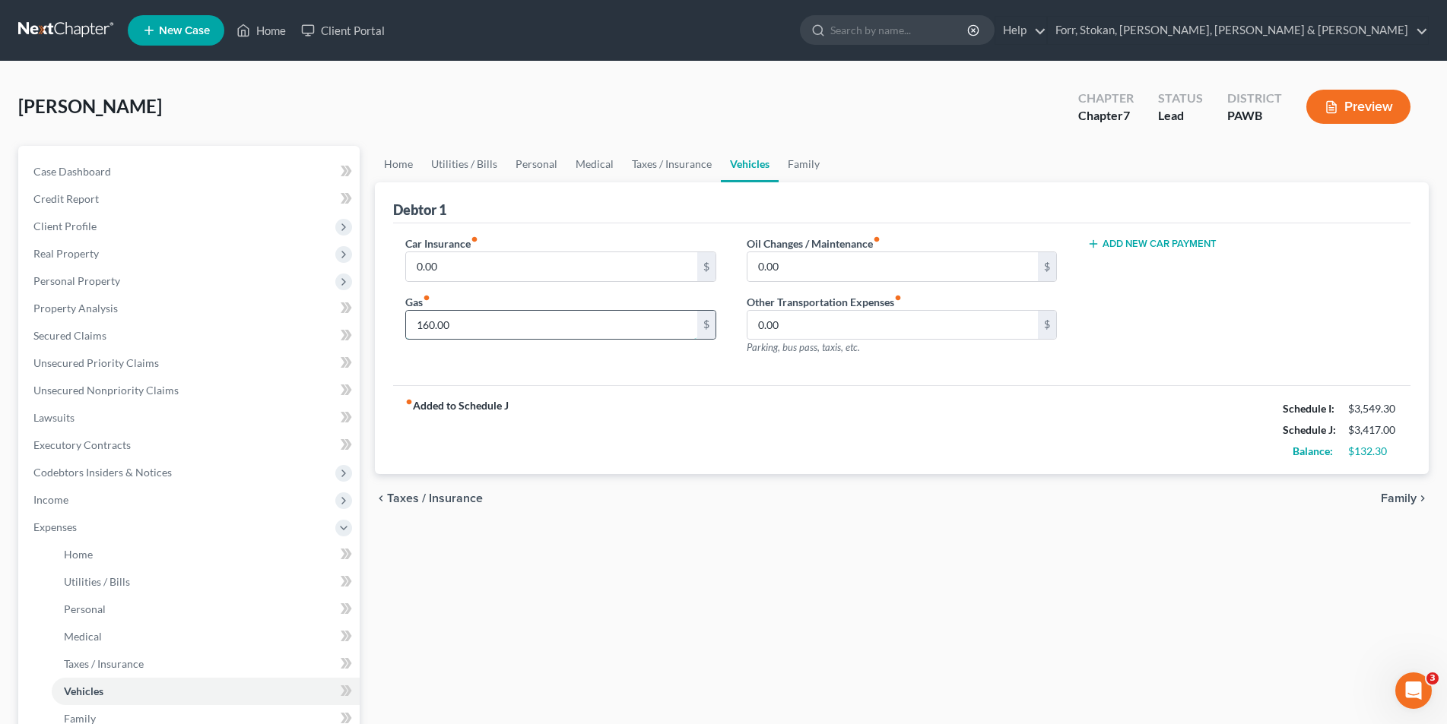
click at [497, 328] on input "160.00" at bounding box center [551, 325] width 291 height 29
type input "180.00"
click at [424, 500] on span "Taxes / Insurance" at bounding box center [435, 499] width 96 height 12
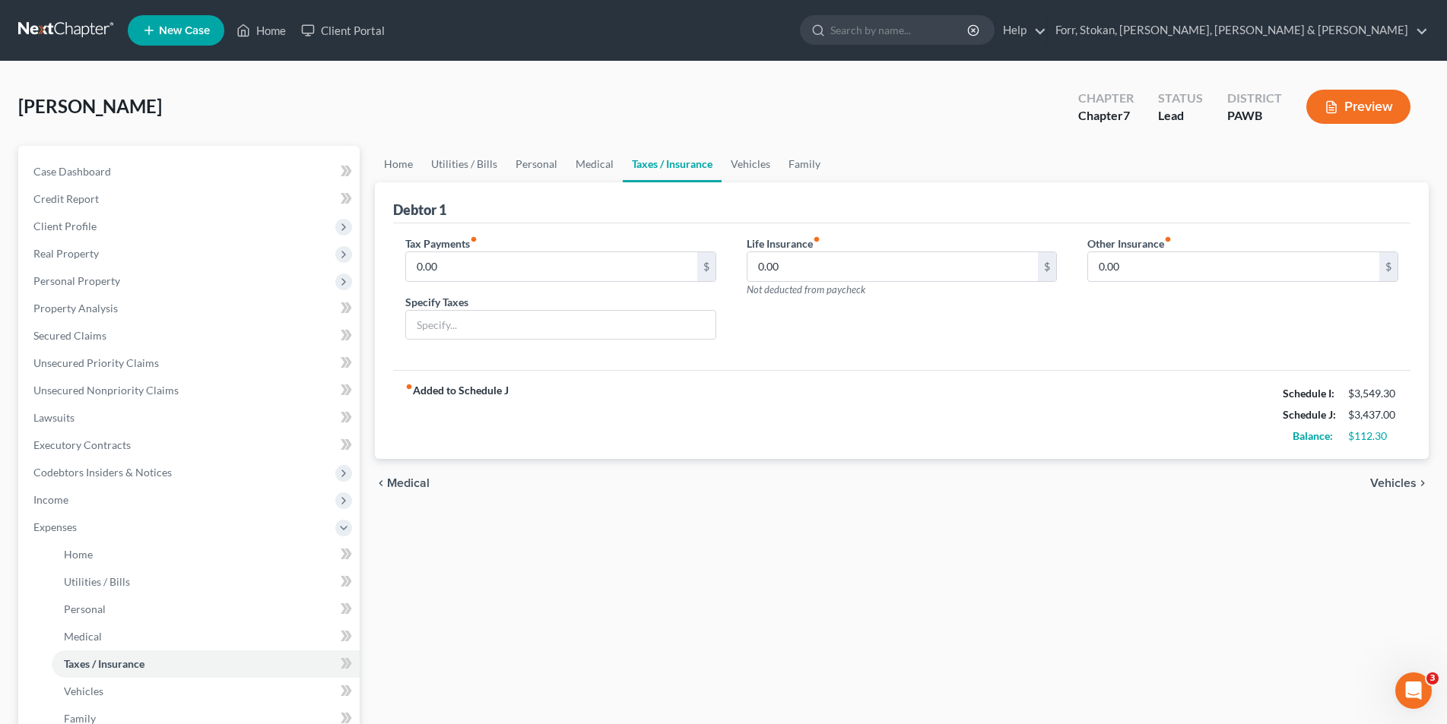
click at [415, 486] on span "Medical" at bounding box center [408, 483] width 43 height 12
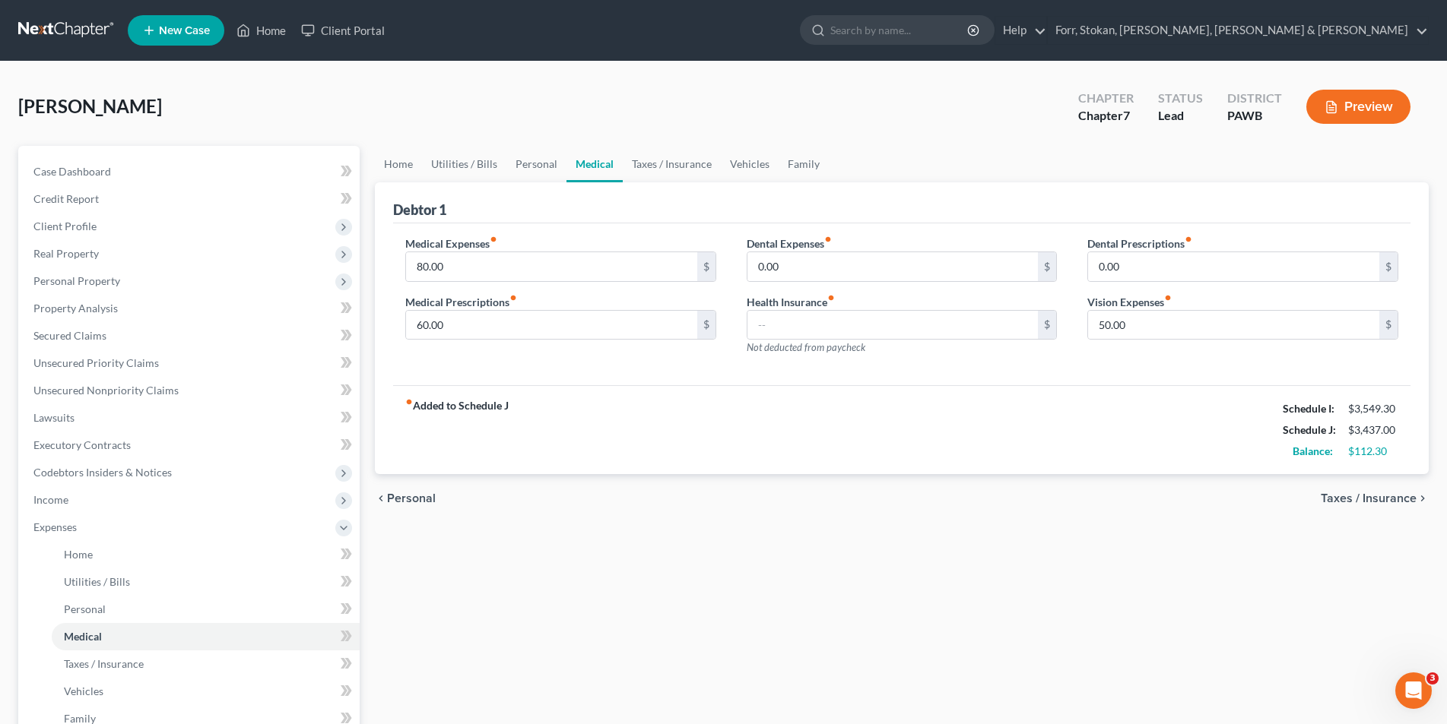
click at [415, 486] on div "chevron_left Personal Taxes / Insurance chevron_right" at bounding box center [902, 498] width 1054 height 49
click at [406, 497] on span "Personal" at bounding box center [411, 499] width 49 height 12
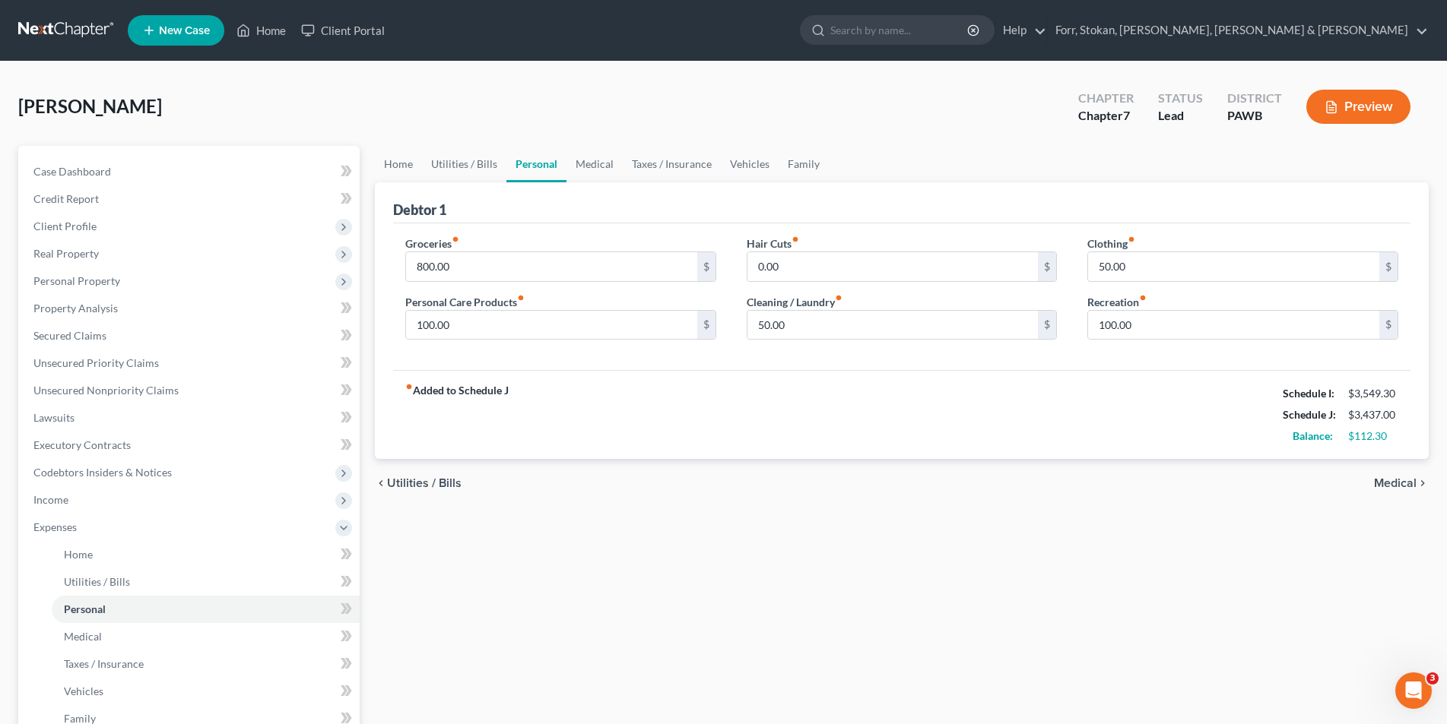
click at [406, 497] on div "chevron_left Utilities / Bills Medical chevron_right" at bounding box center [902, 483] width 1054 height 49
click at [411, 484] on span "Utilities / Bills" at bounding box center [424, 483] width 74 height 12
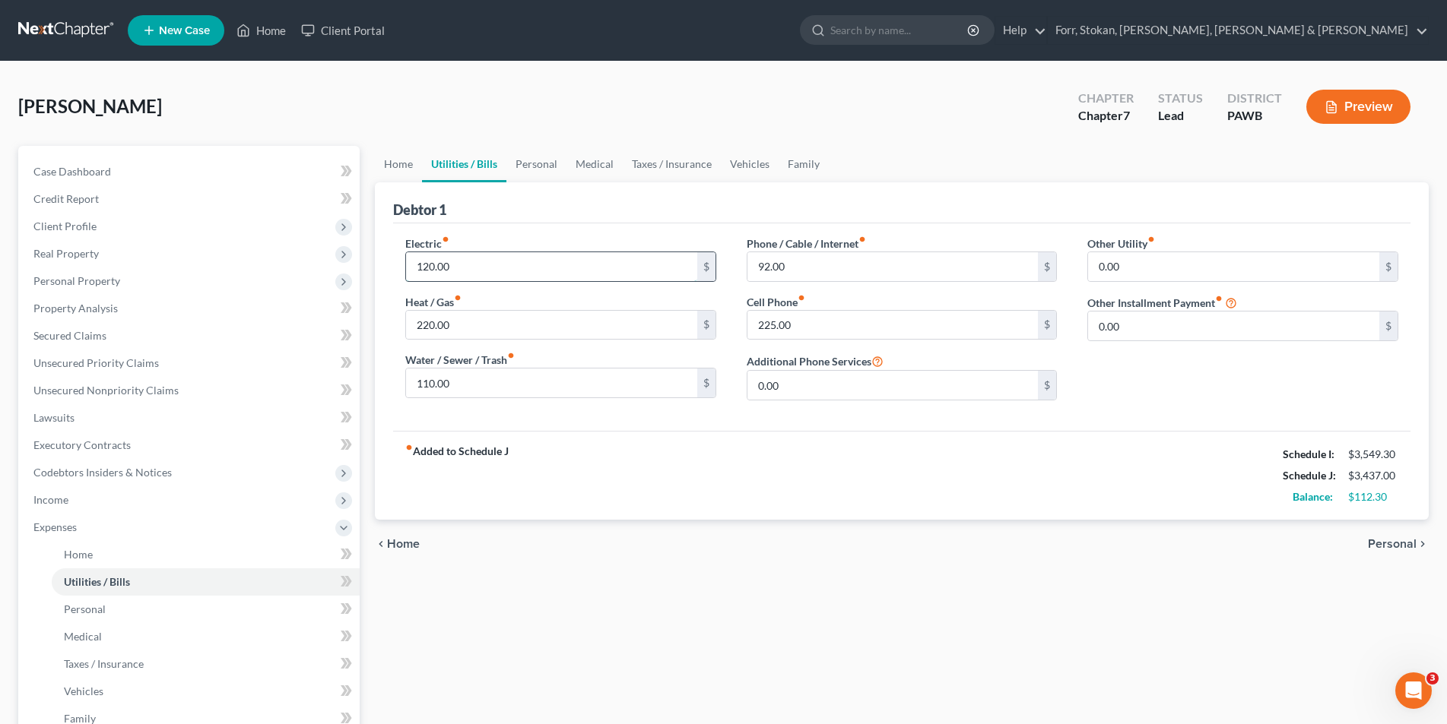
click at [484, 268] on input "120.00" at bounding box center [551, 266] width 291 height 29
click at [470, 271] on input "130.00" at bounding box center [551, 266] width 291 height 29
type input "160.00"
type input "250.00"
click at [792, 268] on input "92.00" at bounding box center [892, 266] width 291 height 29
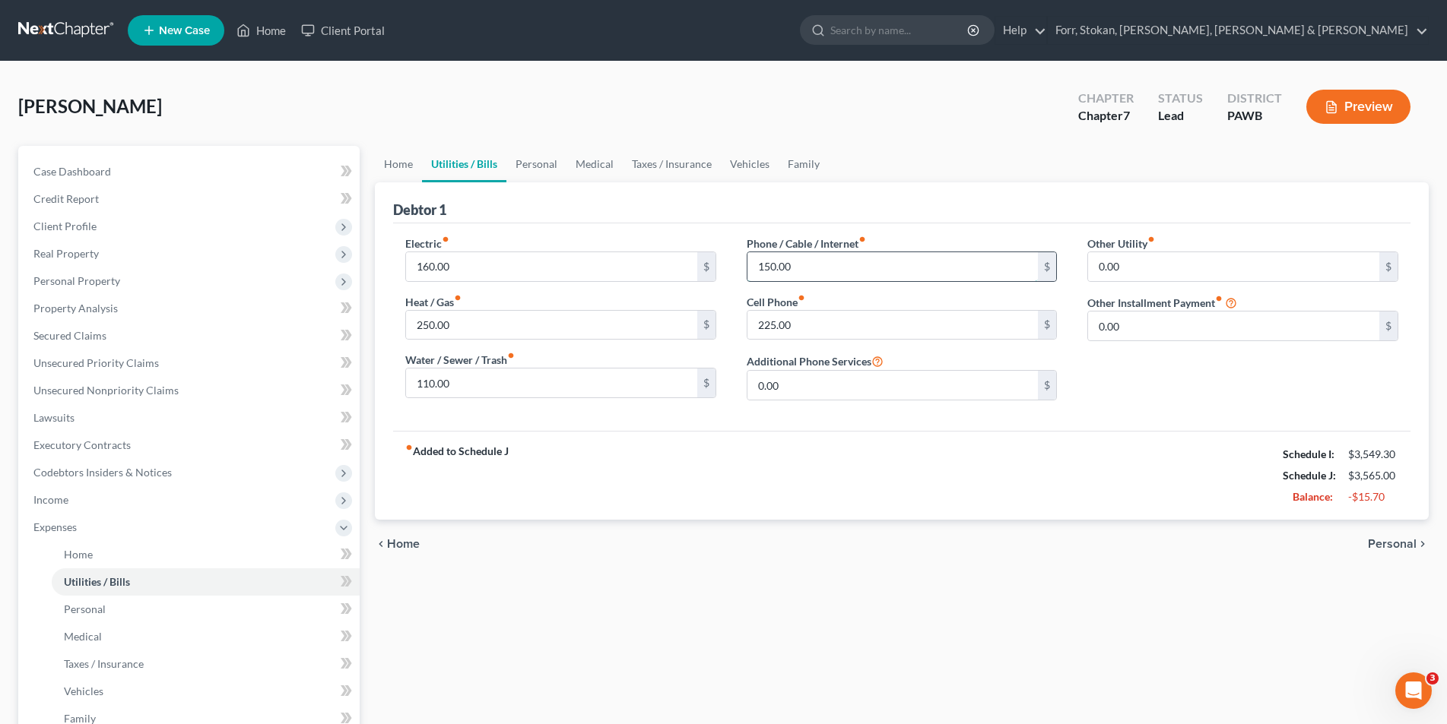
type input "150.00"
click at [1132, 596] on div "Home Utilities / Bills Personal Medical Taxes / Insurance Vehicles Family Debto…" at bounding box center [901, 544] width 1069 height 796
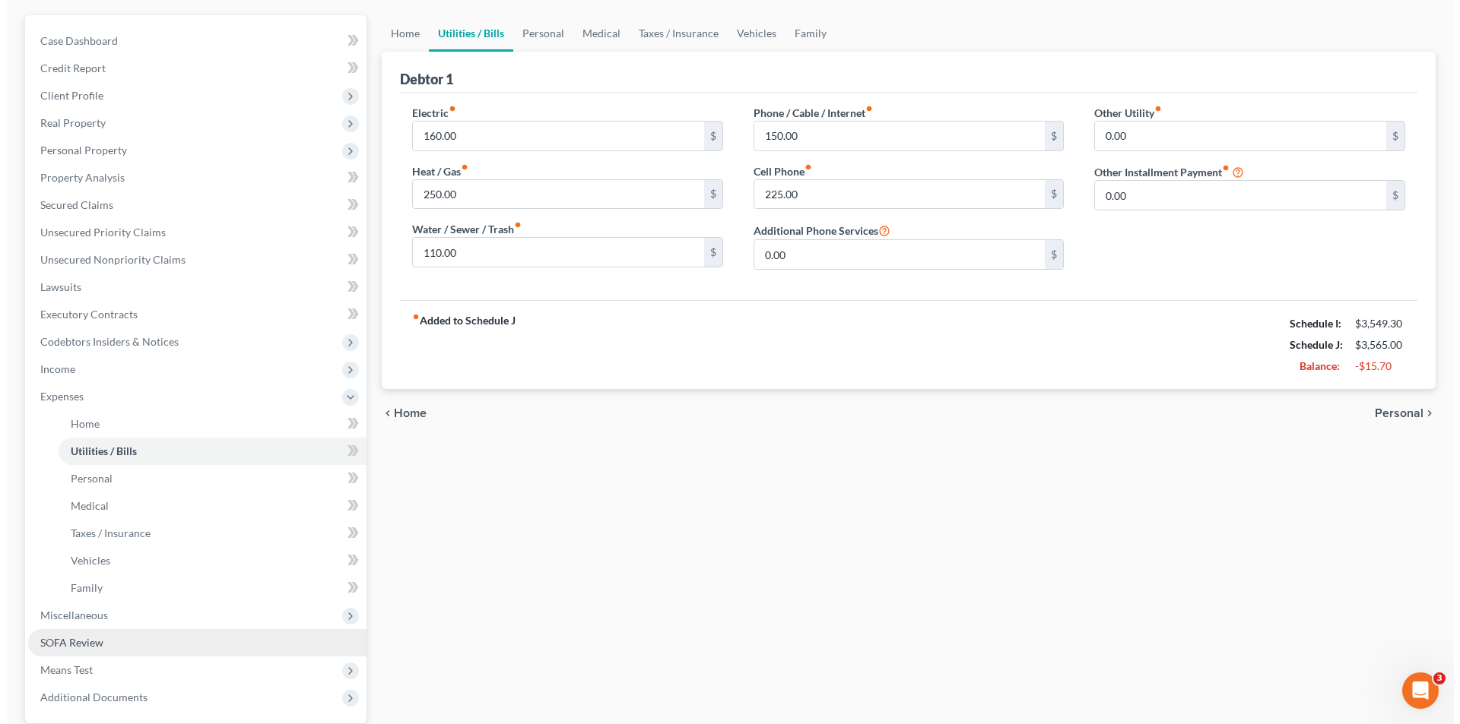
scroll to position [275, 0]
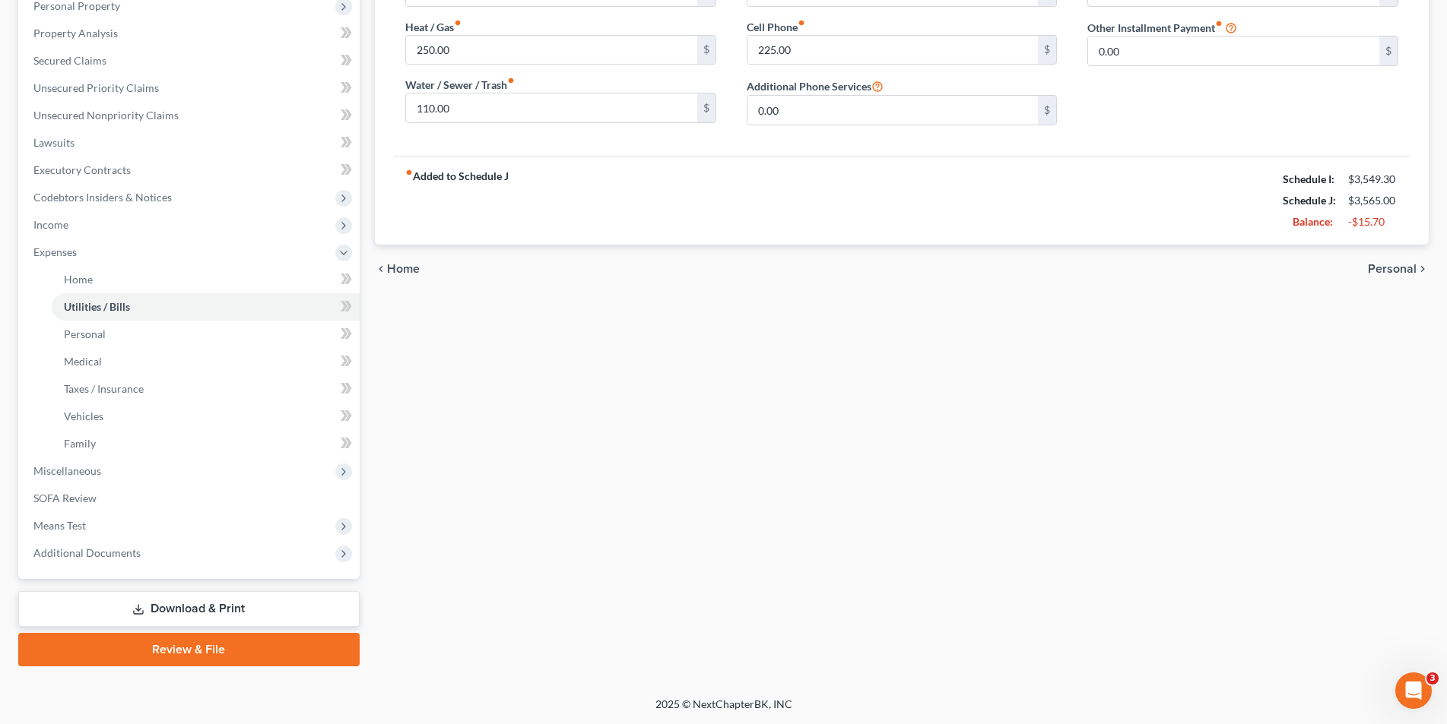
click at [171, 617] on link "Download & Print" at bounding box center [188, 609] width 341 height 36
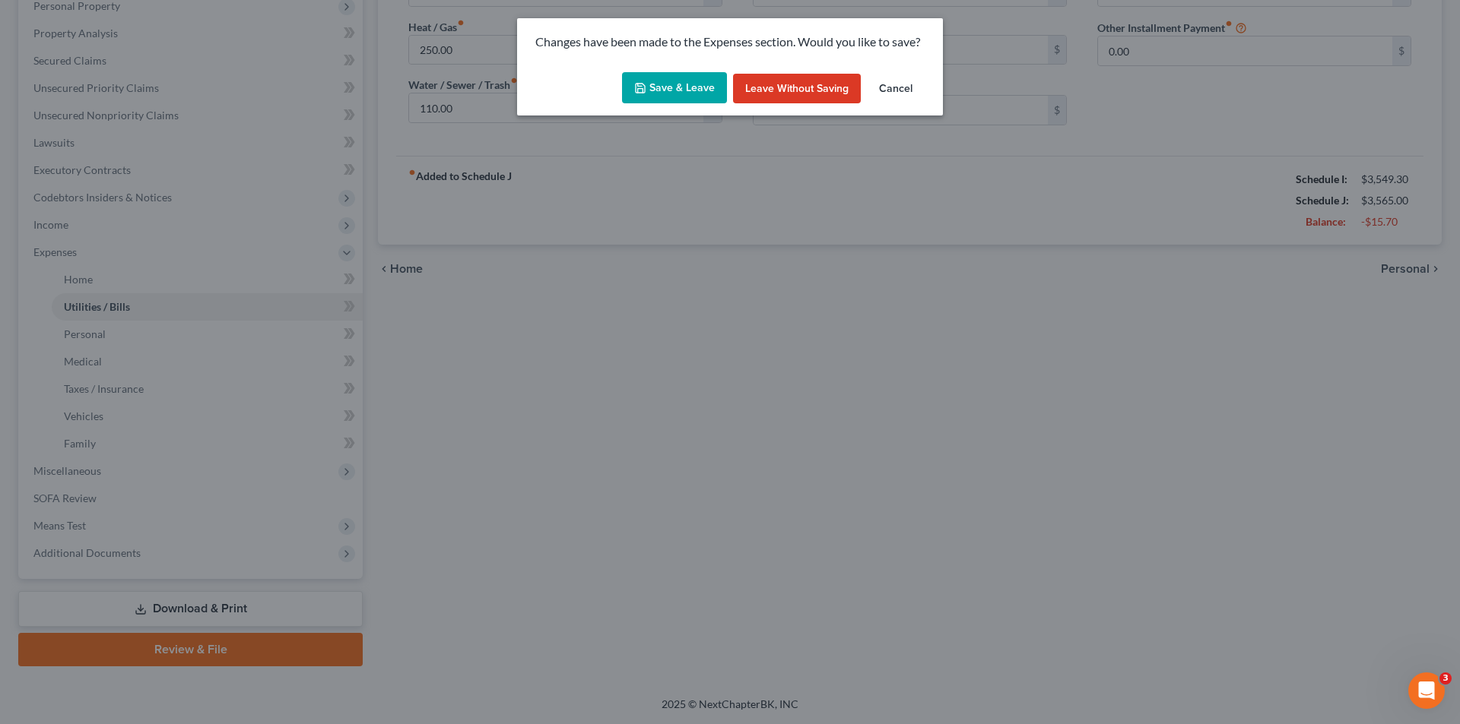
click at [693, 91] on button "Save & Leave" at bounding box center [674, 88] width 105 height 32
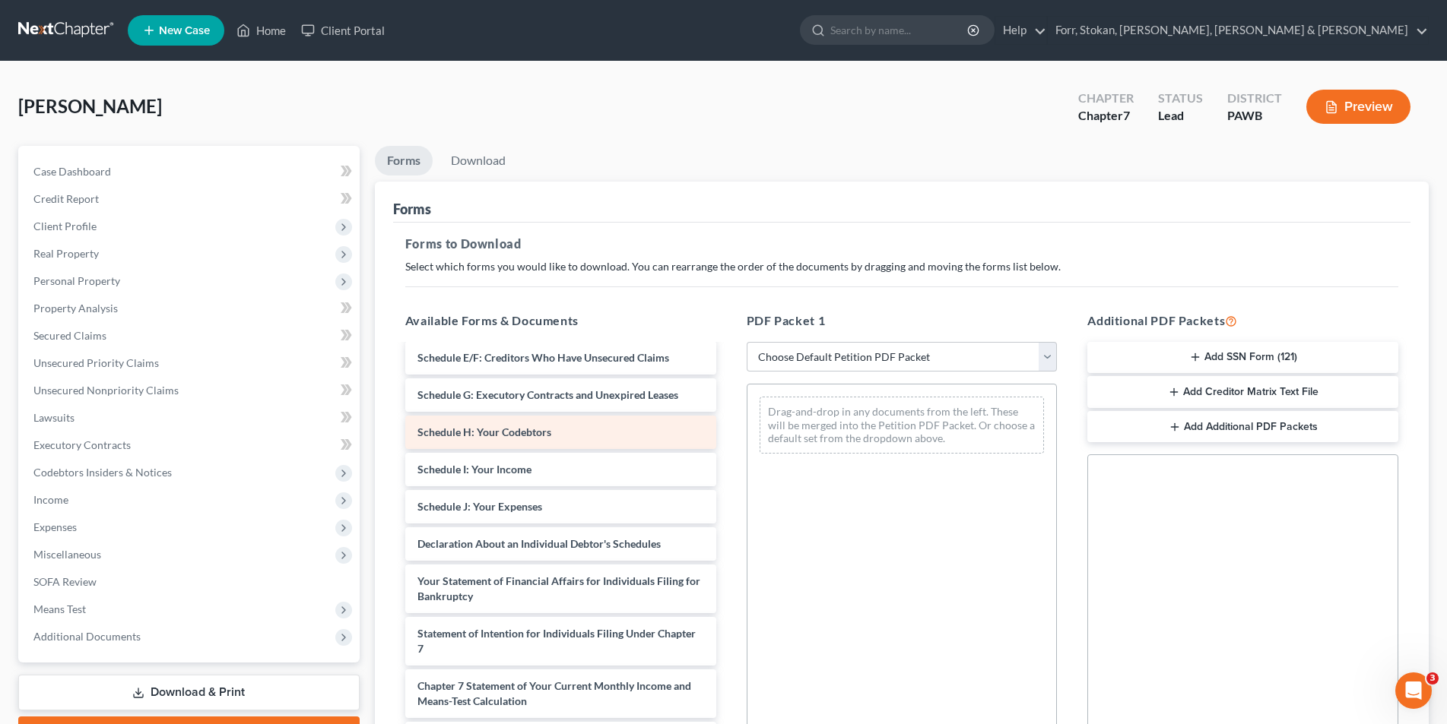
scroll to position [380, 0]
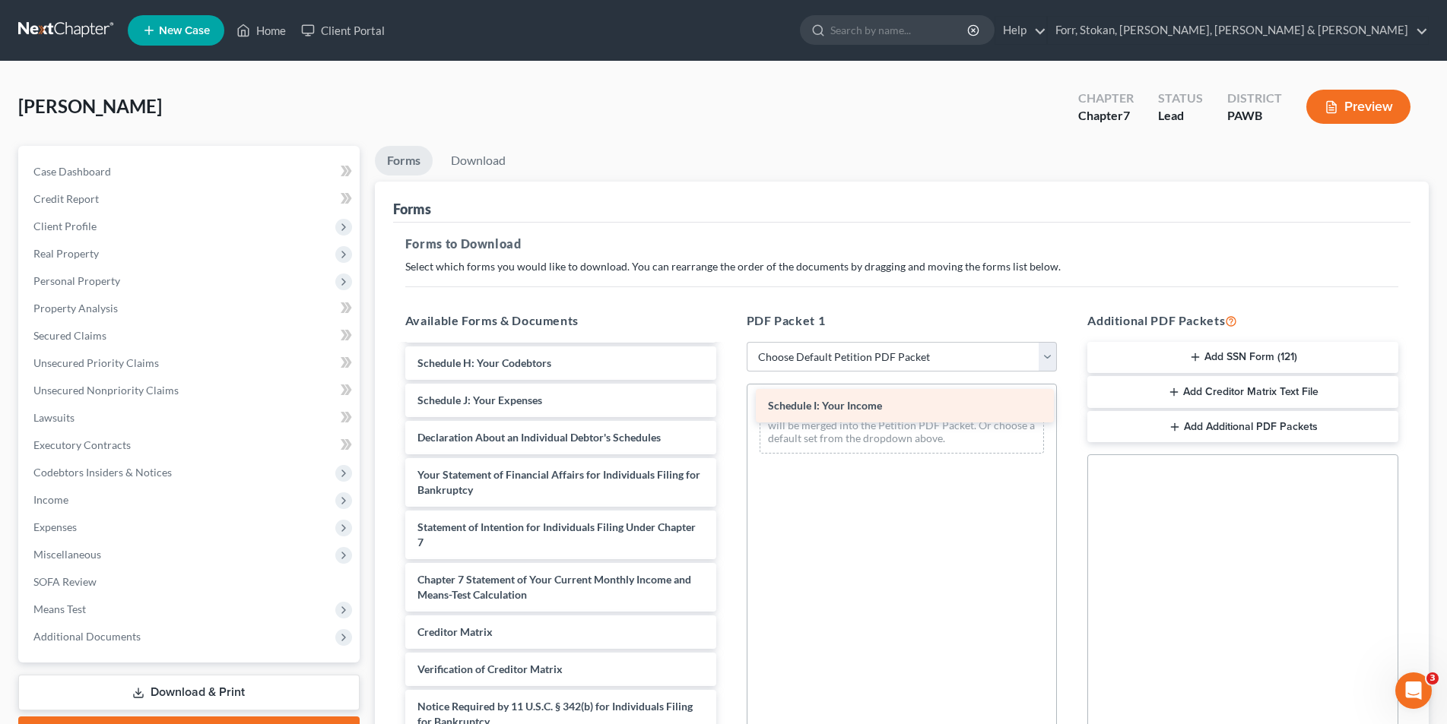
drag, startPoint x: 533, startPoint y: 414, endPoint x: 883, endPoint y: 404, distance: 350.6
click at [728, 404] on div "Schedule I: Your Income Important Information About Bankruptcy Assistance Servi…" at bounding box center [560, 371] width 335 height 810
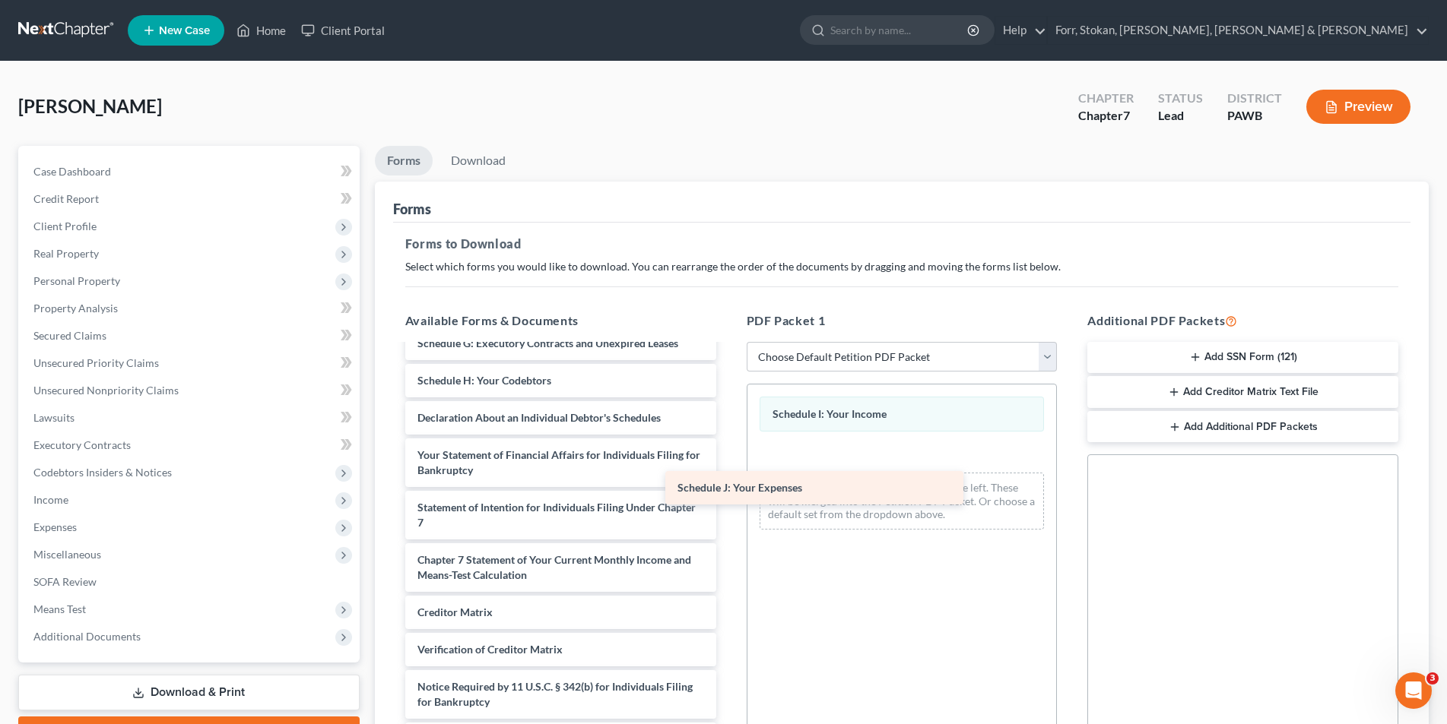
scroll to position [378, 0]
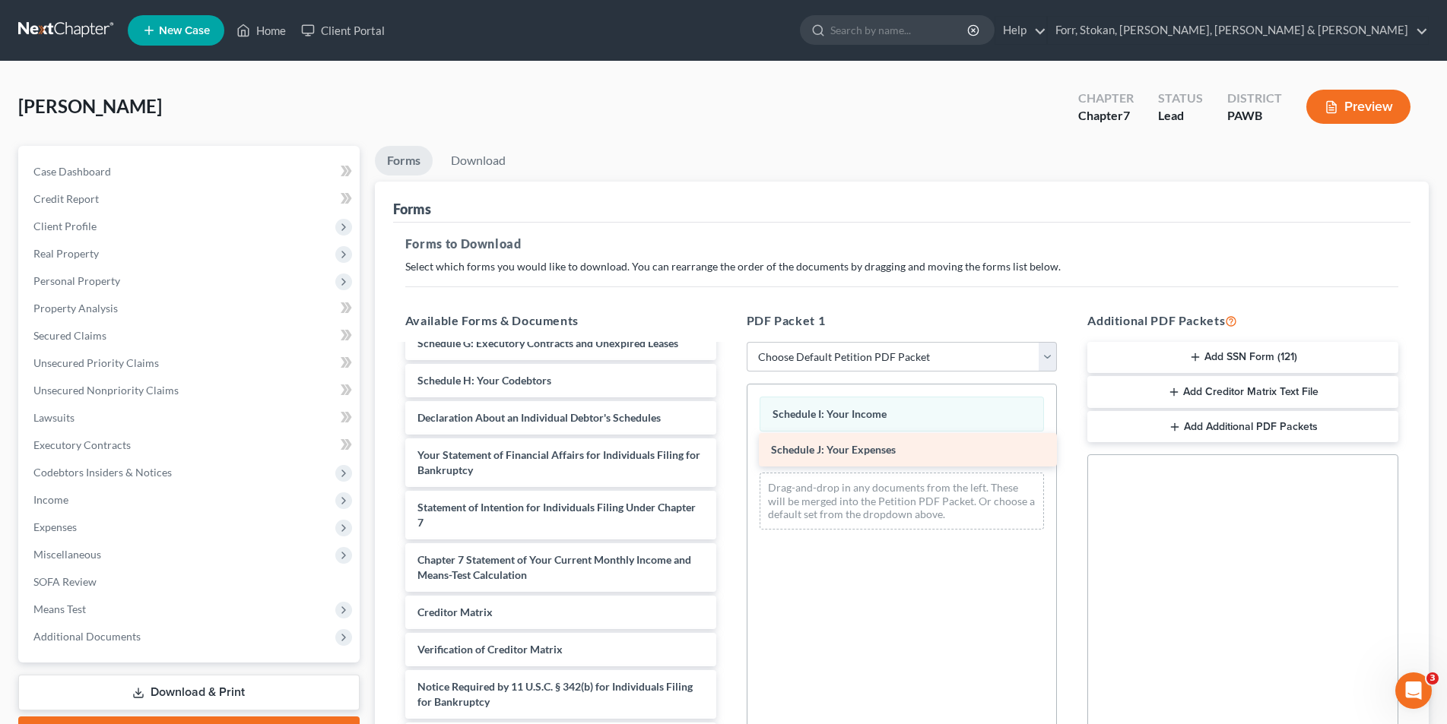
drag, startPoint x: 512, startPoint y: 411, endPoint x: 866, endPoint y: 445, distance: 355.1
click at [728, 445] on div "Schedule J: Your Expenses Important Information About Bankruptcy Assistance Ser…" at bounding box center [560, 369] width 335 height 773
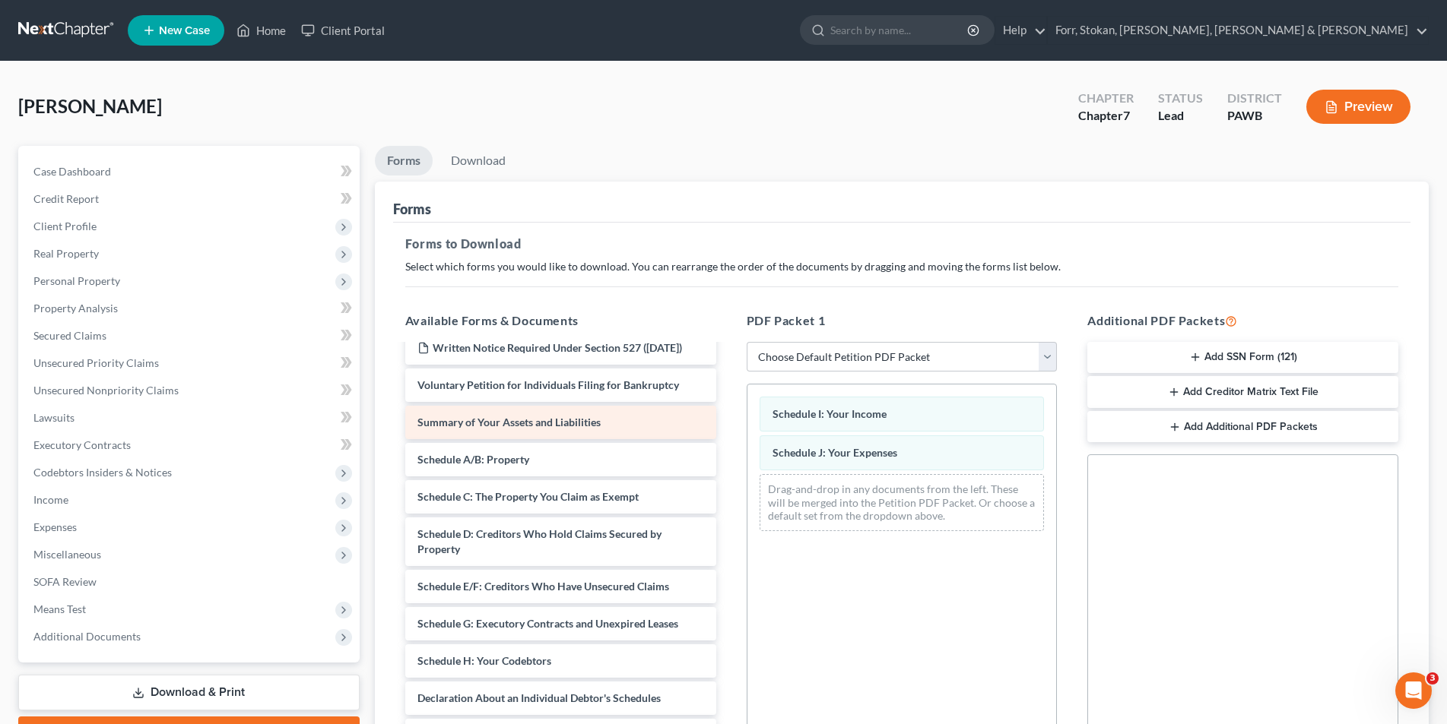
scroll to position [76, 0]
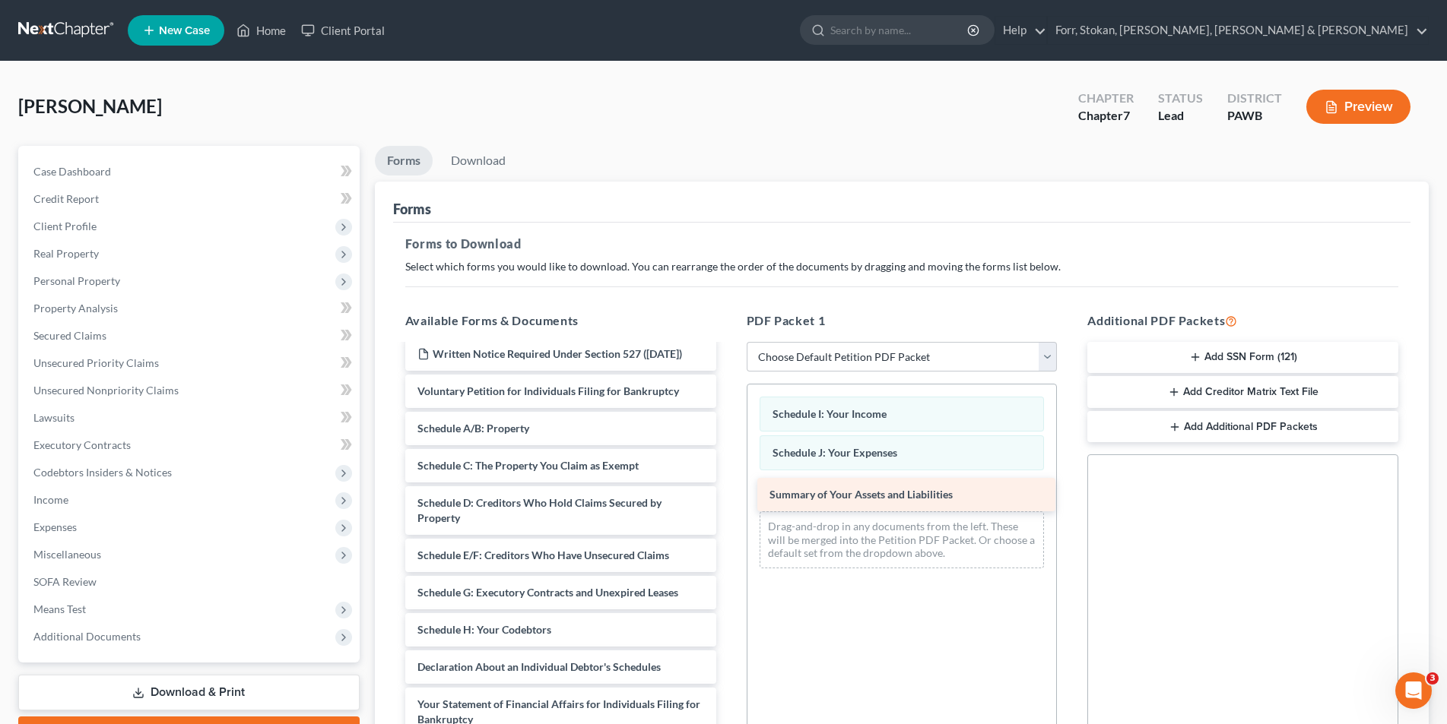
drag, startPoint x: 526, startPoint y: 442, endPoint x: 878, endPoint y: 493, distance: 355.6
click at [728, 493] on div "Summary of Your Assets and Liabilities Important Information About Bankruptcy A…" at bounding box center [560, 638] width 335 height 736
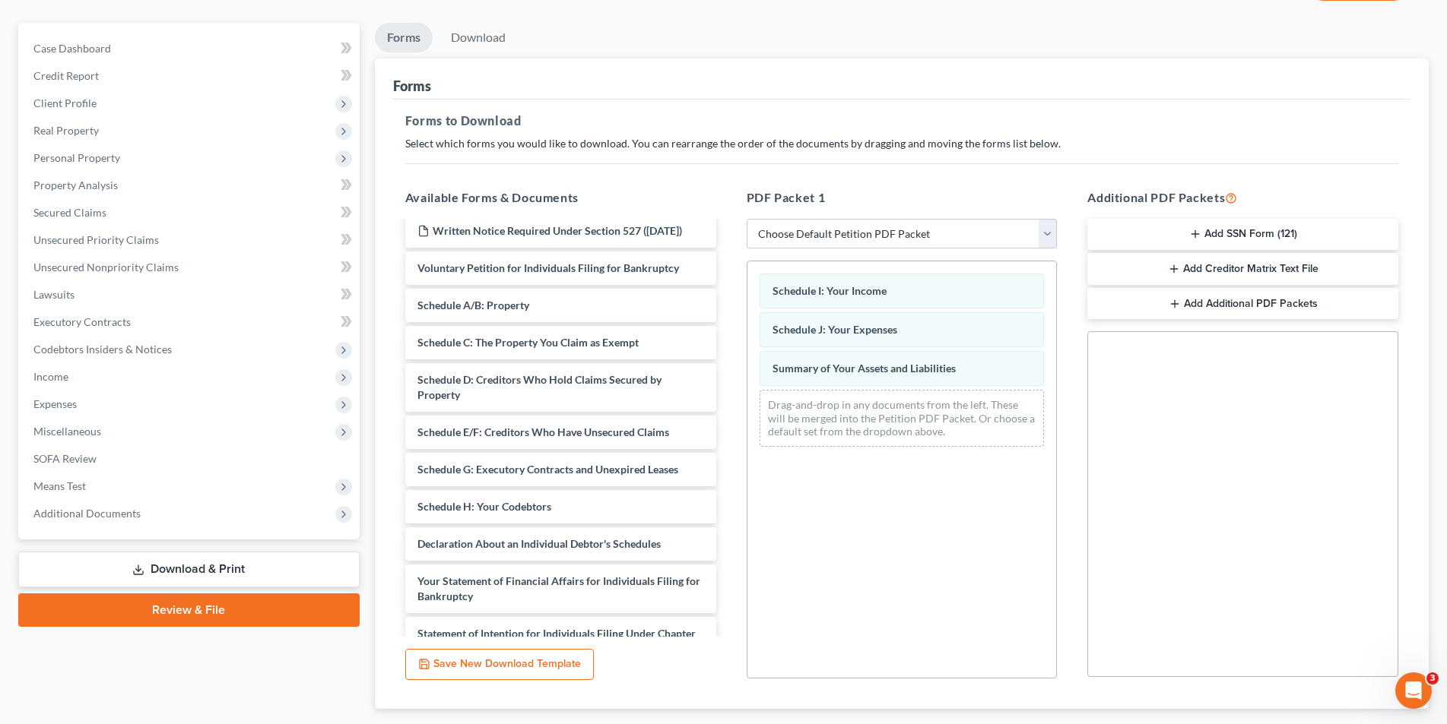
scroll to position [214, 0]
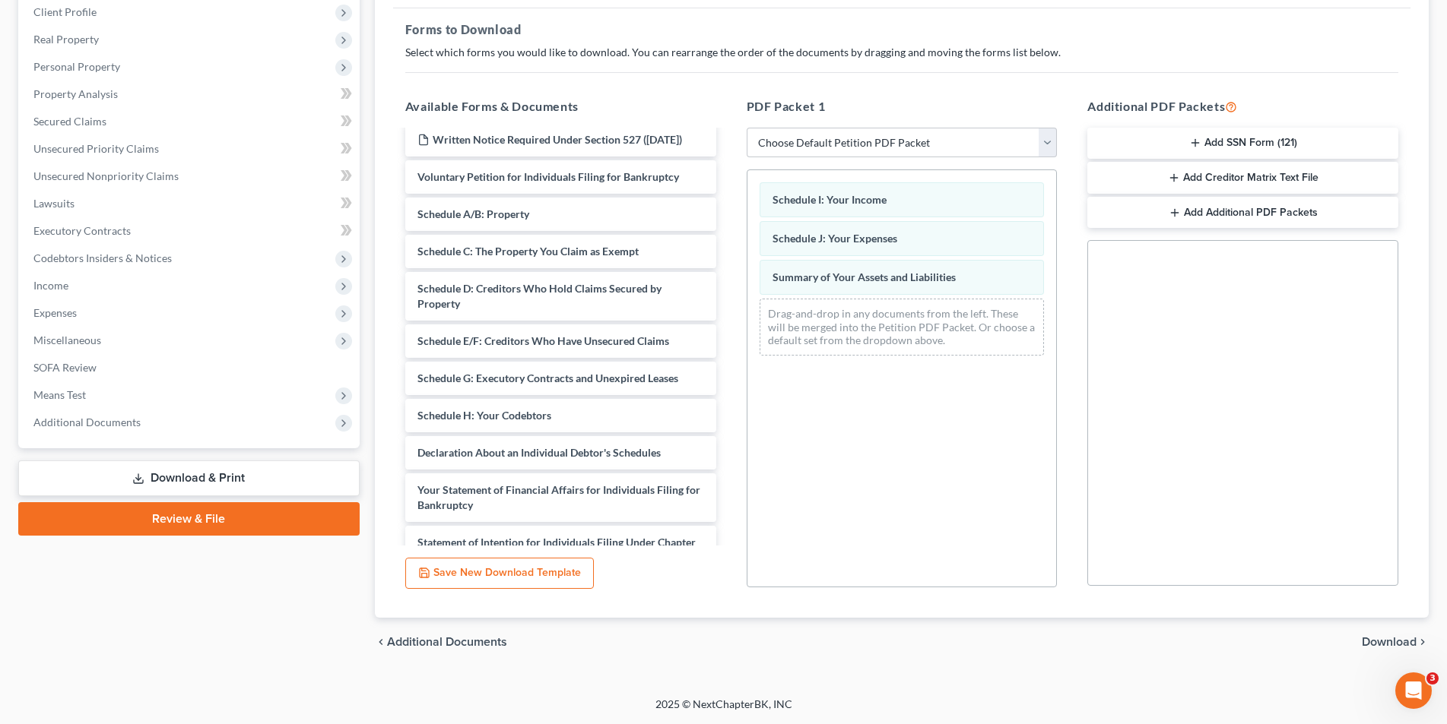
click at [1393, 641] on span "Download" at bounding box center [1388, 642] width 55 height 12
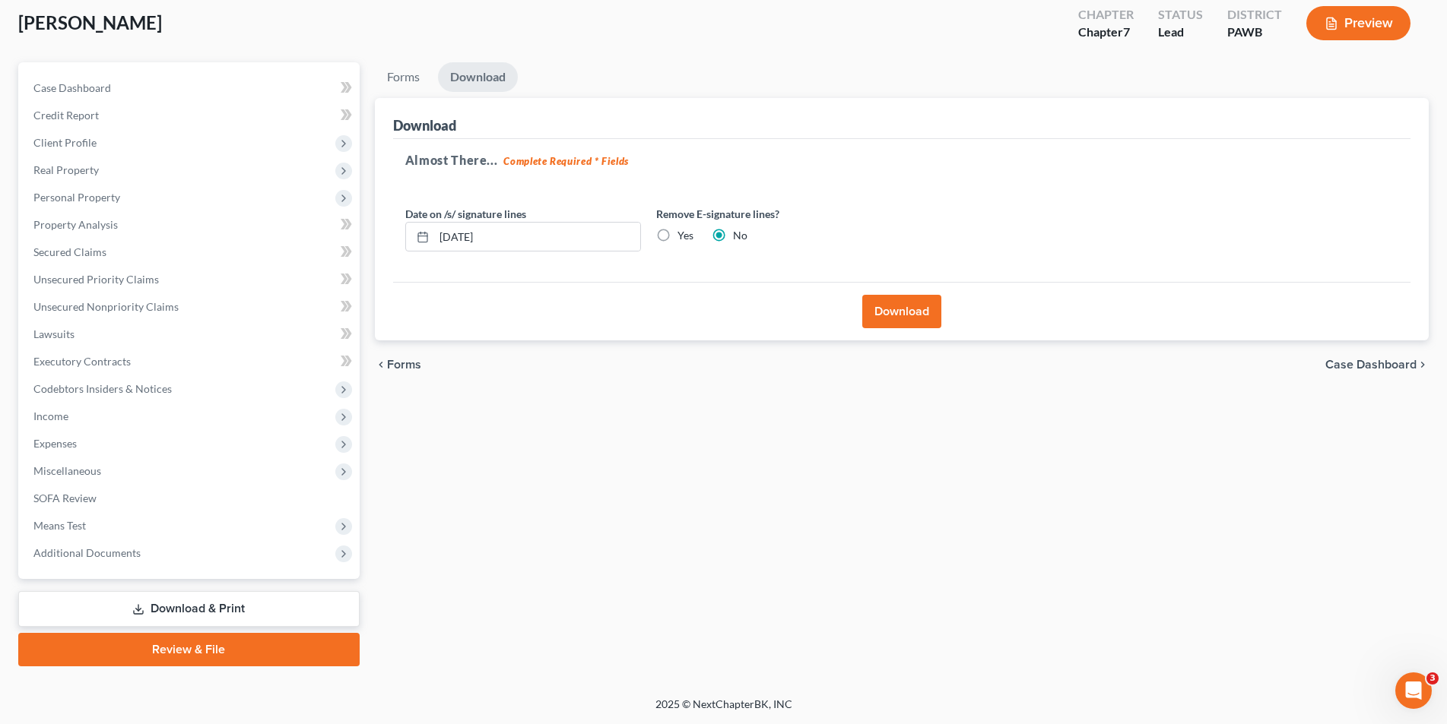
click at [889, 322] on button "Download" at bounding box center [901, 311] width 79 height 33
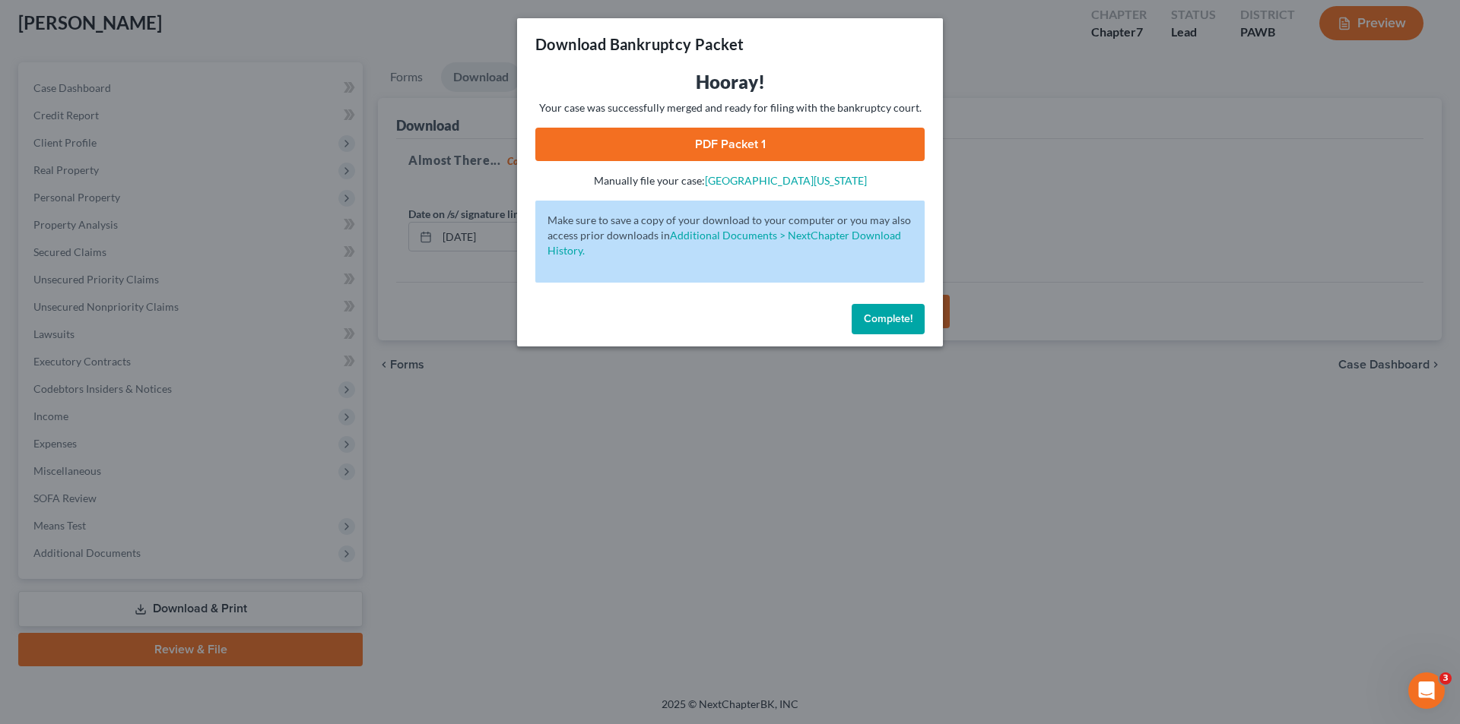
click at [704, 144] on link "PDF Packet 1" at bounding box center [729, 144] width 389 height 33
click at [655, 442] on div "Download Bankruptcy Packet Hooray! Your case was successfully merged and ready …" at bounding box center [730, 362] width 1460 height 724
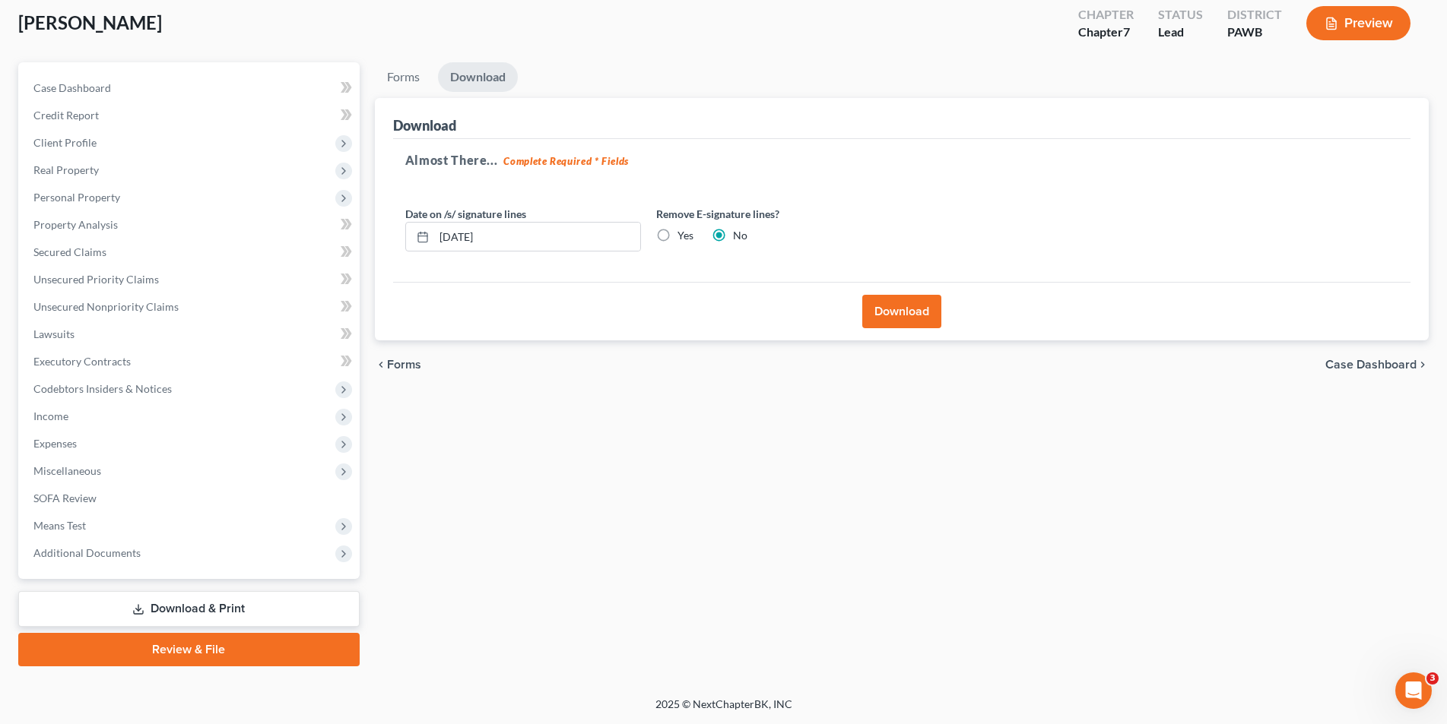
click at [189, 604] on link "Download & Print" at bounding box center [188, 609] width 341 height 36
click at [35, 166] on span "Real Property" at bounding box center [65, 169] width 65 height 13
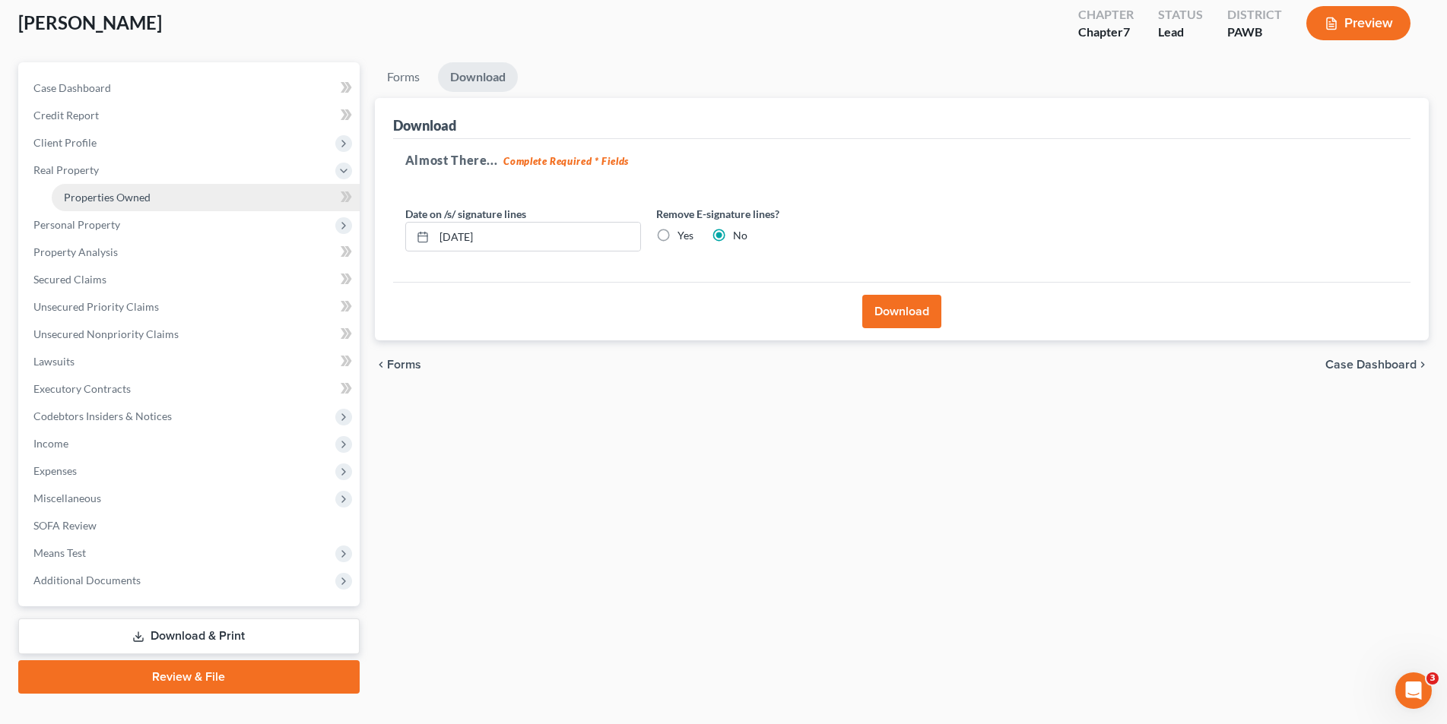
click at [112, 204] on link "Properties Owned" at bounding box center [206, 197] width 308 height 27
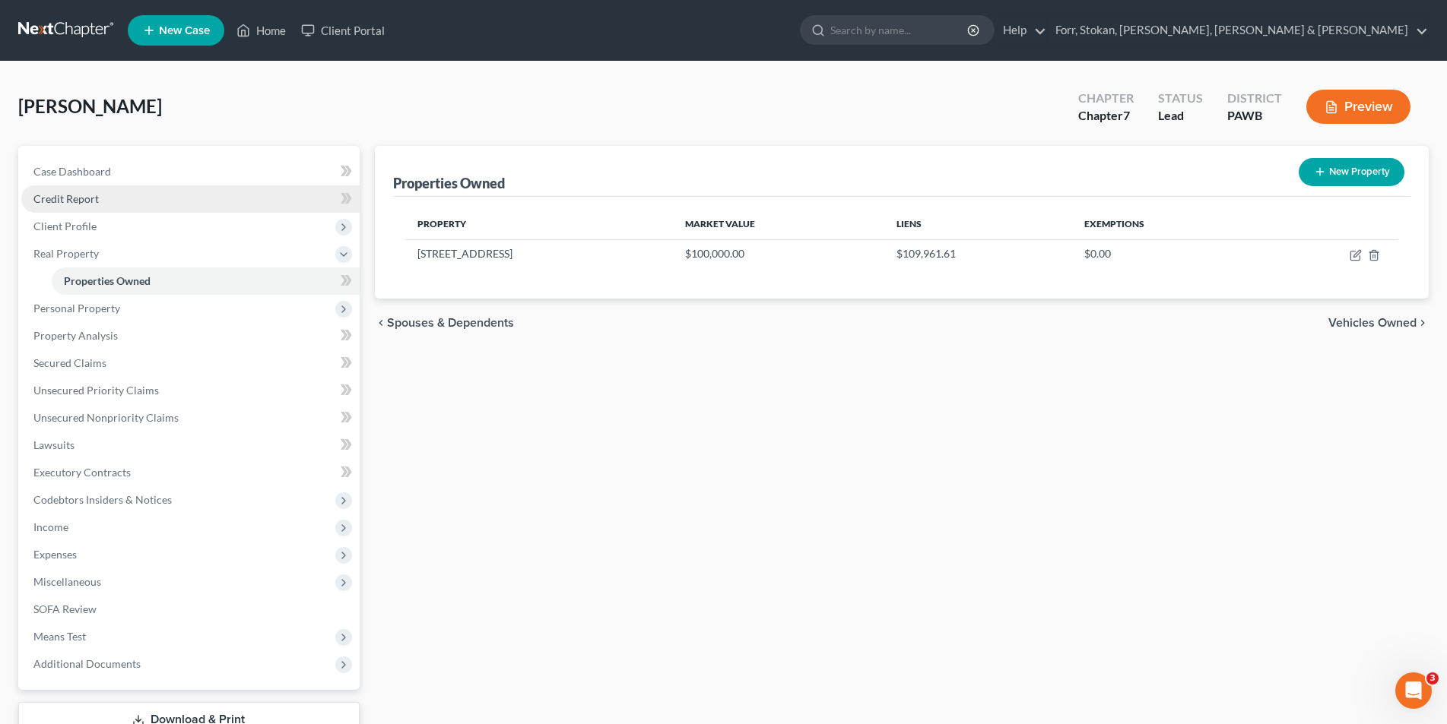
click at [112, 204] on link "Credit Report" at bounding box center [190, 198] width 338 height 27
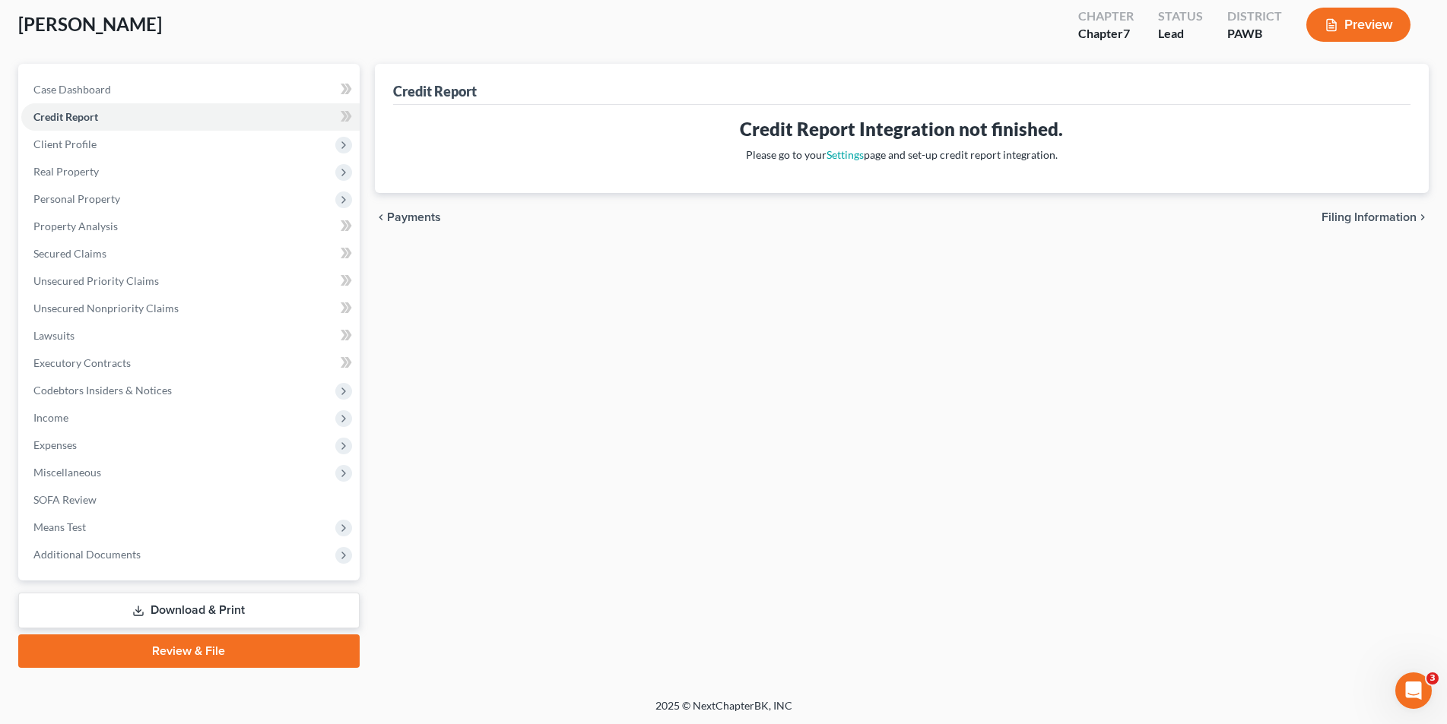
scroll to position [84, 0]
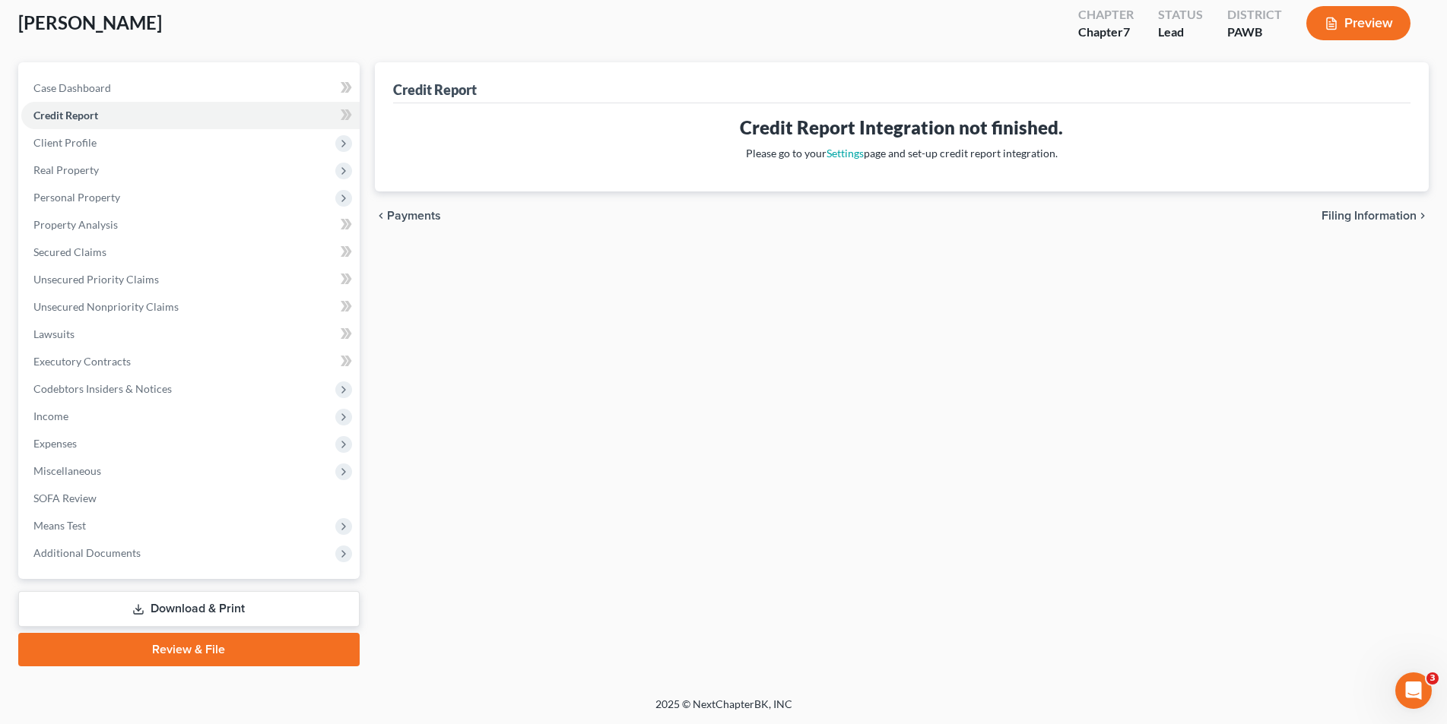
click at [154, 603] on link "Download & Print" at bounding box center [188, 609] width 341 height 36
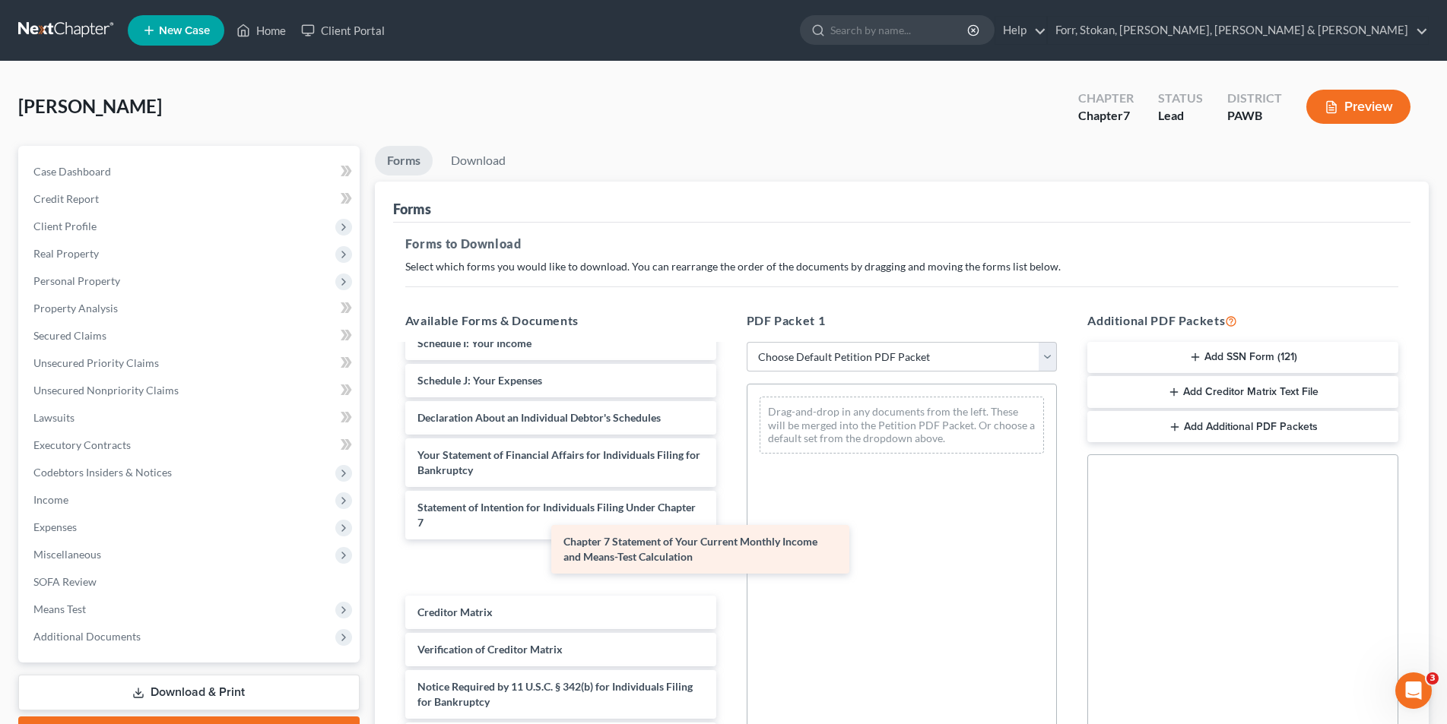
scroll to position [400, 0]
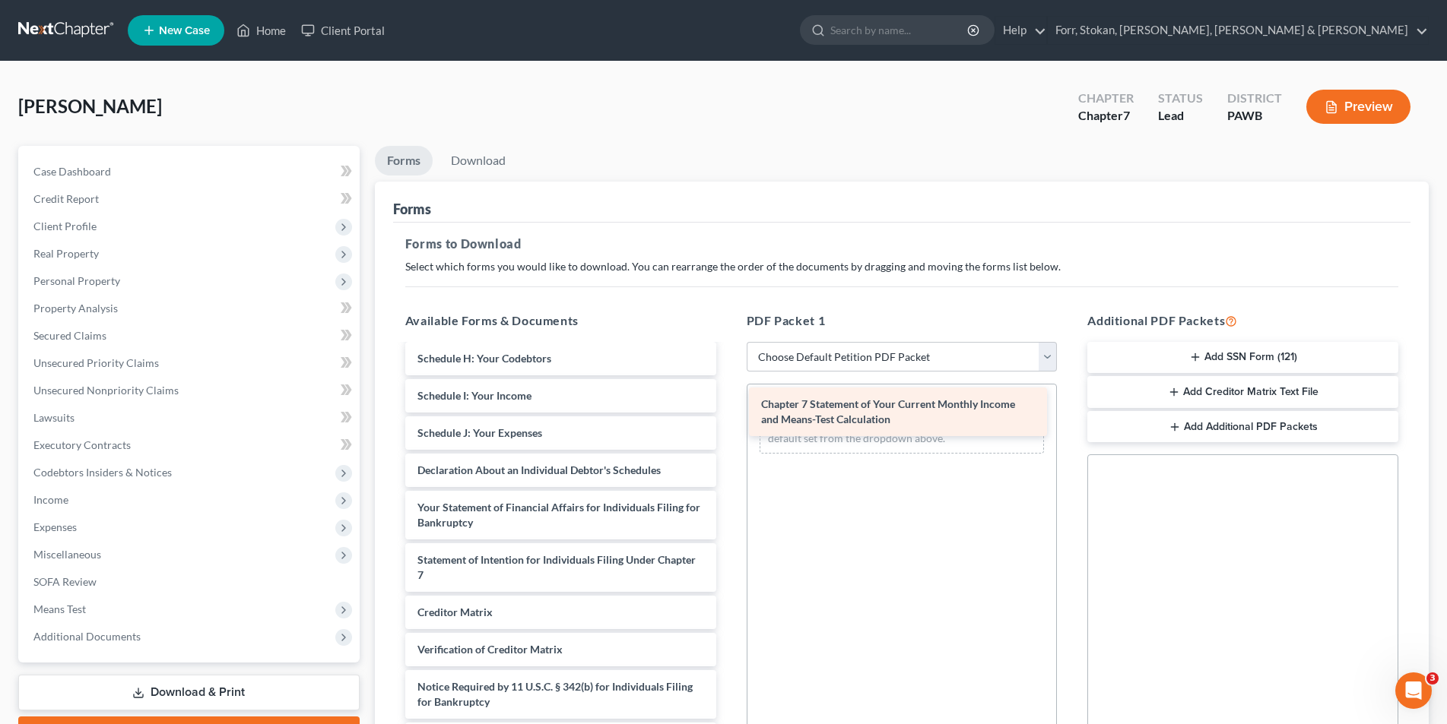
drag, startPoint x: 527, startPoint y: 566, endPoint x: 870, endPoint y: 411, distance: 377.3
click at [728, 411] on div "Chapter 7 Statement of Your Current Monthly Income and Means-Test Calculation I…" at bounding box center [560, 358] width 335 height 795
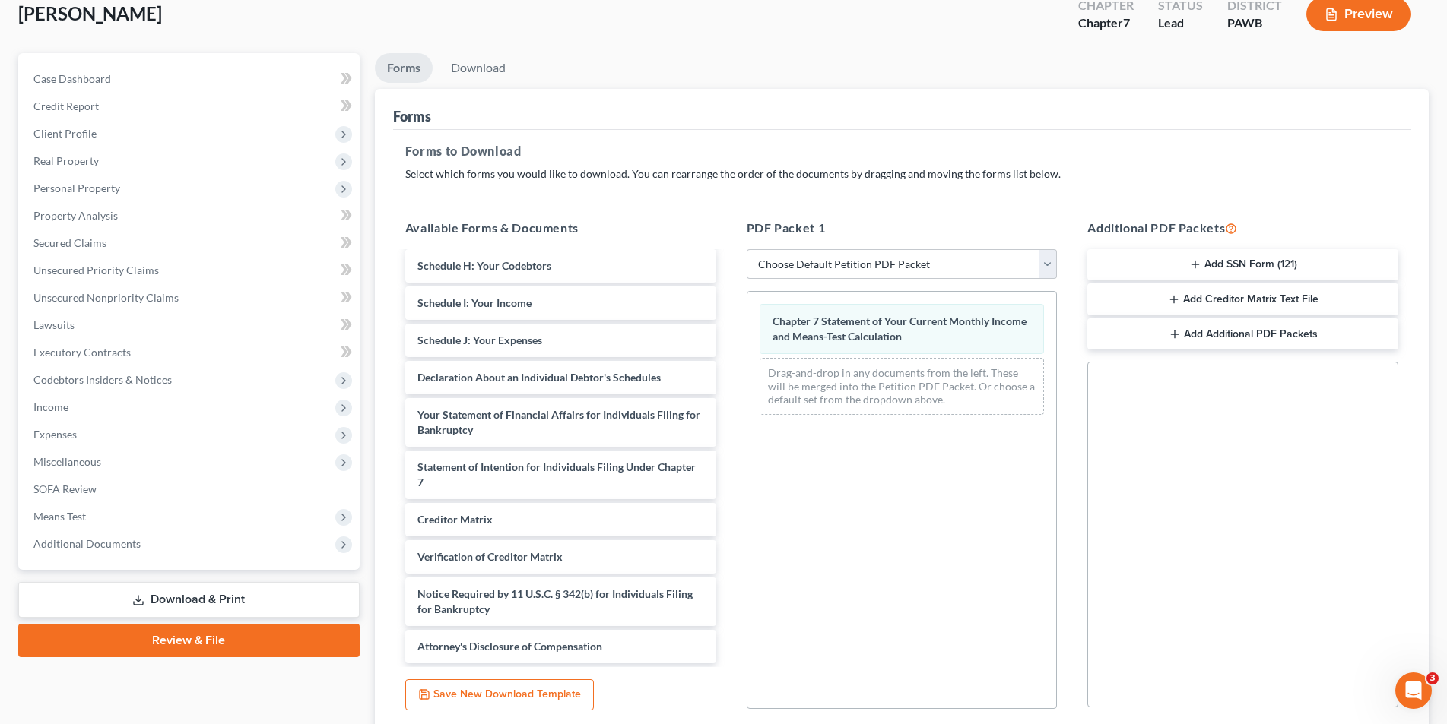
scroll to position [214, 0]
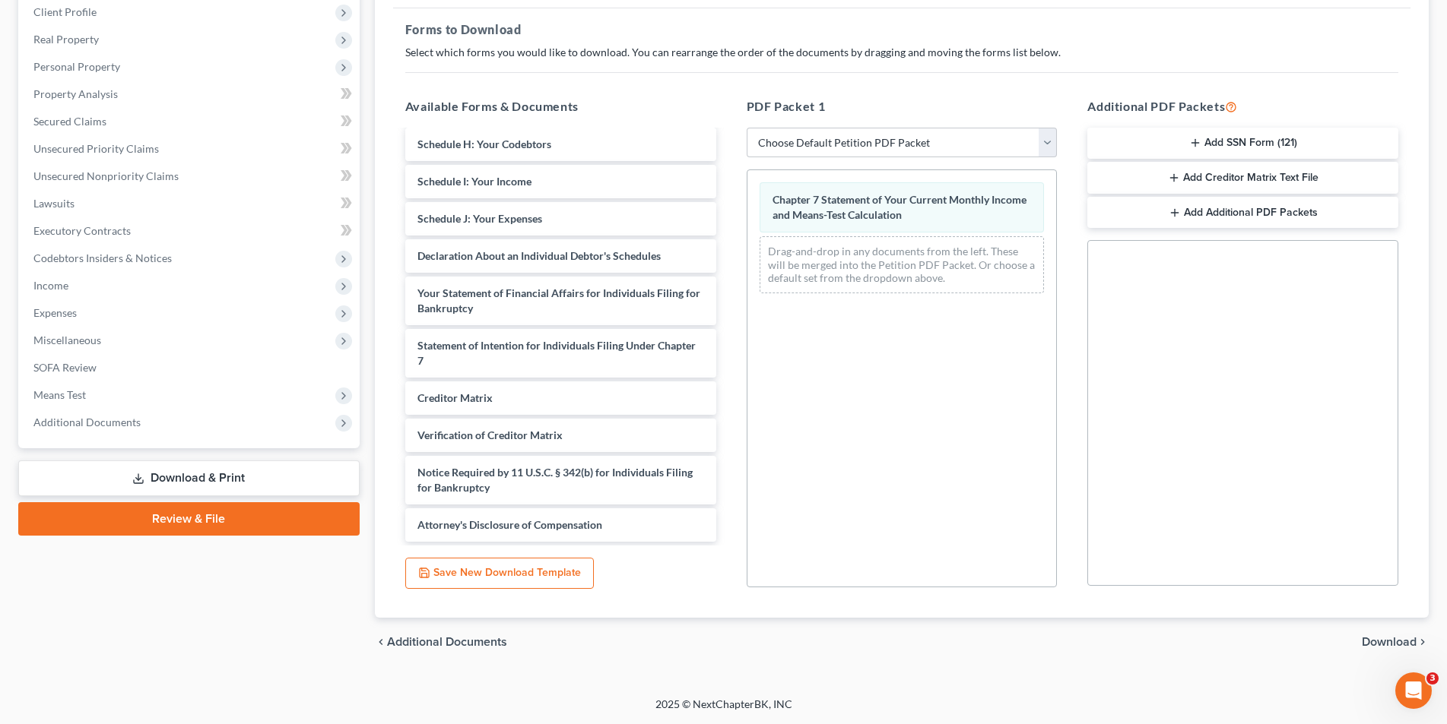
click at [1389, 638] on span "Download" at bounding box center [1388, 642] width 55 height 12
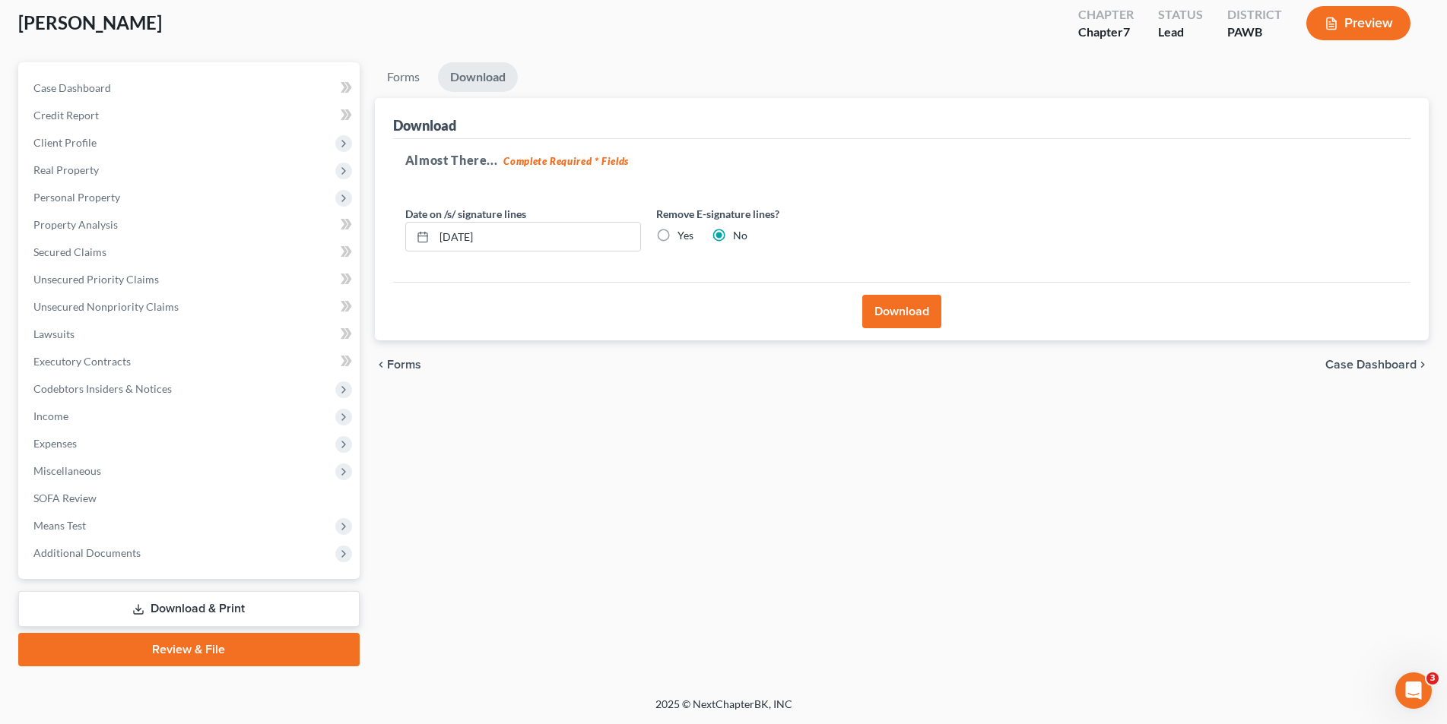
scroll to position [84, 0]
click at [908, 314] on button "Download" at bounding box center [901, 311] width 79 height 33
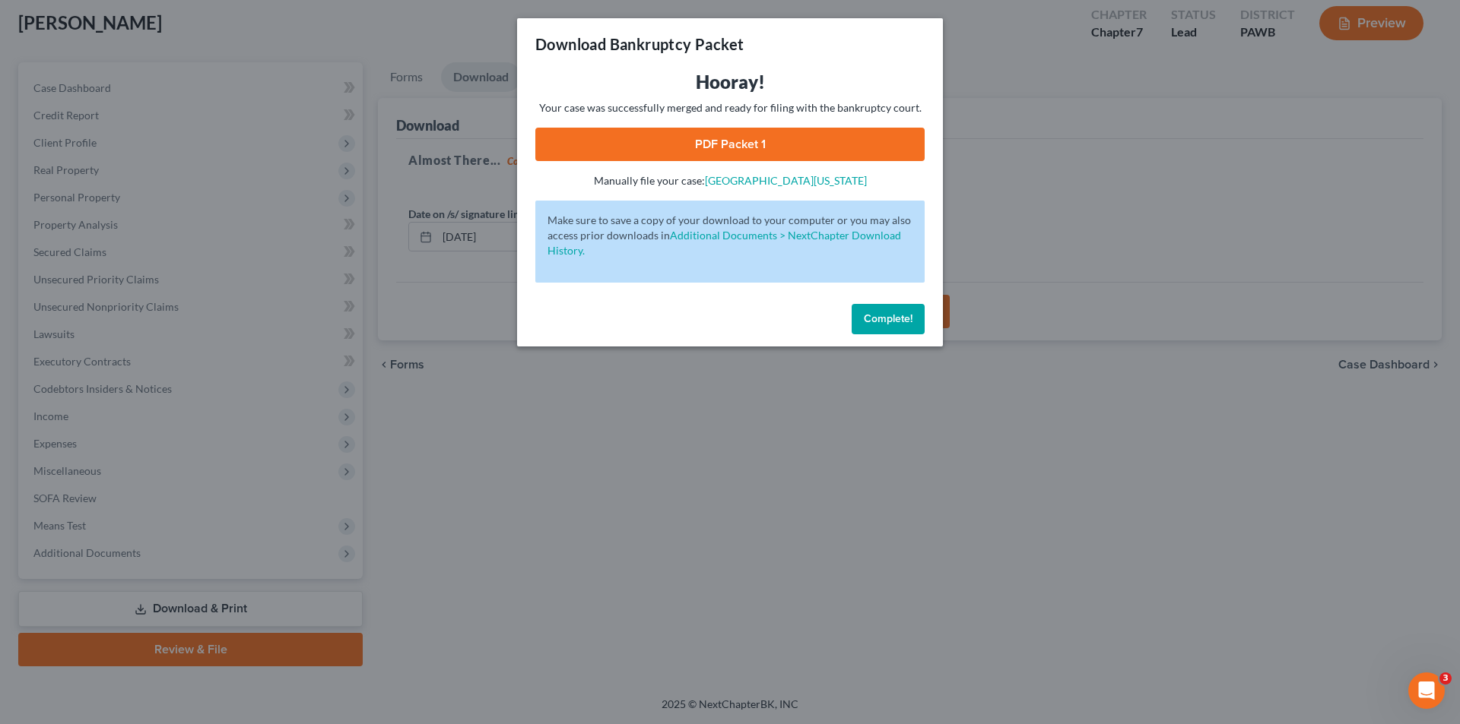
click at [702, 145] on link "PDF Packet 1" at bounding box center [729, 144] width 389 height 33
click at [531, 473] on div "Download Bankruptcy Packet Hooray! Your case was successfully merged and ready …" at bounding box center [730, 362] width 1460 height 724
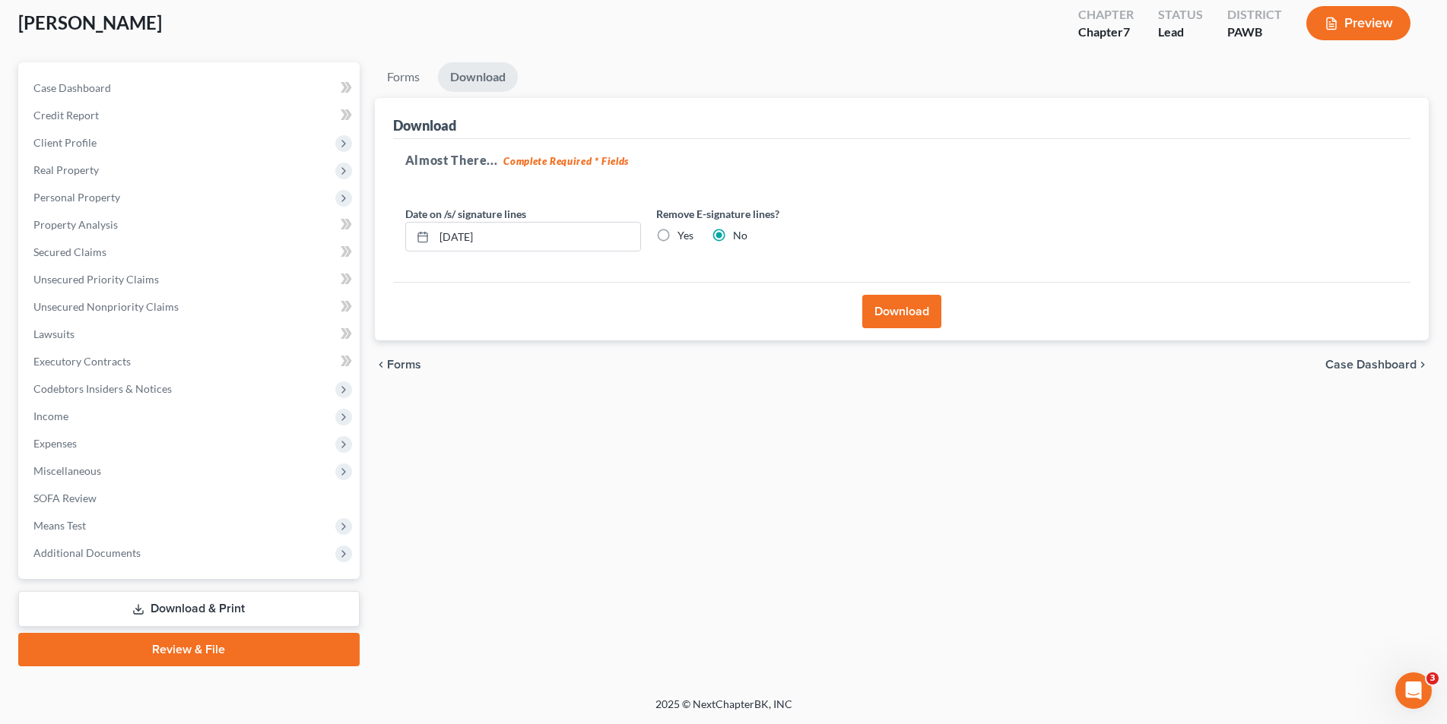
click at [872, 311] on button "Download" at bounding box center [901, 311] width 79 height 33
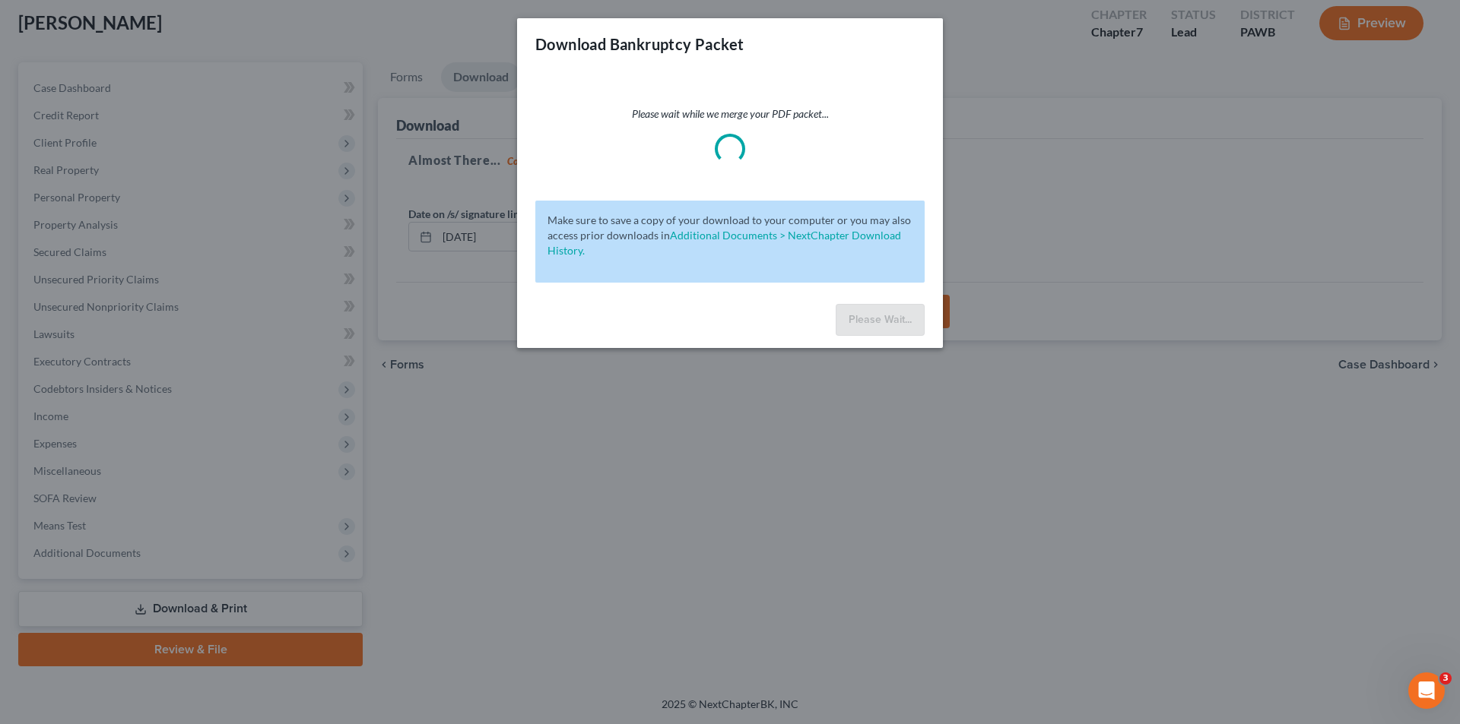
click at [661, 445] on div "Download Bankruptcy Packet Please wait while we merge your PDF packet... Make s…" at bounding box center [730, 362] width 1460 height 724
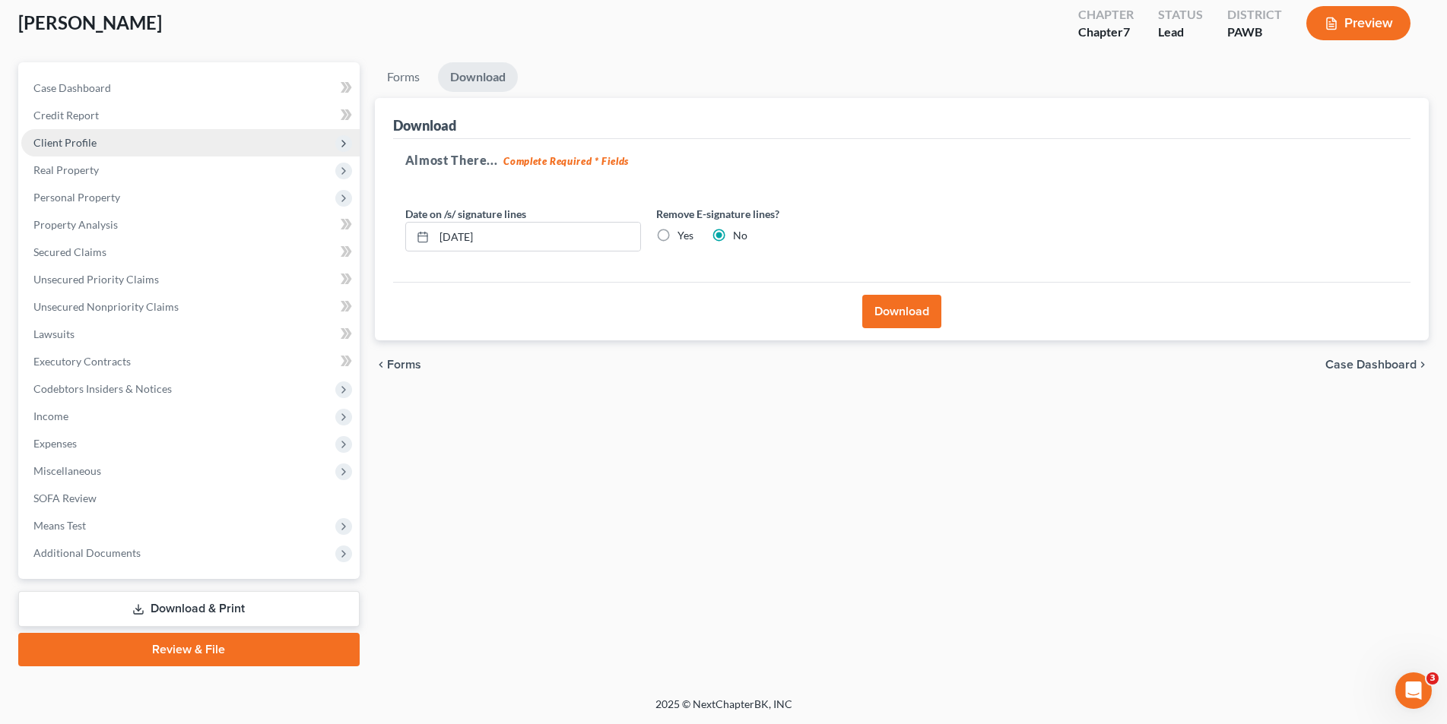
click at [88, 140] on span "Client Profile" at bounding box center [64, 142] width 63 height 13
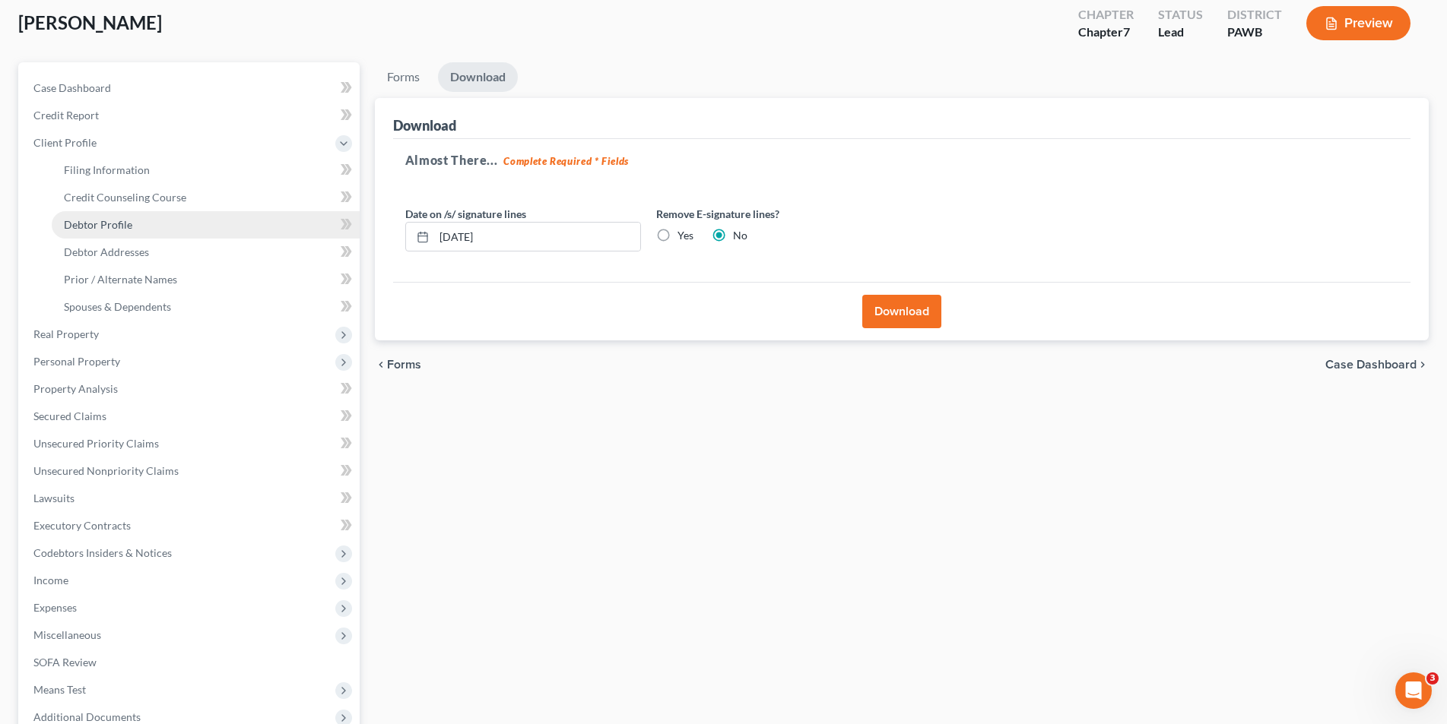
click at [91, 218] on span "Debtor Profile" at bounding box center [98, 224] width 68 height 13
click at [91, 217] on link "Debtor Profile" at bounding box center [206, 224] width 308 height 27
select select "3"
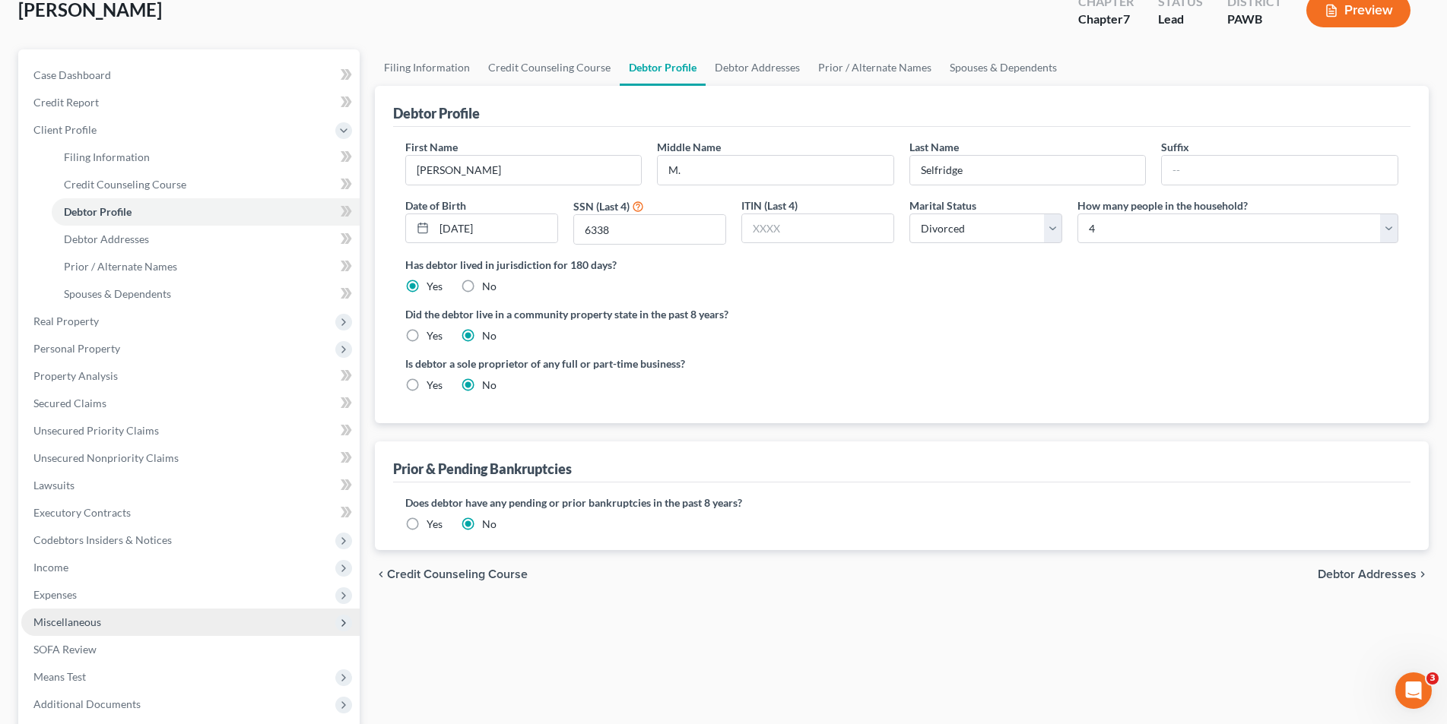
scroll to position [248, 0]
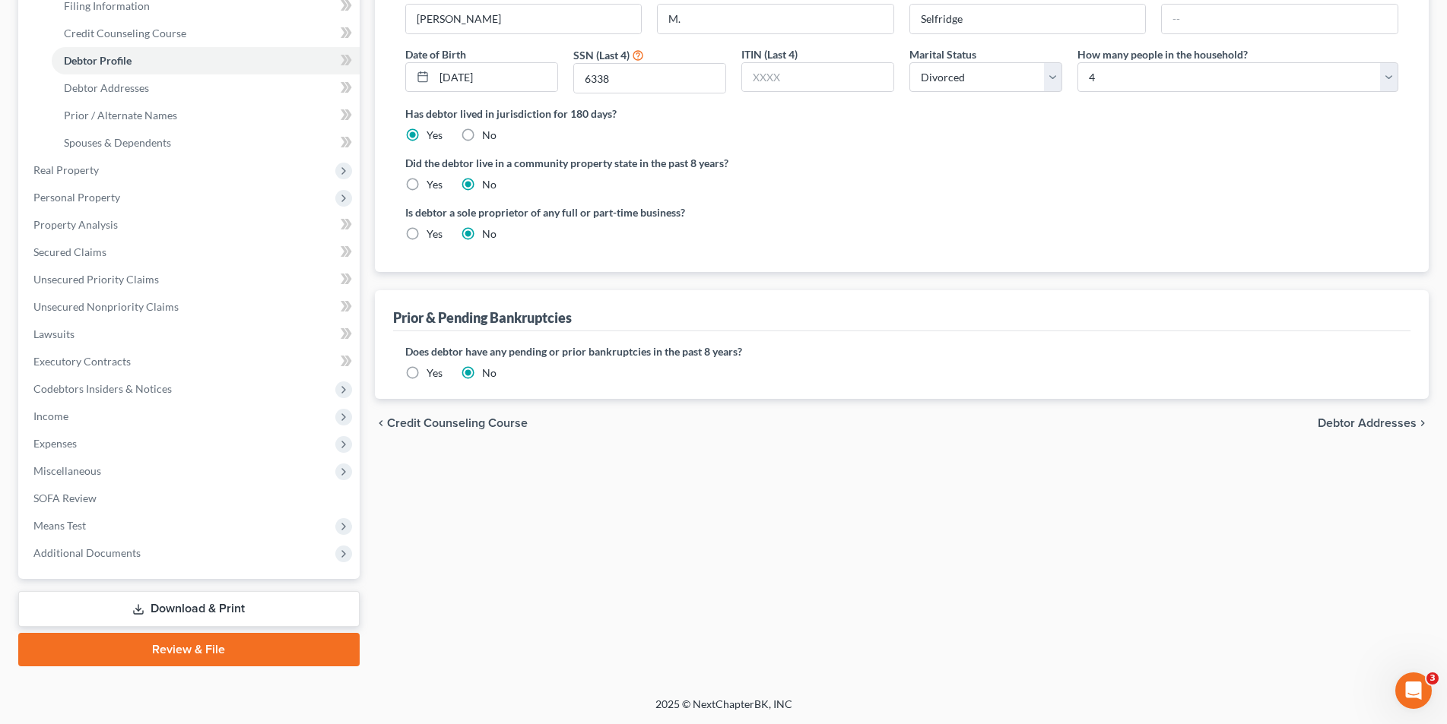
click at [208, 613] on link "Download & Print" at bounding box center [188, 609] width 341 height 36
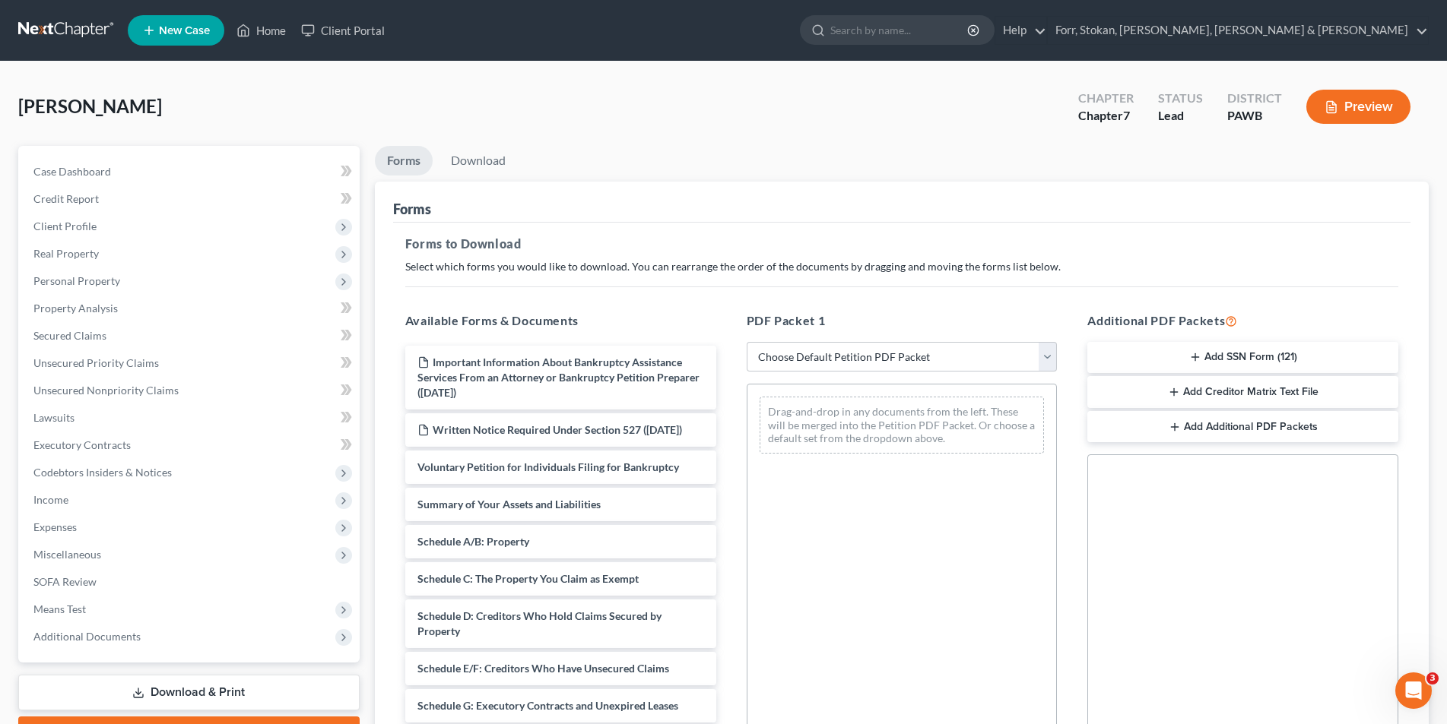
click at [1228, 401] on button "Add Creditor Matrix Text File" at bounding box center [1242, 392] width 311 height 32
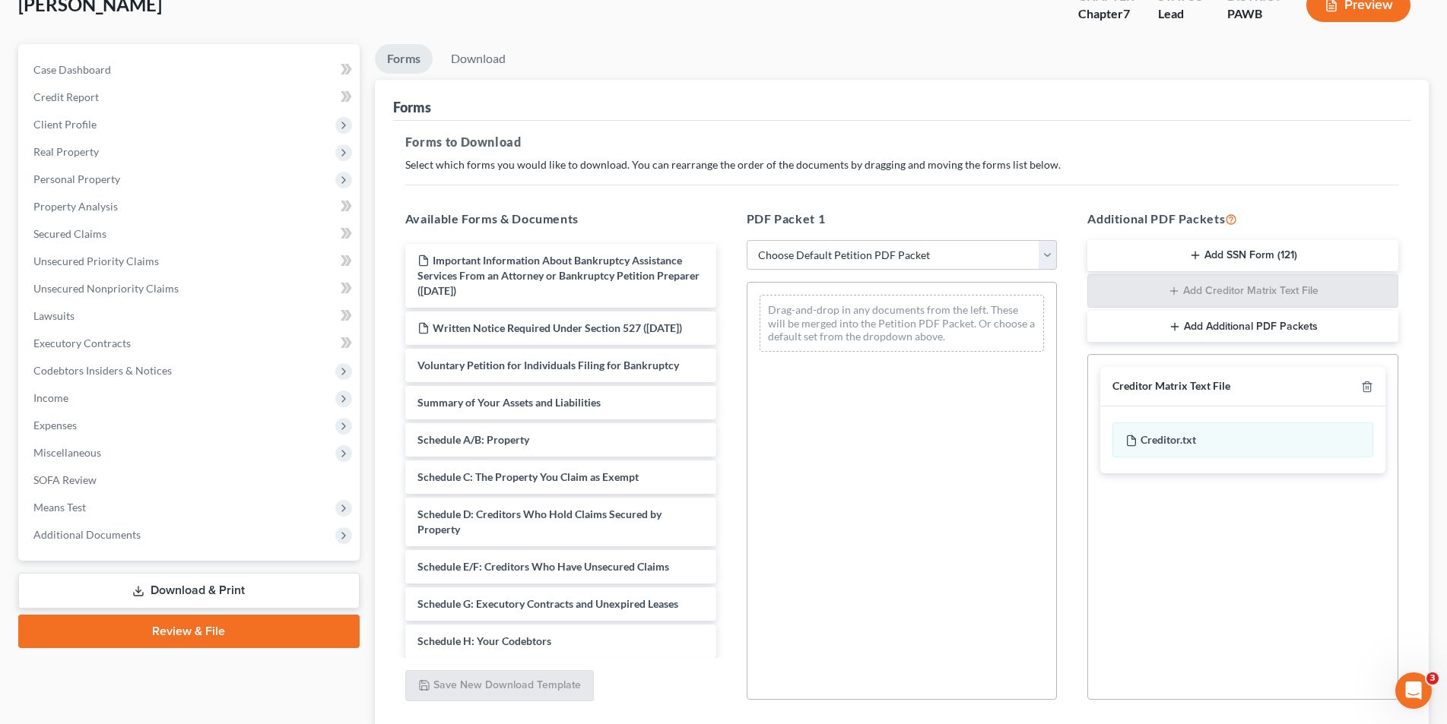
scroll to position [214, 0]
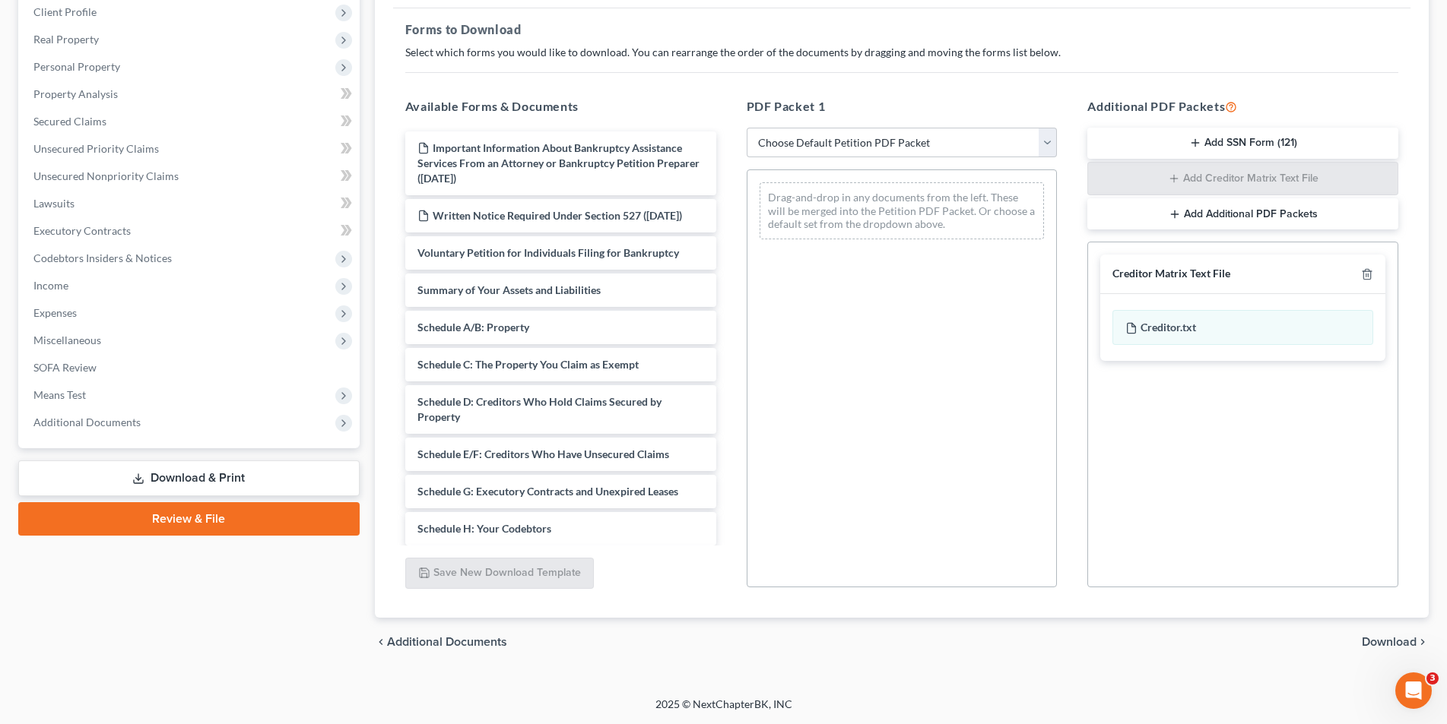
click at [1385, 643] on span "Download" at bounding box center [1388, 642] width 55 height 12
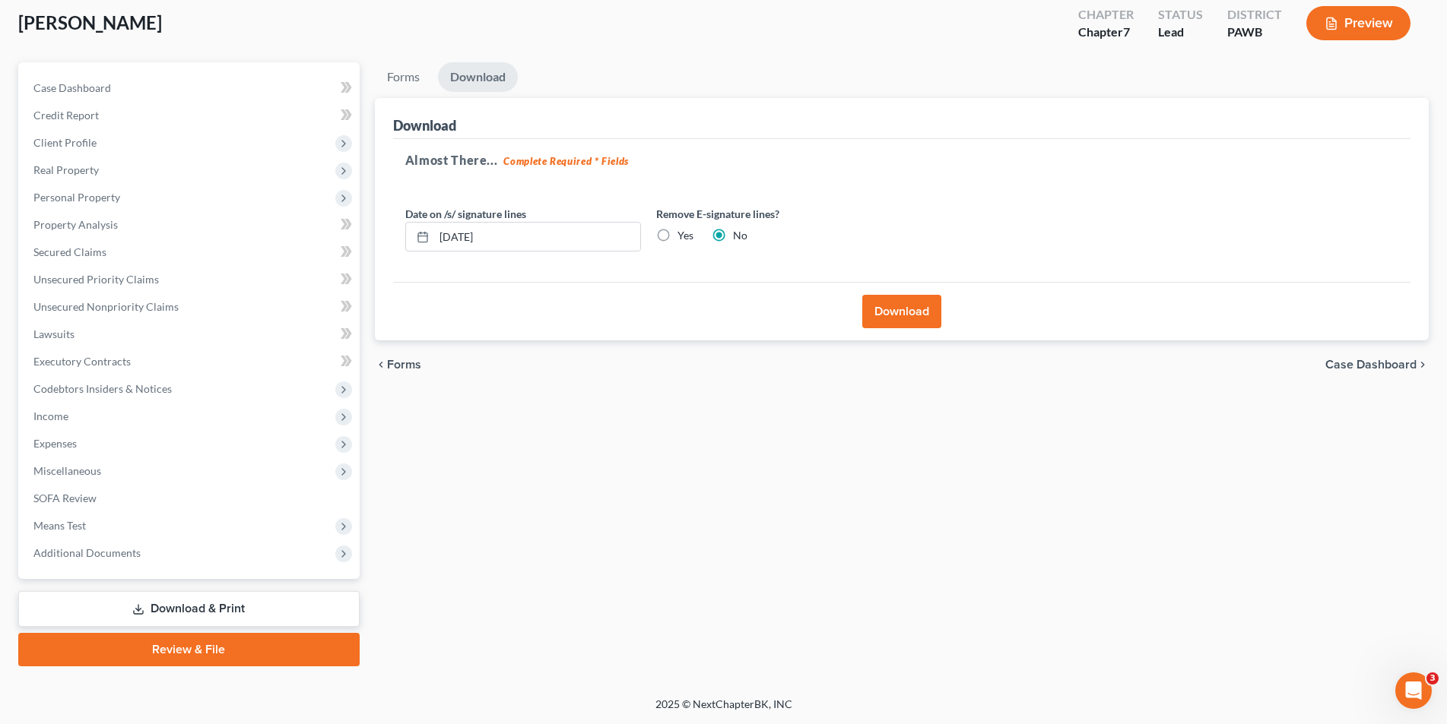
scroll to position [84, 0]
click at [916, 312] on button "Download" at bounding box center [901, 311] width 79 height 33
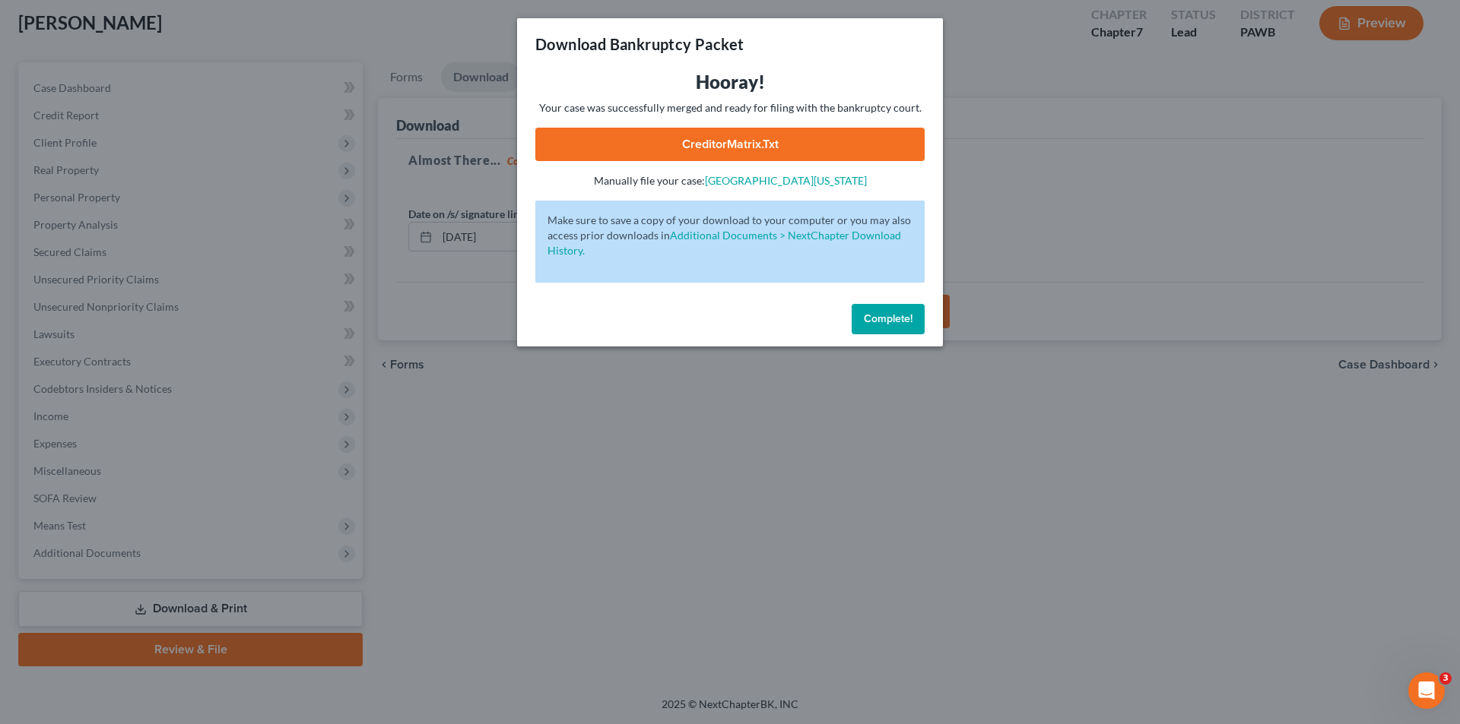
click at [734, 140] on link "CreditorMatrix.txt" at bounding box center [729, 144] width 389 height 33
click at [834, 436] on div "Download Bankruptcy Packet Hooray! Your case was successfully merged and ready …" at bounding box center [730, 362] width 1460 height 724
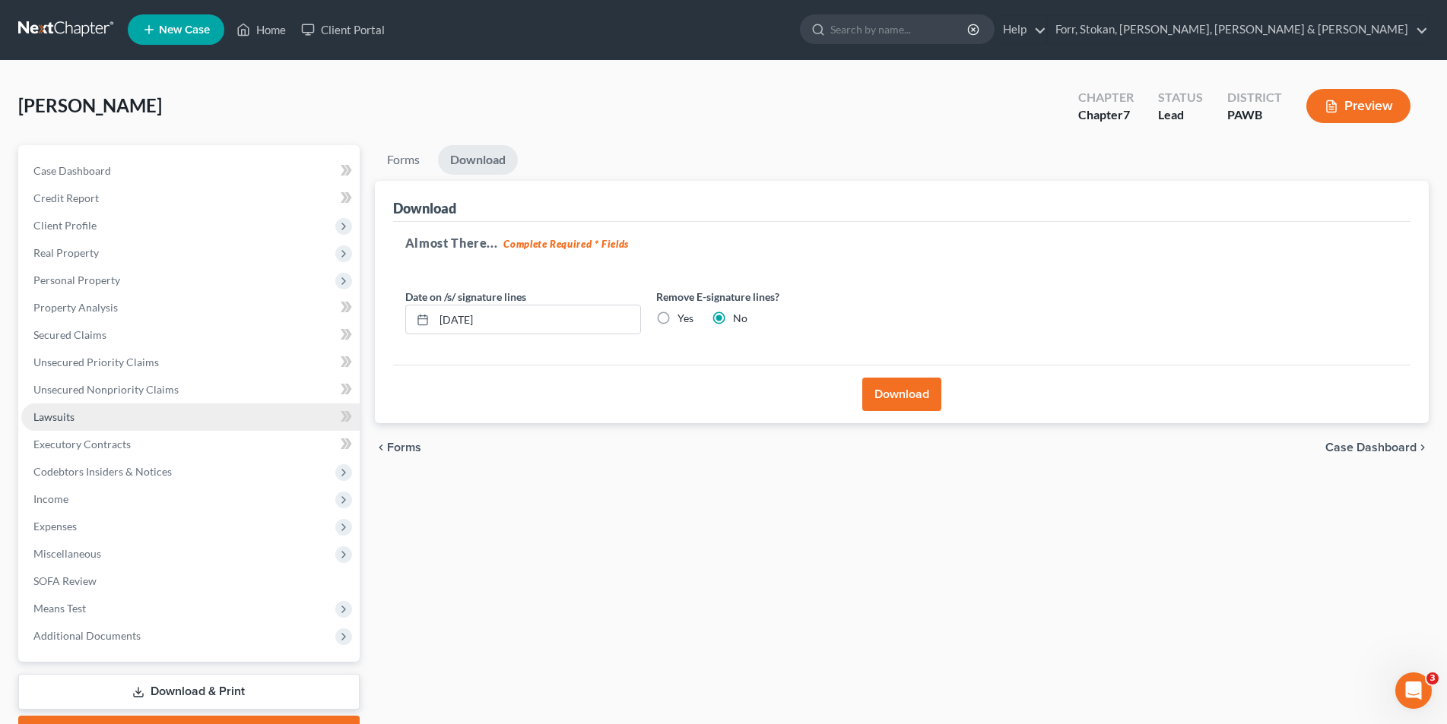
scroll to position [0, 0]
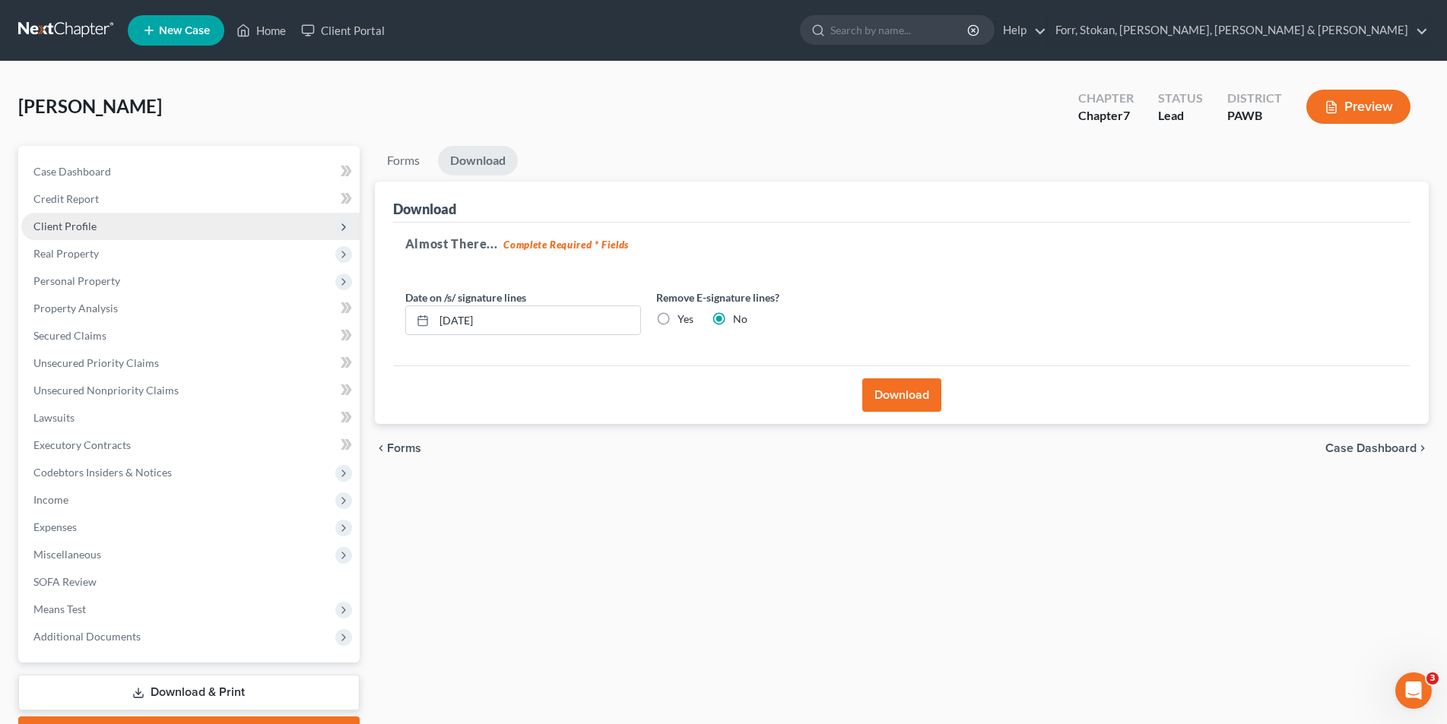
click at [69, 227] on span "Client Profile" at bounding box center [64, 226] width 63 height 13
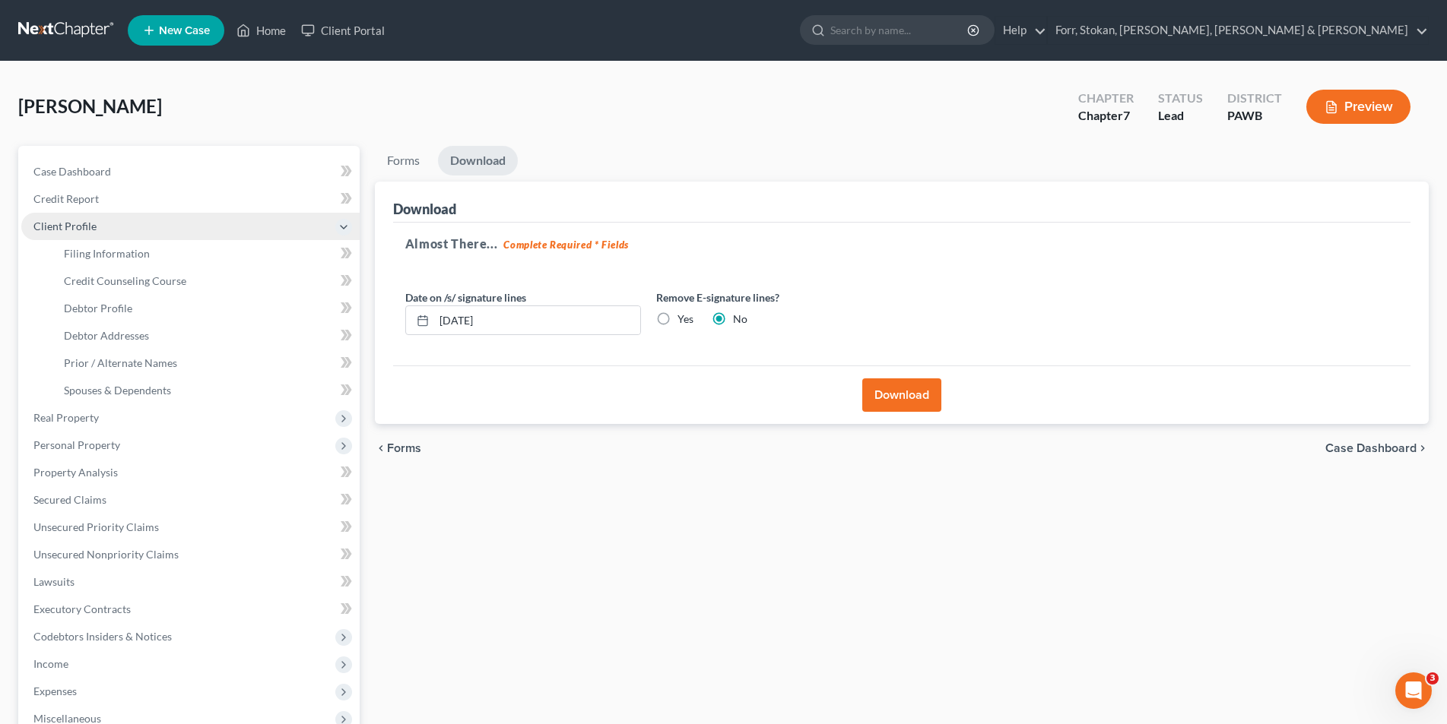
click at [78, 231] on span "Client Profile" at bounding box center [64, 226] width 63 height 13
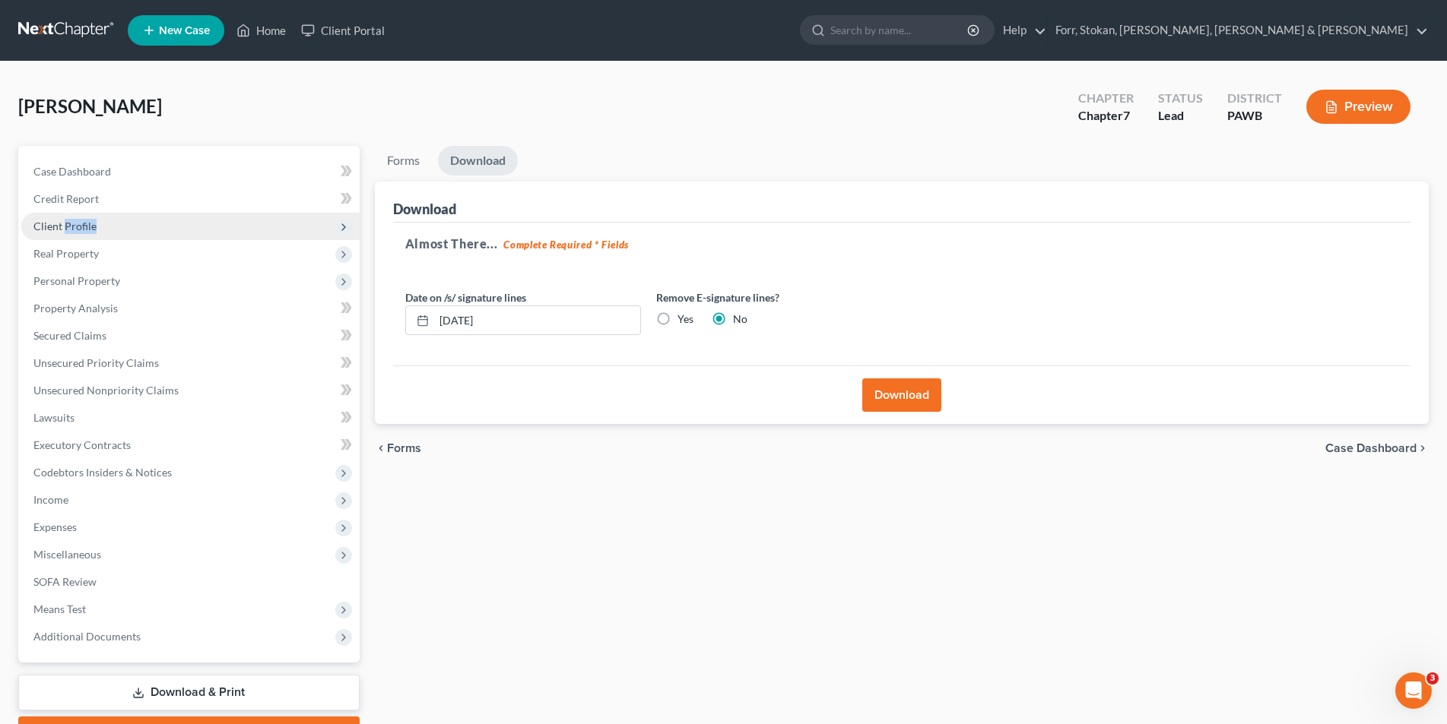
click at [78, 231] on span "Client Profile" at bounding box center [64, 226] width 63 height 13
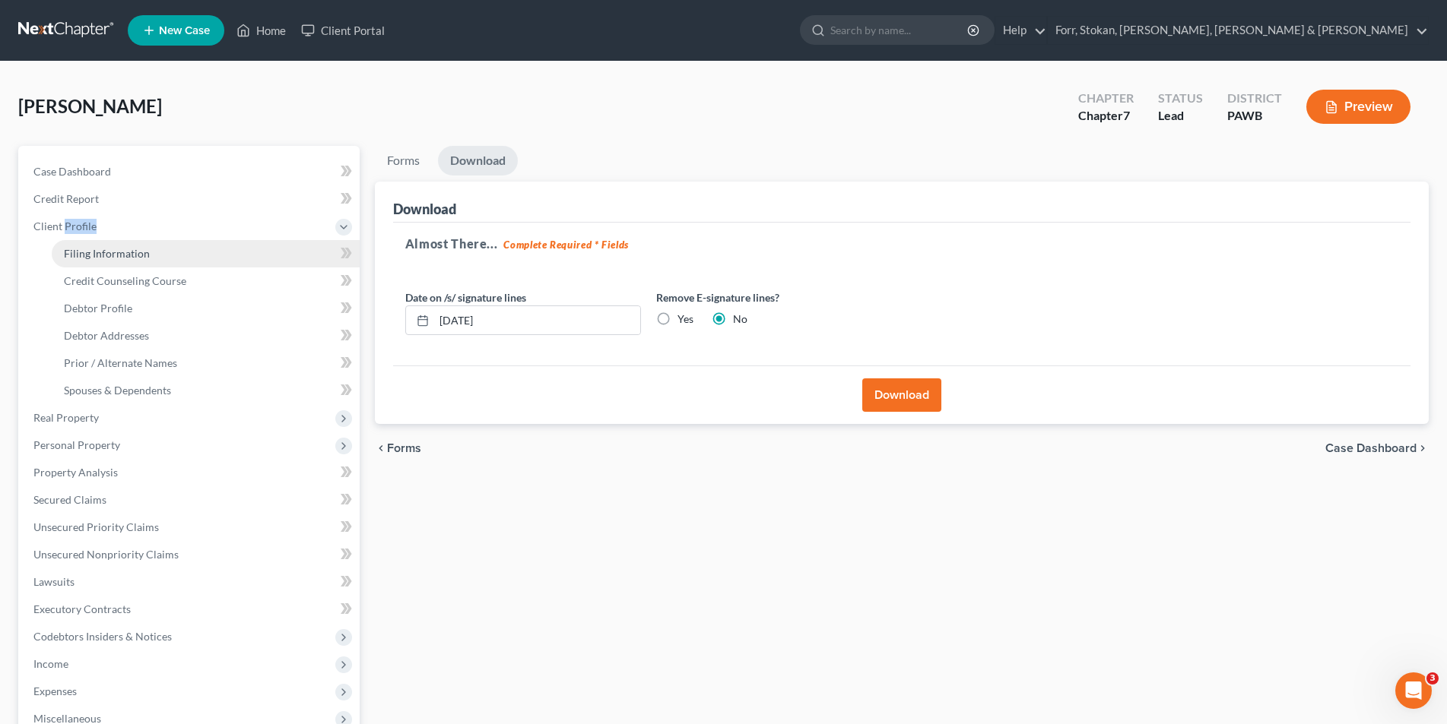
click at [106, 255] on span "Filing Information" at bounding box center [107, 253] width 86 height 13
select select "1"
select select "0"
select select "69"
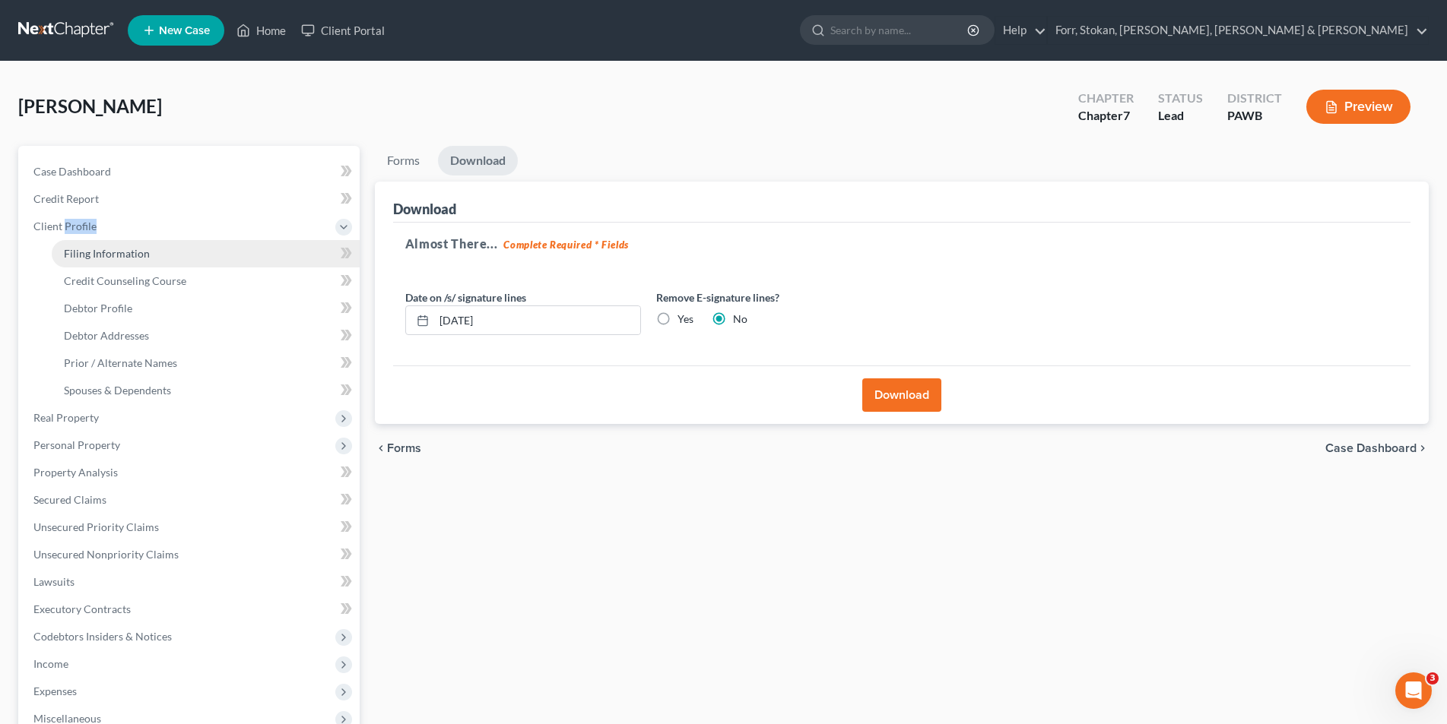
select select "0"
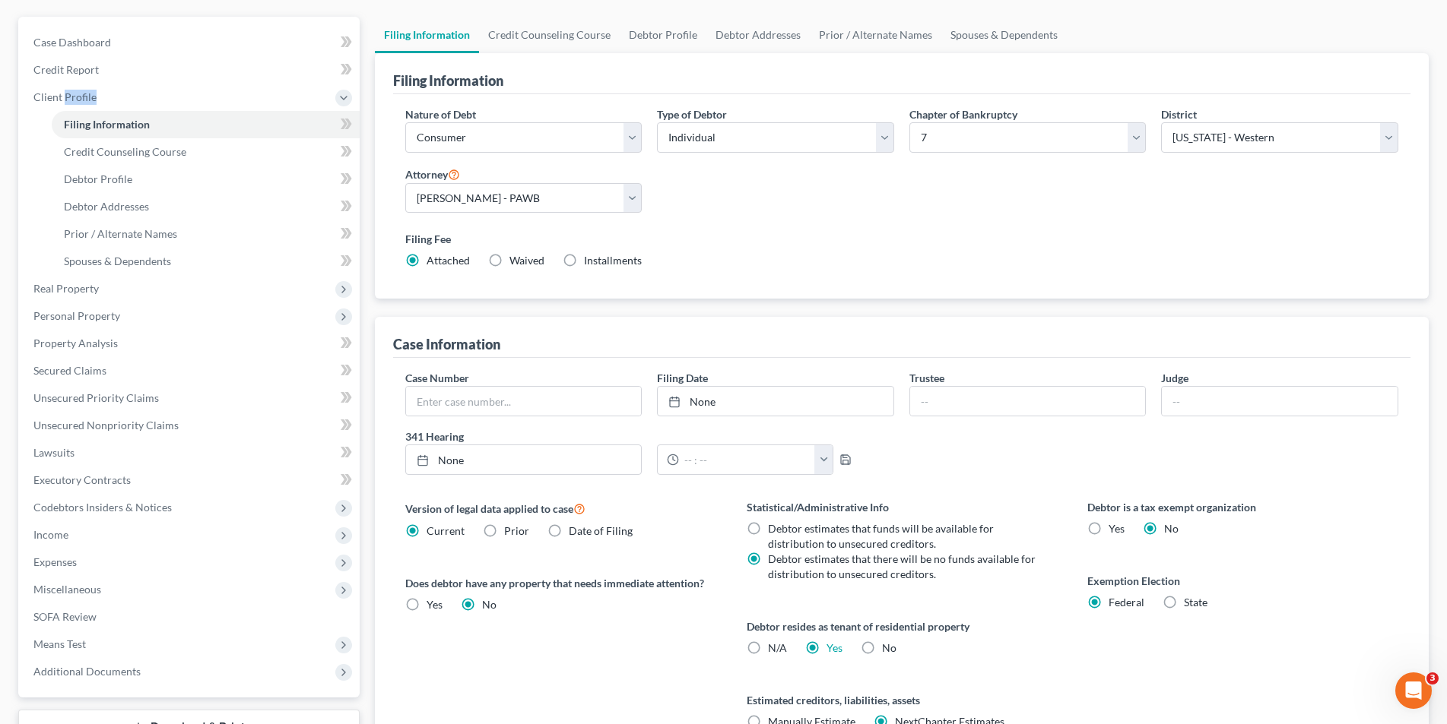
scroll to position [277, 0]
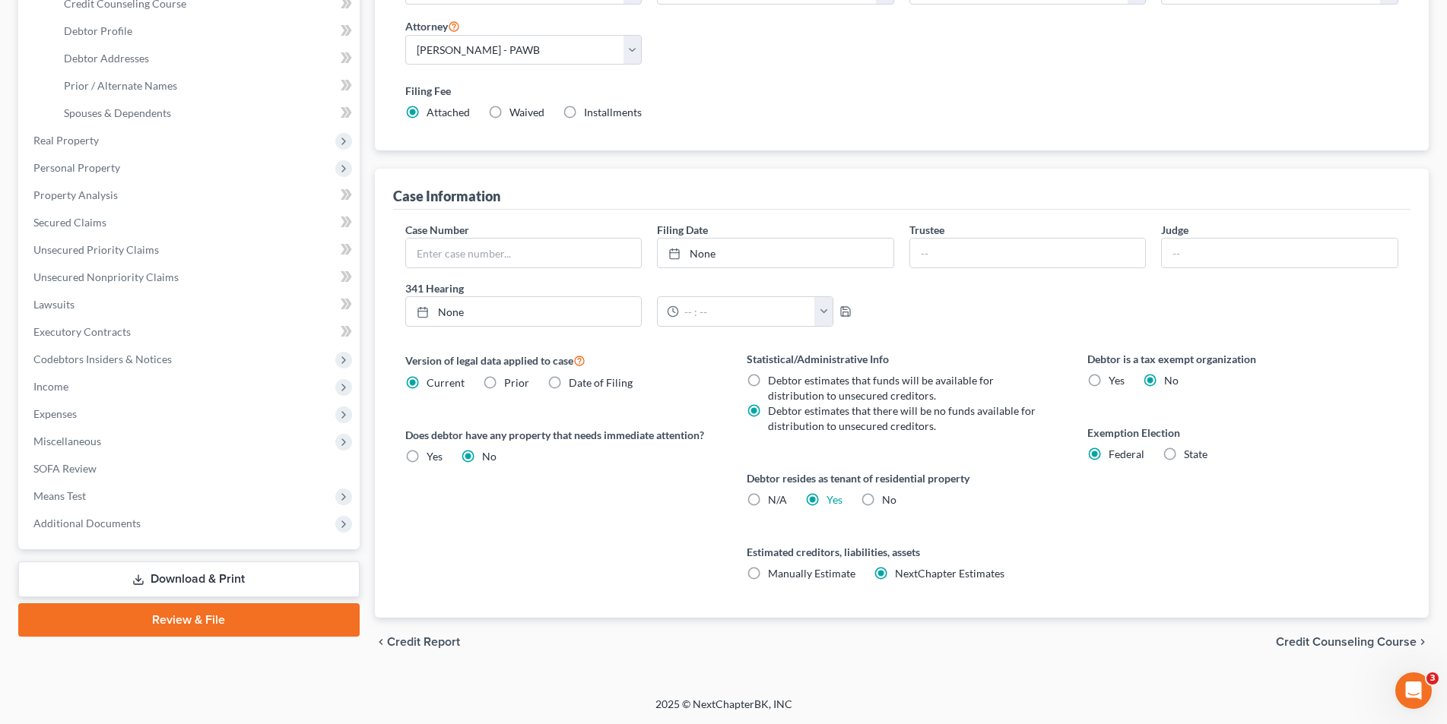
click at [160, 578] on link "Download & Print" at bounding box center [188, 580] width 341 height 36
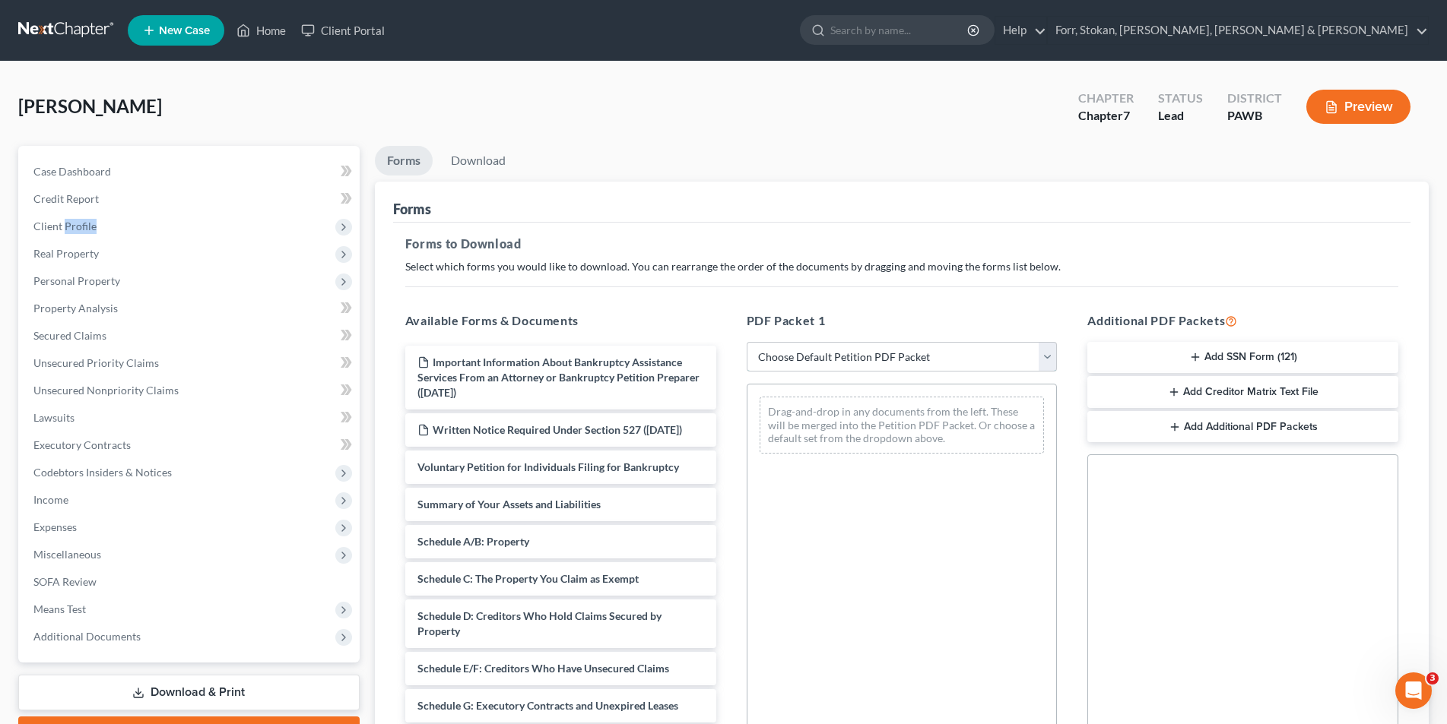
click at [784, 357] on select "Choose Default Petition PDF Packet Complete Bankruptcy Petition (all forms and …" at bounding box center [902, 357] width 311 height 30
select select "0"
click at [747, 342] on select "Choose Default Petition PDF Packet Complete Bankruptcy Petition (all forms and …" at bounding box center [902, 357] width 311 height 30
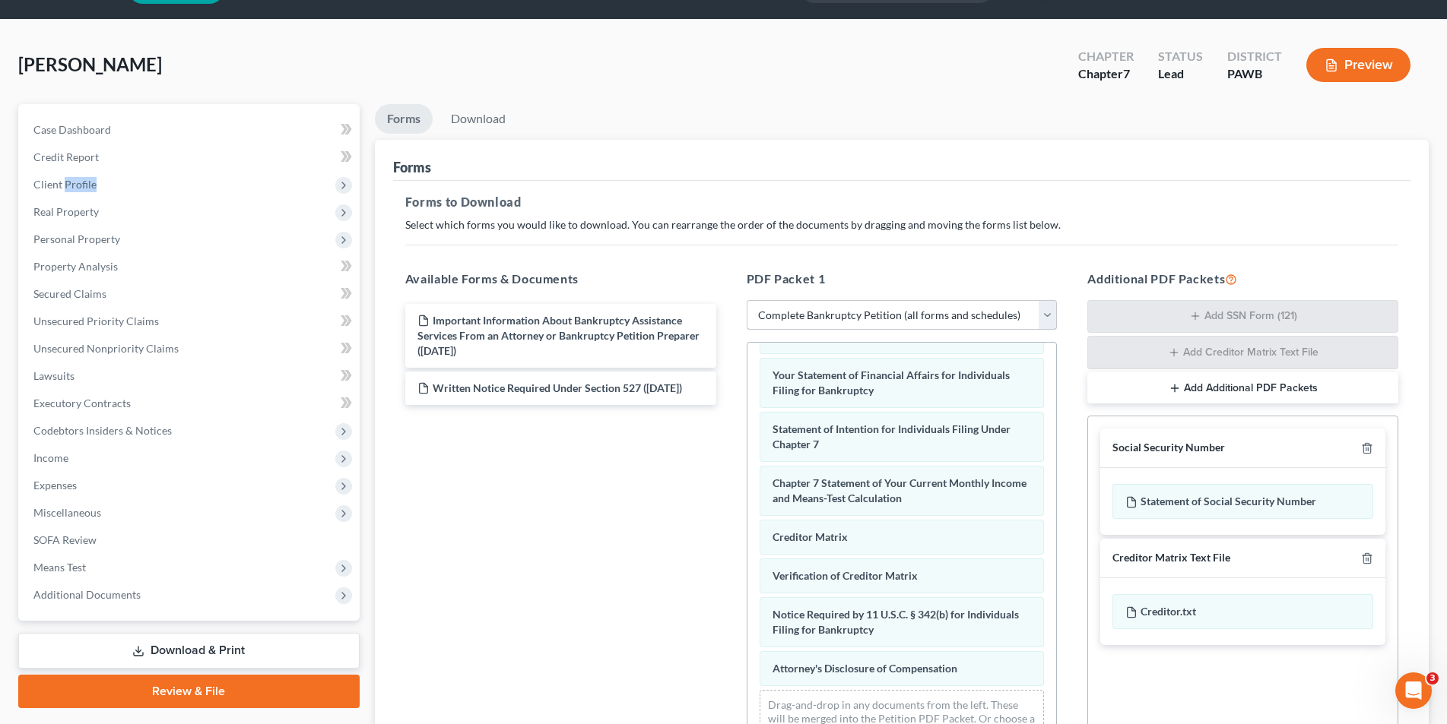
scroll to position [216, 0]
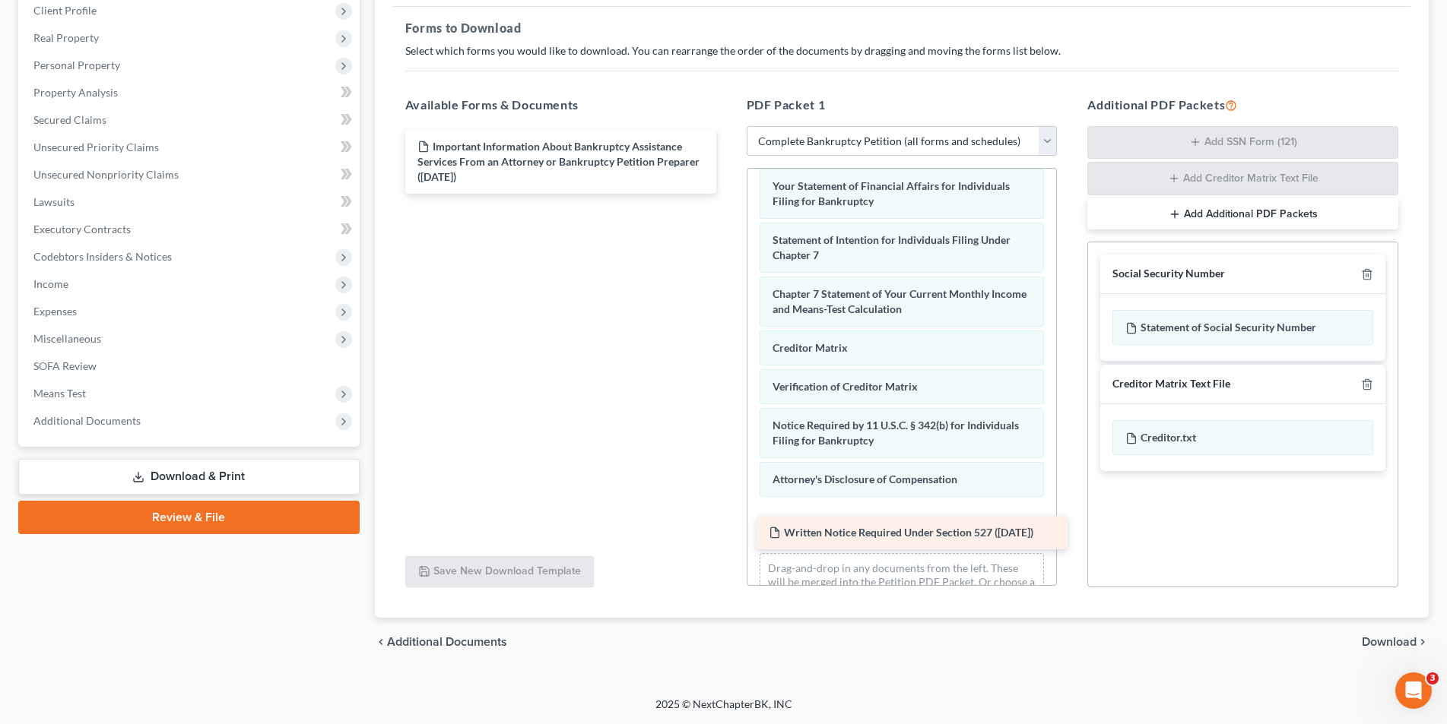
drag, startPoint x: 534, startPoint y: 217, endPoint x: 886, endPoint y: 536, distance: 474.1
click at [728, 194] on div "Written Notice Required Under Section 527 ([DATE]) Important Information About …" at bounding box center [560, 162] width 335 height 64
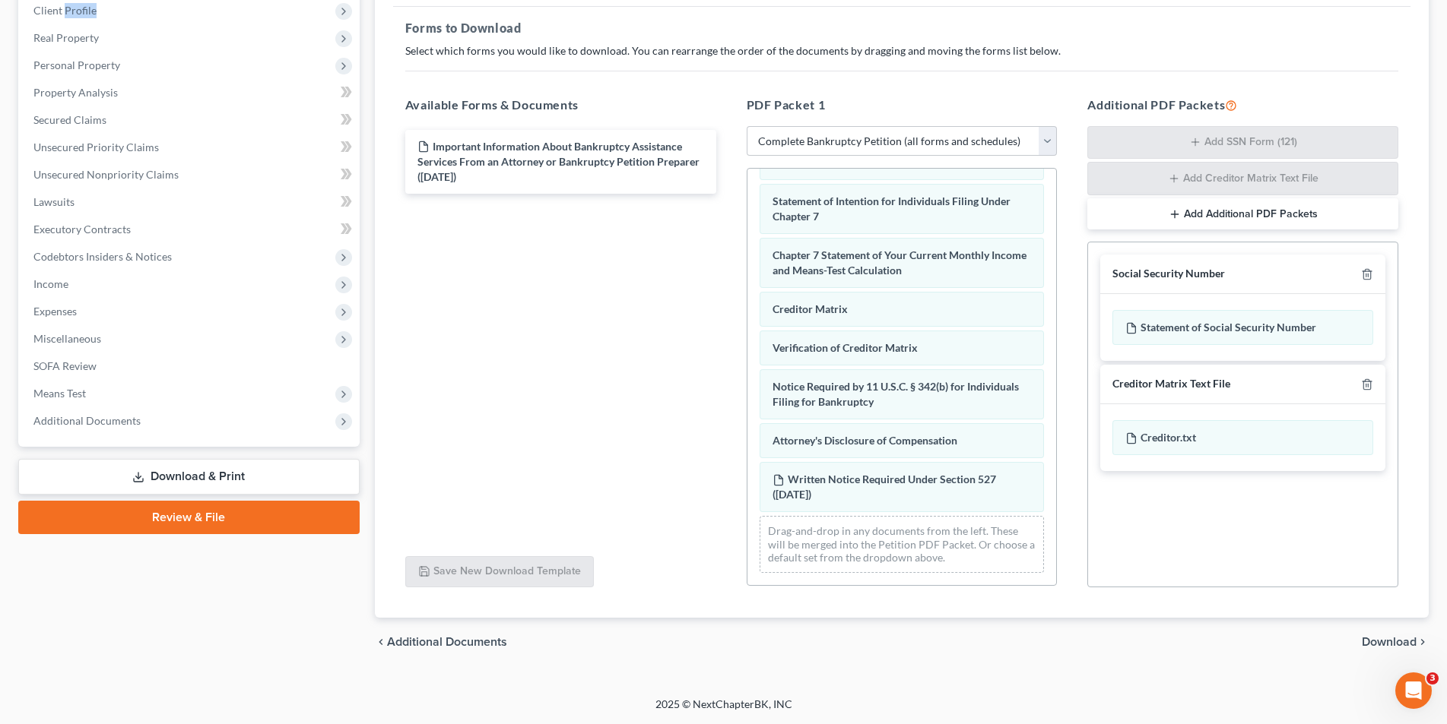
scroll to position [538, 0]
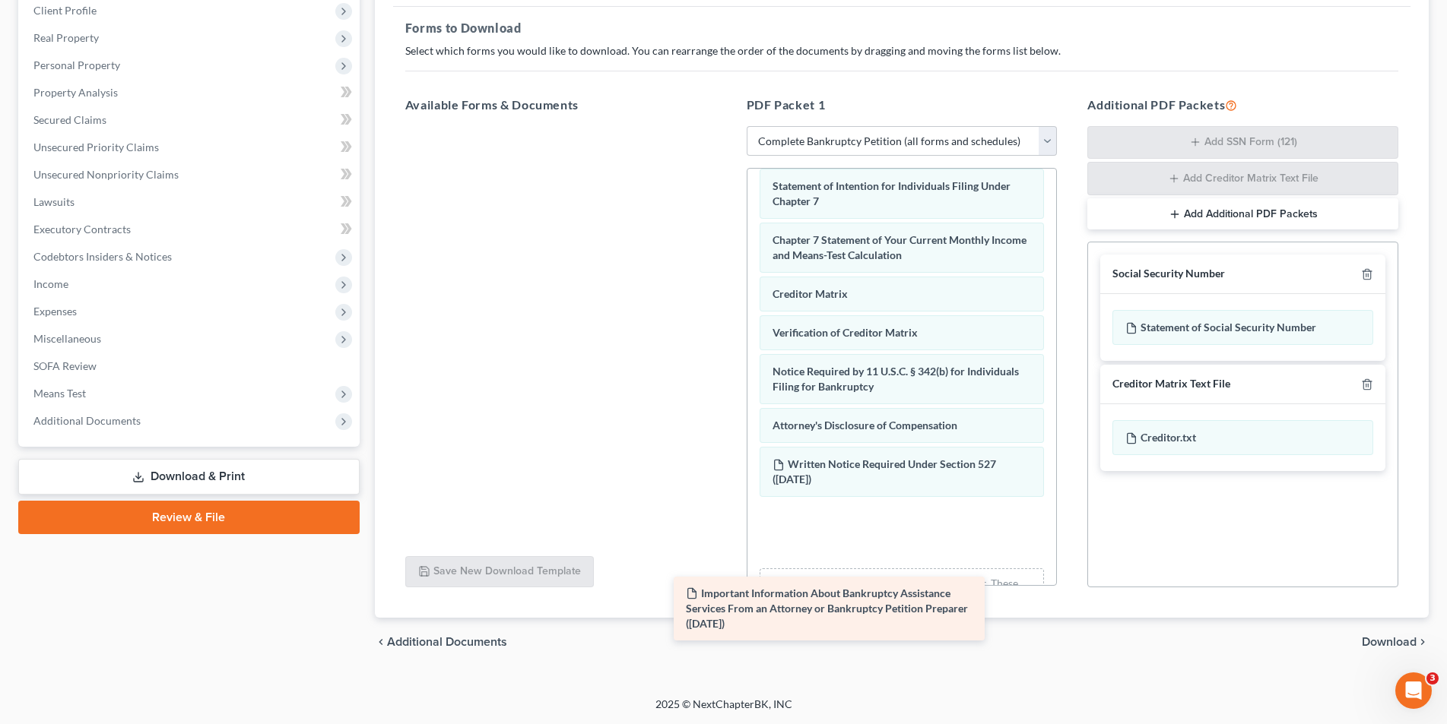
drag, startPoint x: 508, startPoint y: 157, endPoint x: 851, endPoint y: 557, distance: 527.2
click at [728, 126] on div "Important Information About Bankruptcy Assistance Services From an Attorney or …" at bounding box center [560, 126] width 335 height 0
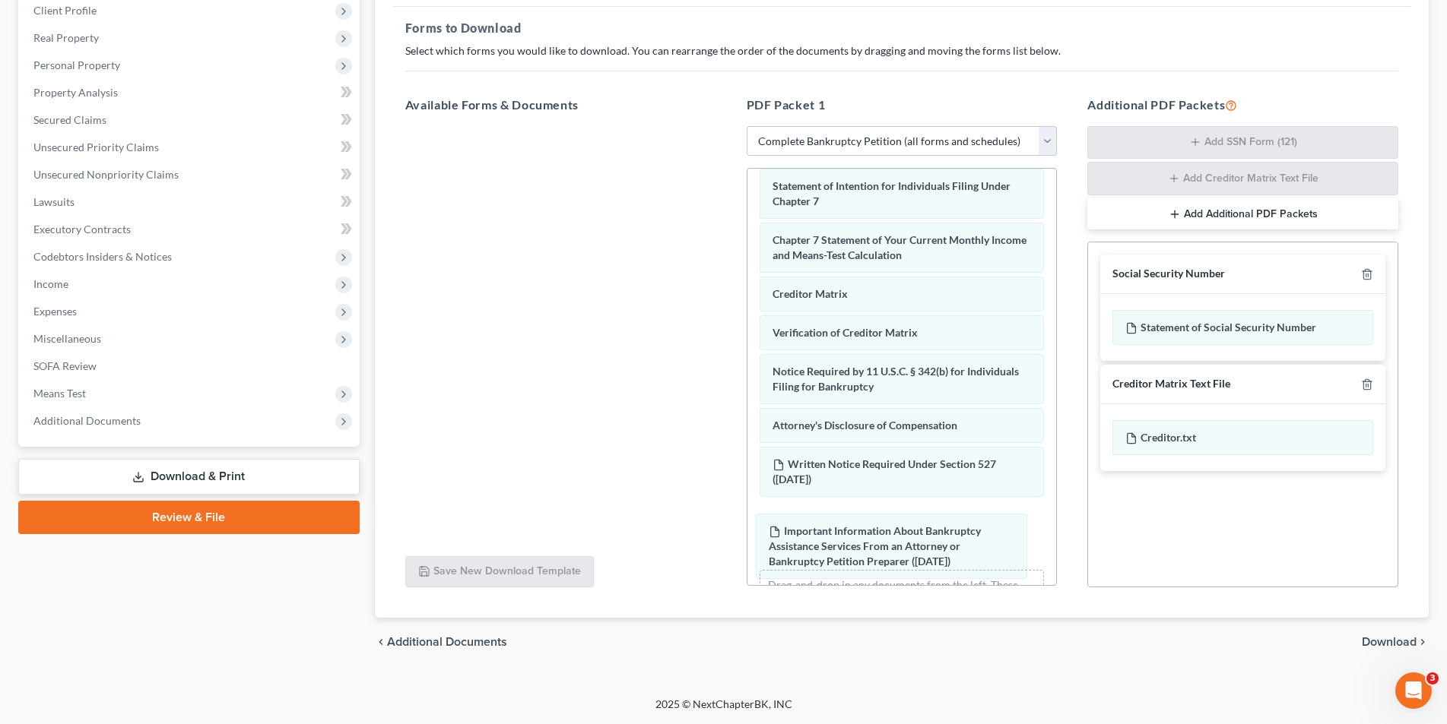
click at [845, 553] on div "Important Information About Bankruptcy Assistance Services From an Attorney or …" at bounding box center [901, 135] width 309 height 1009
click at [1381, 637] on span "Download" at bounding box center [1388, 642] width 55 height 12
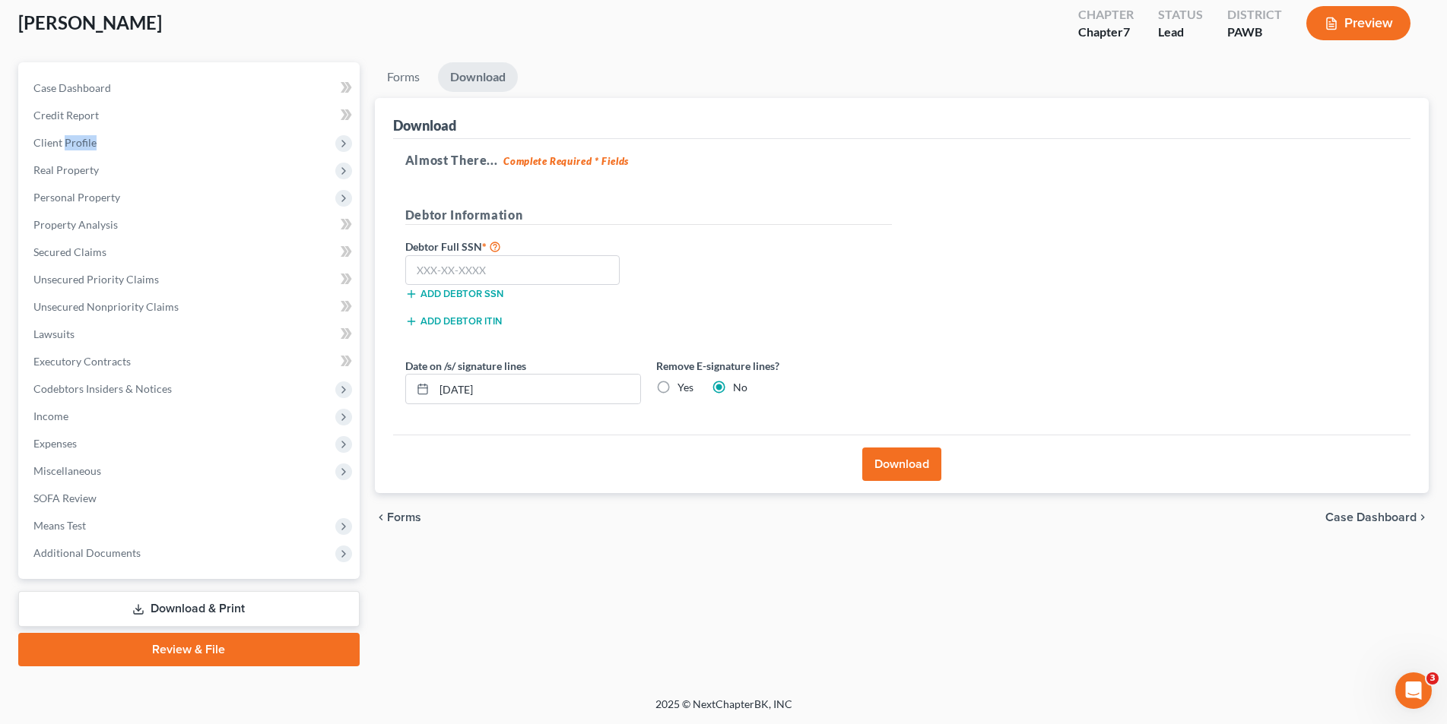
scroll to position [84, 0]
click at [442, 261] on input "text" at bounding box center [512, 270] width 215 height 30
type input "183-72-6338"
click at [896, 457] on button "Download" at bounding box center [901, 464] width 79 height 33
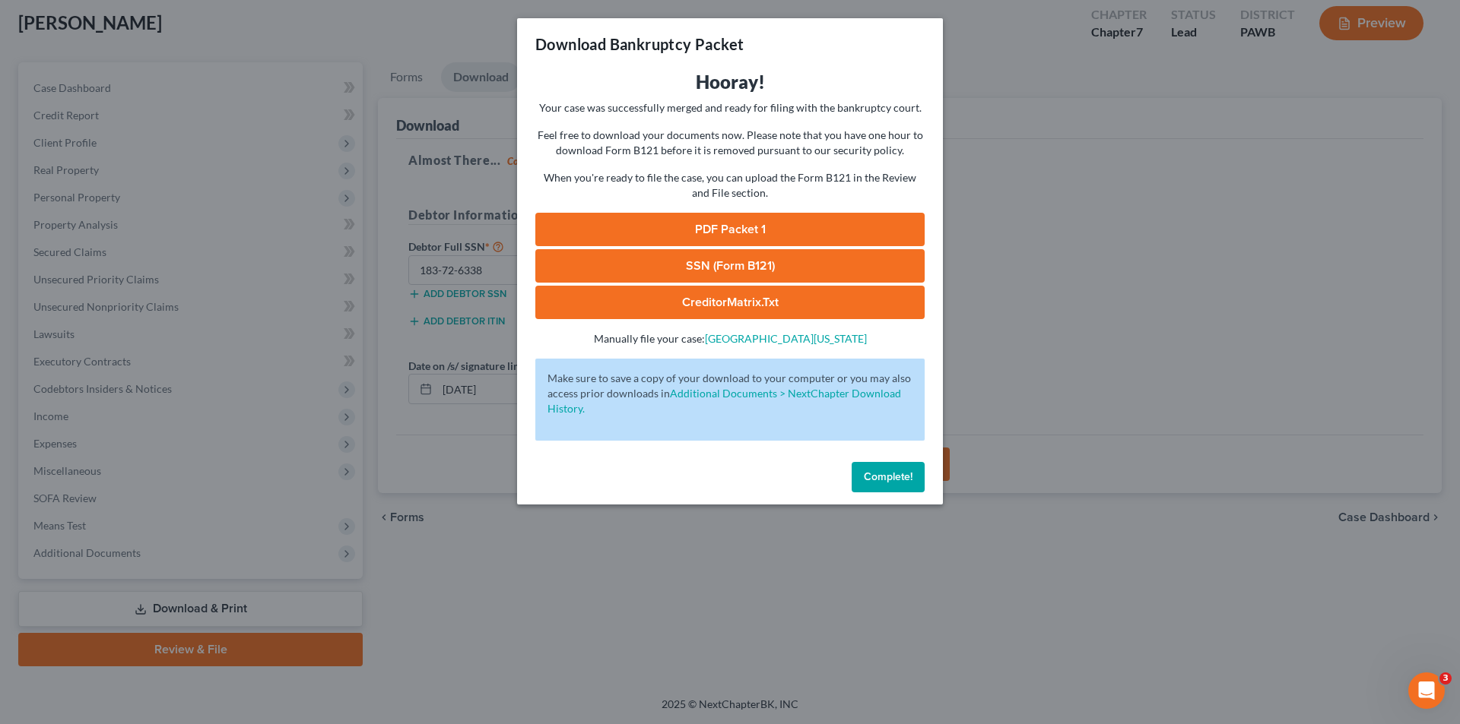
click at [724, 226] on link "PDF Packet 1" at bounding box center [729, 229] width 389 height 33
click at [705, 265] on link "SSN (Form B121)" at bounding box center [729, 265] width 389 height 33
click at [688, 296] on link "CreditorMatrix.txt" at bounding box center [729, 302] width 389 height 33
click at [1023, 187] on div "Download Bankruptcy Packet Hooray! Your case was successfully merged and ready …" at bounding box center [730, 362] width 1460 height 724
